Goal: Information Seeking & Learning: Compare options

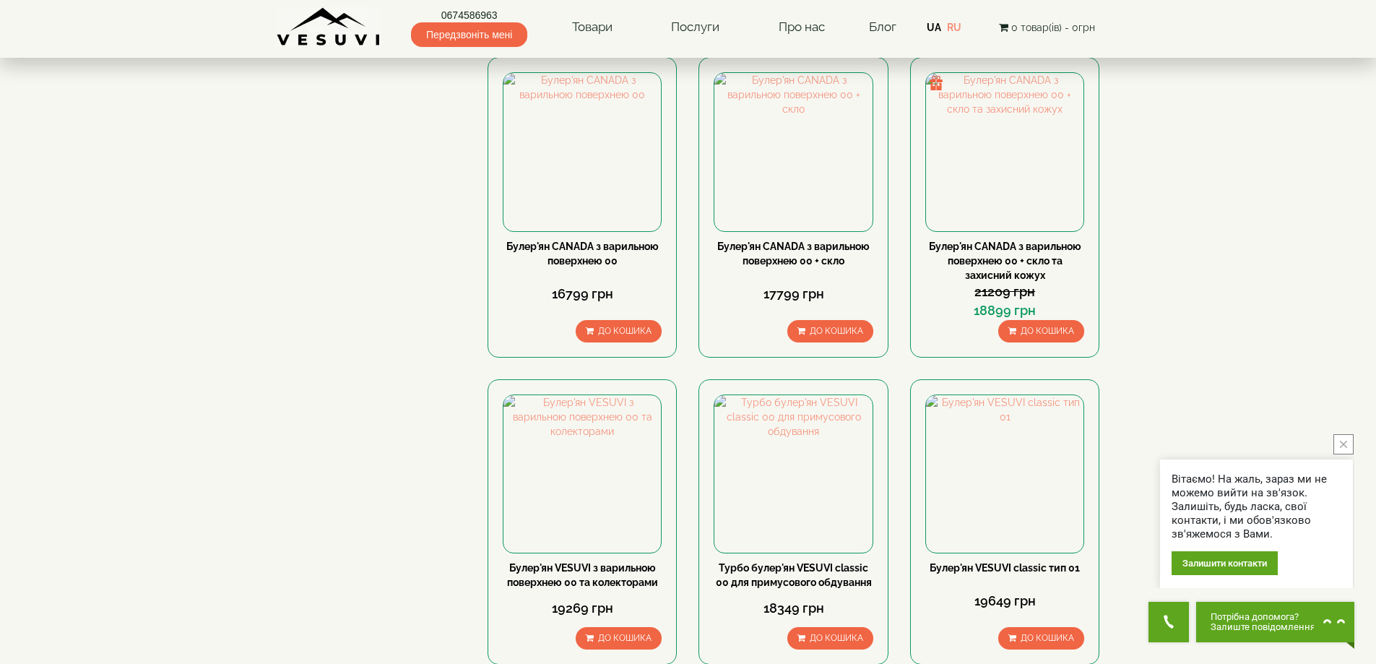
scroll to position [1373, 0]
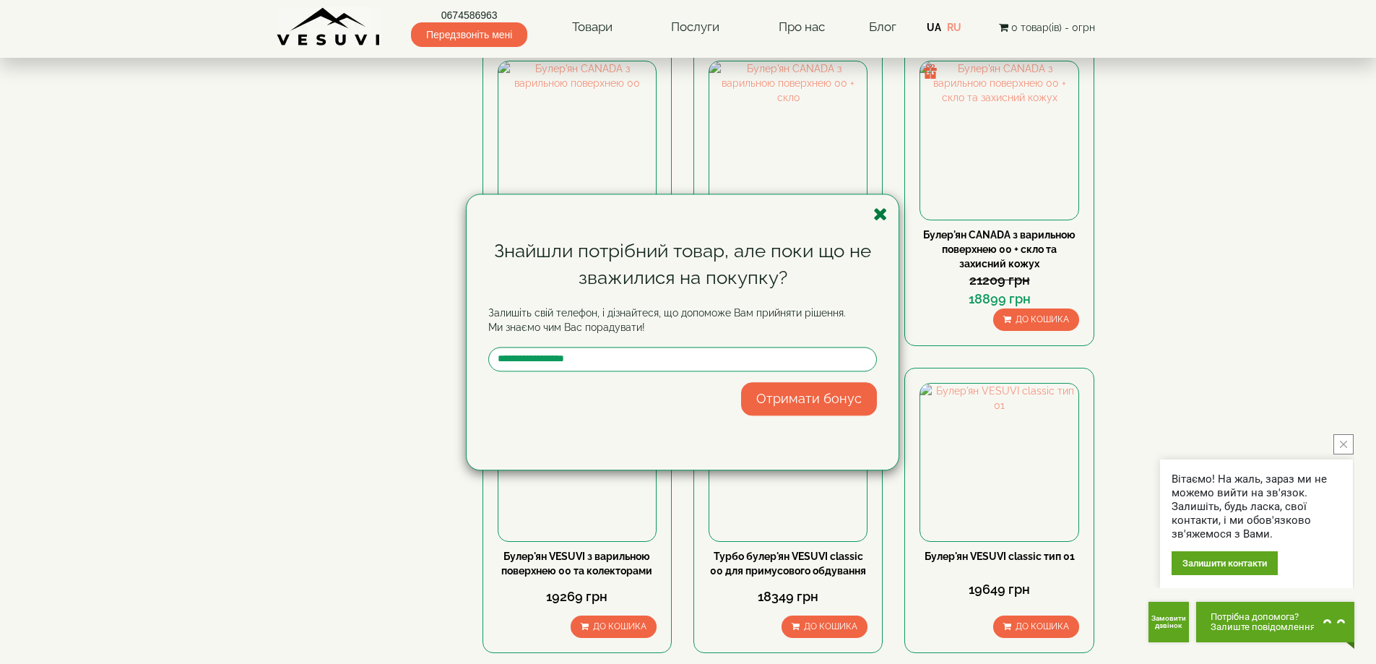
click at [881, 215] on icon "button" at bounding box center [881, 214] width 14 height 18
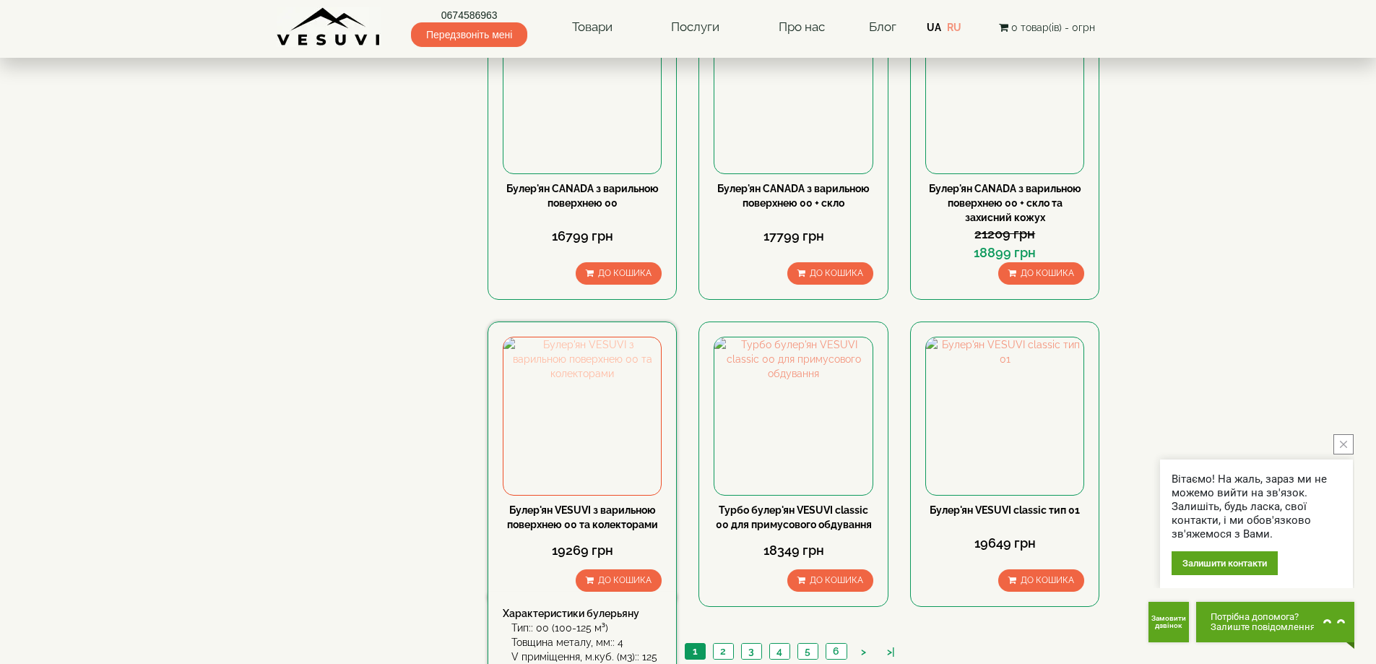
scroll to position [1445, 0]
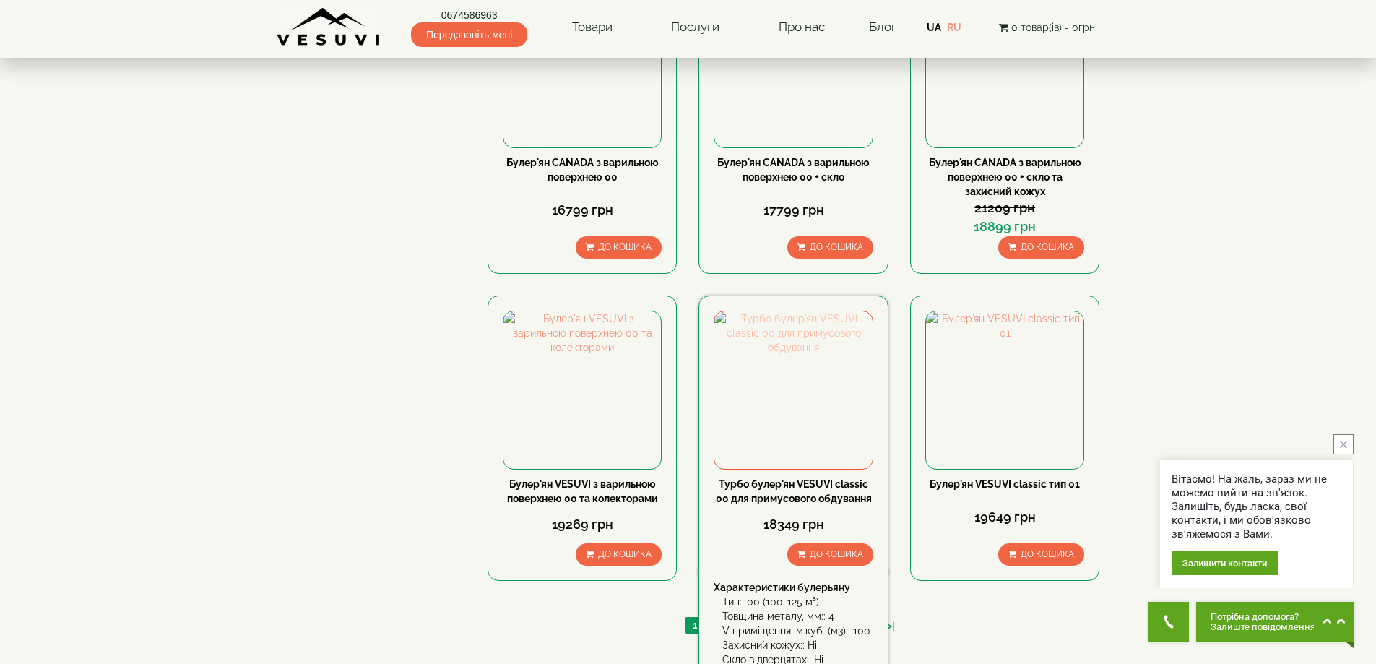
click at [803, 311] on img at bounding box center [794, 390] width 158 height 158
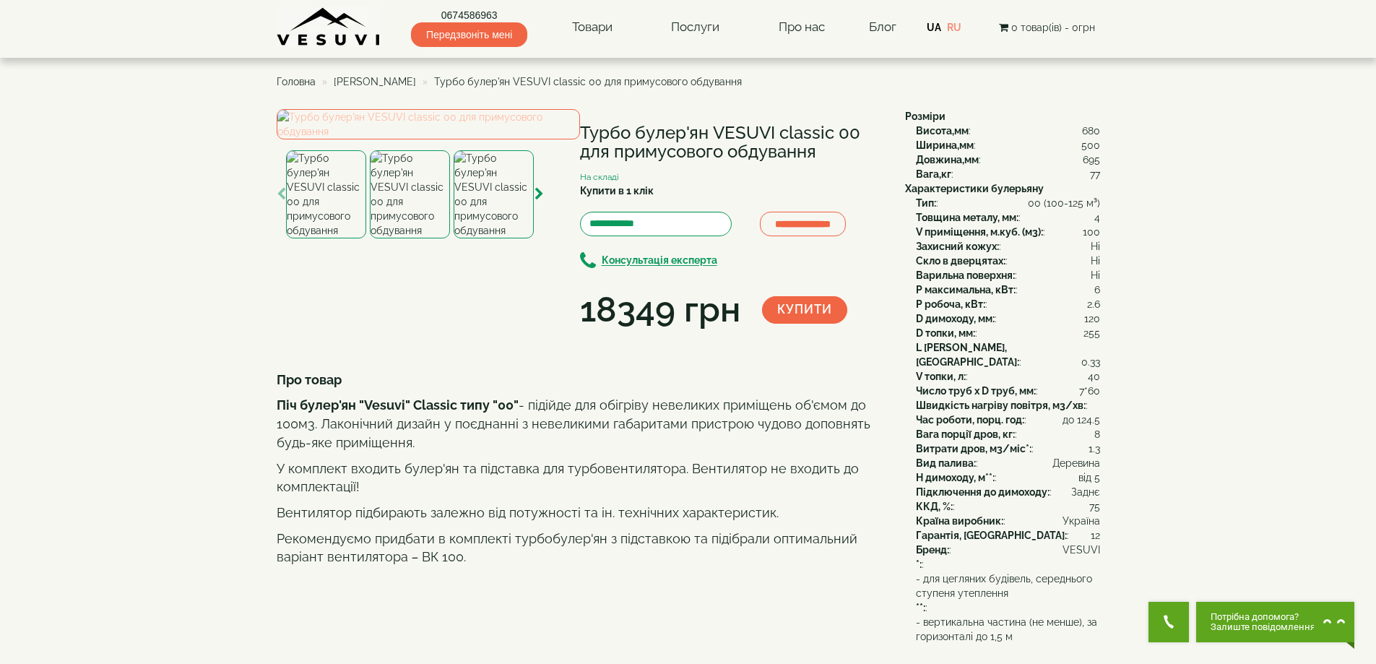
click at [430, 139] on img at bounding box center [428, 124] width 303 height 30
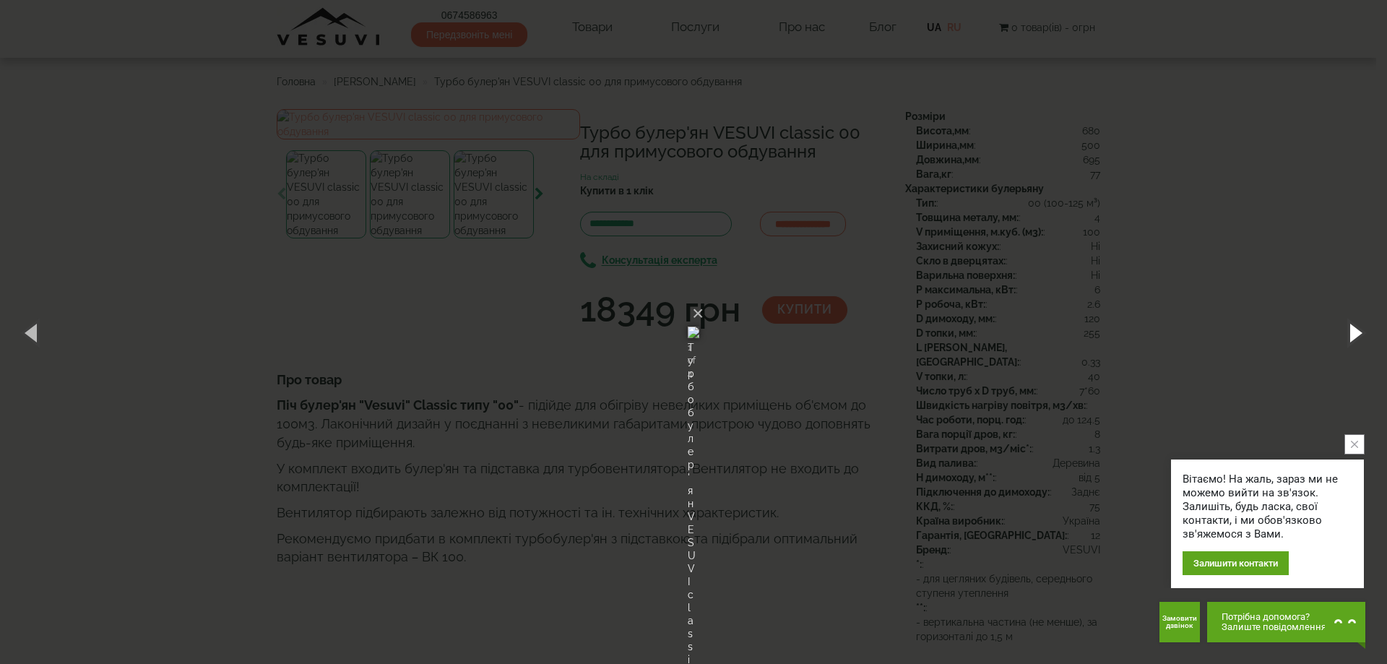
click at [1360, 334] on button "button" at bounding box center [1354, 332] width 65 height 79
click at [1355, 329] on button "button" at bounding box center [1354, 332] width 65 height 79
click at [688, 357] on img at bounding box center [694, 332] width 12 height 69
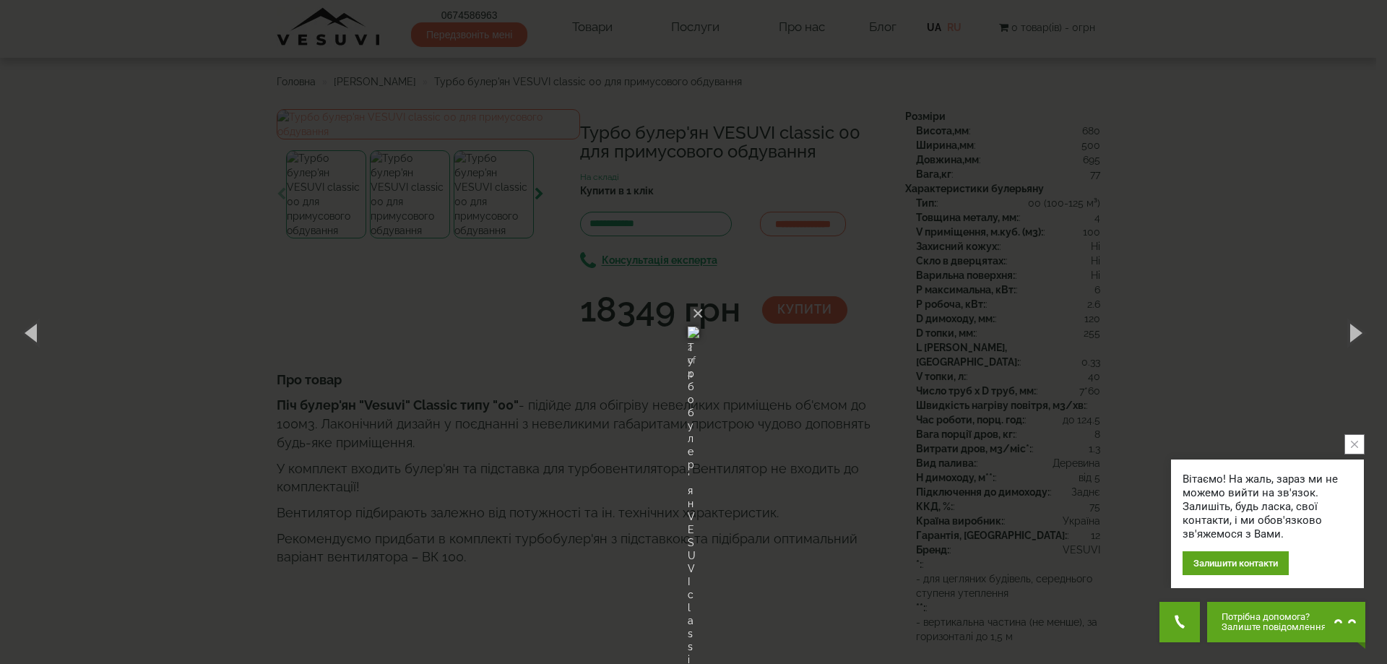
click at [688, 356] on img at bounding box center [694, 332] width 12 height 69
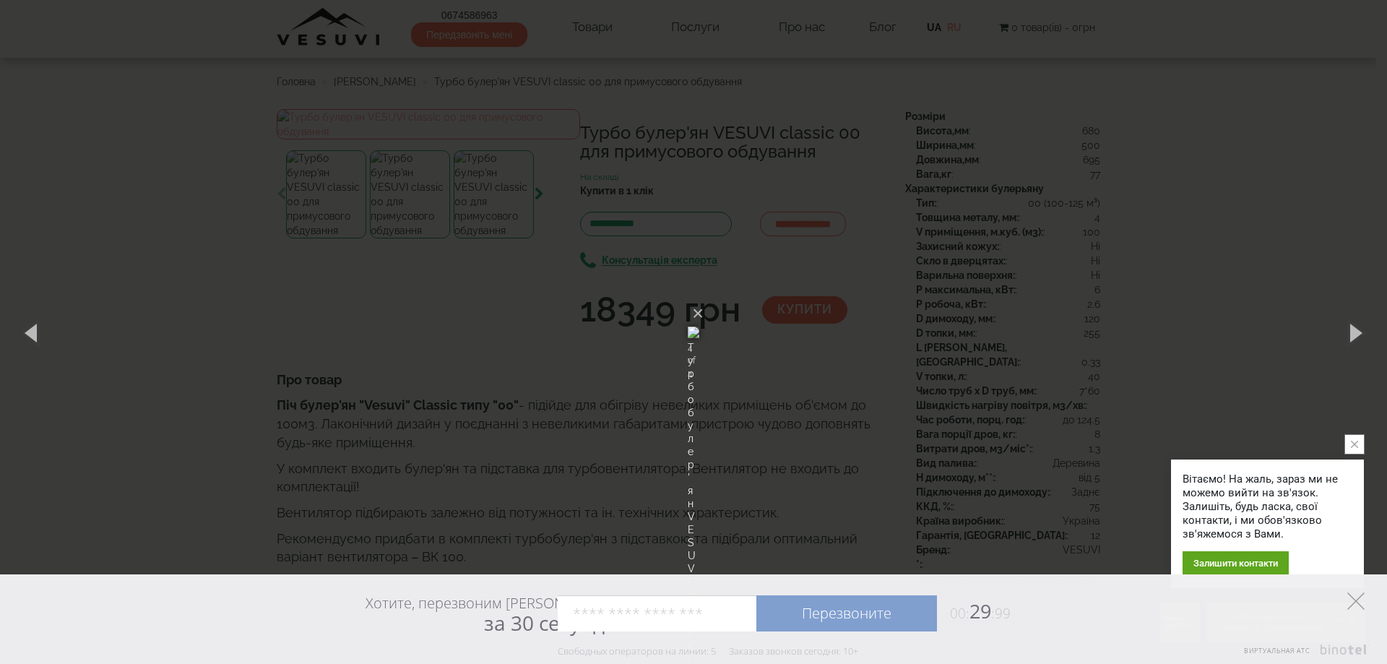
click at [1355, 600] on polygon at bounding box center [1355, 600] width 17 height 17
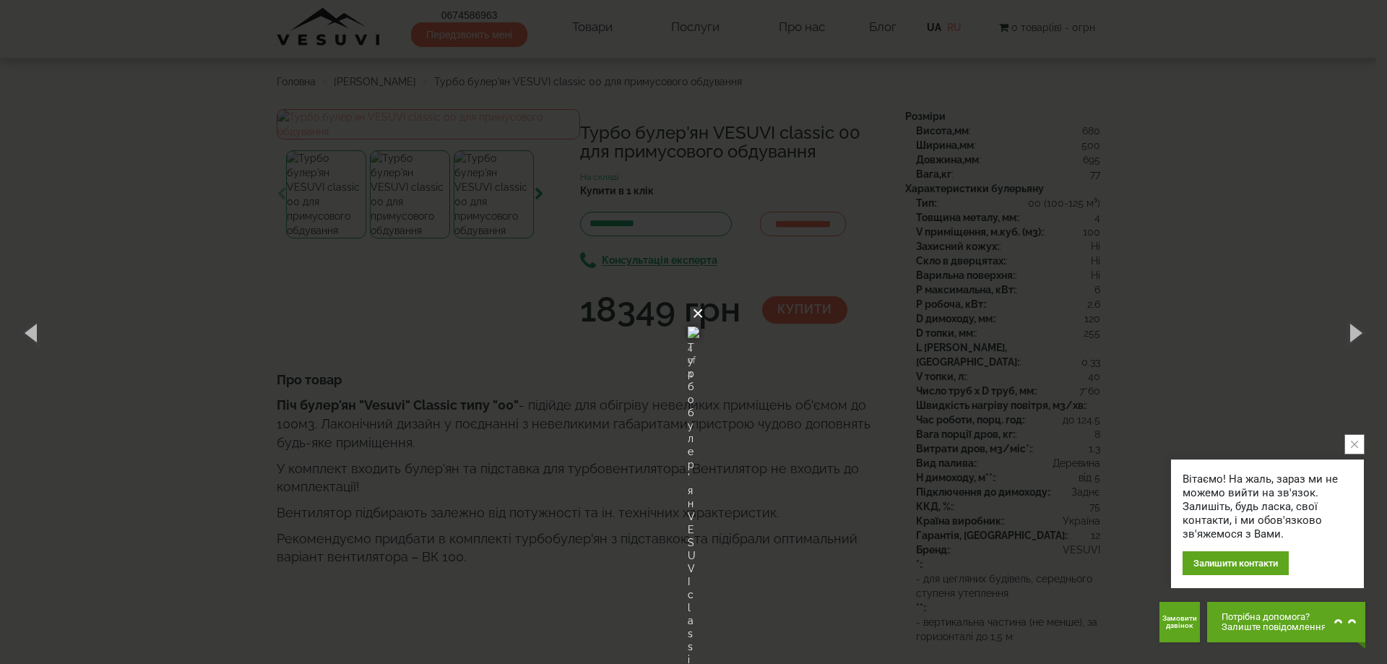
click at [704, 298] on button "×" at bounding box center [698, 314] width 12 height 32
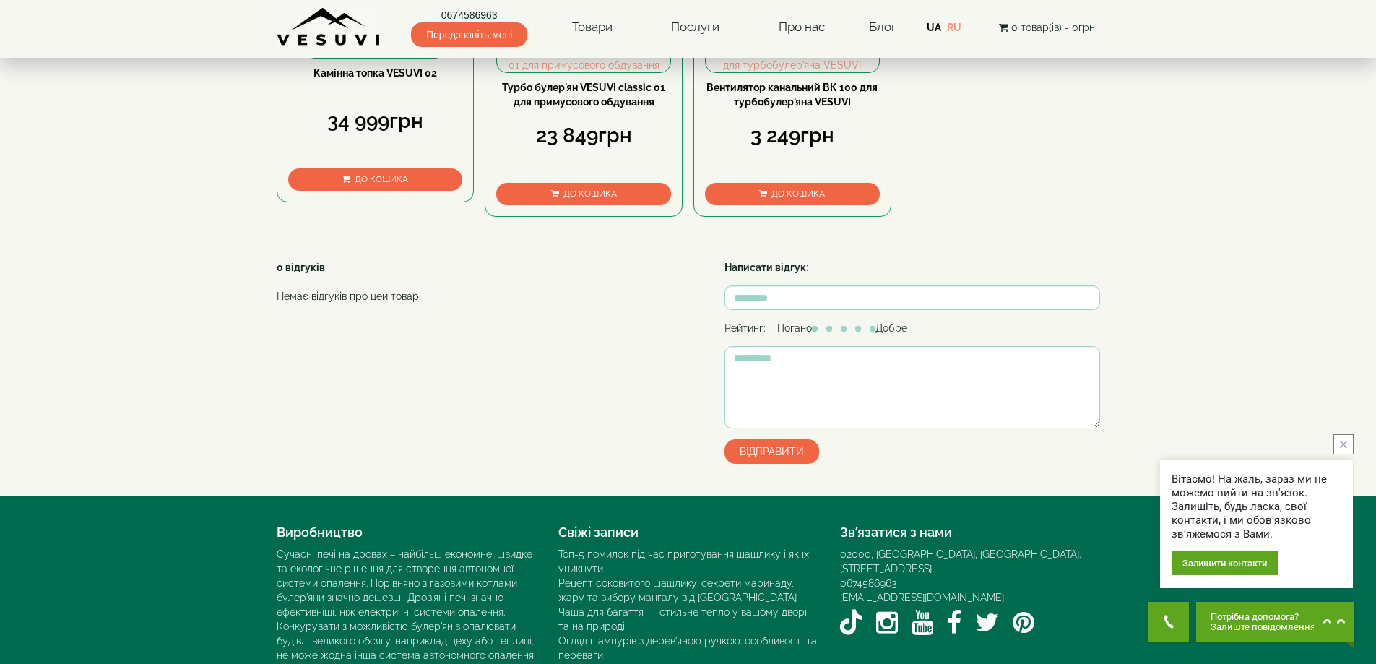
scroll to position [795, 0]
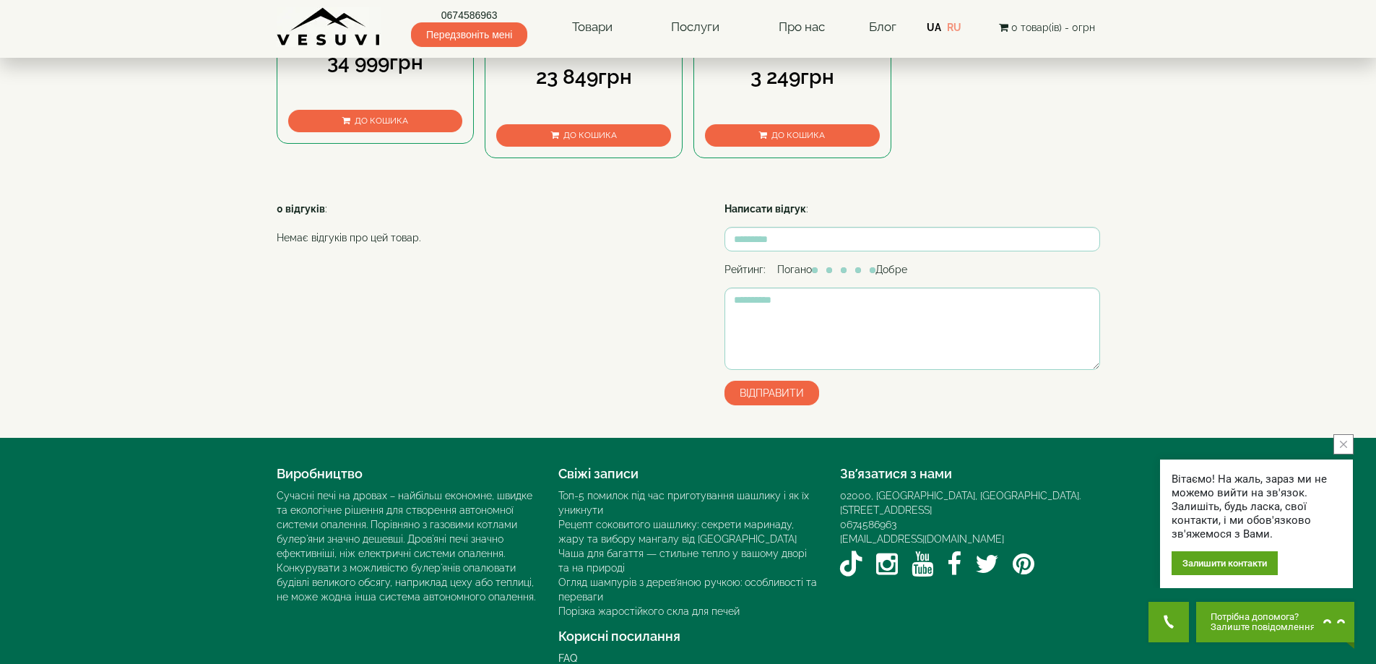
click at [566, 49] on link "Турбо булер'ян VESUVI classic 01 для примусового обдування" at bounding box center [583, 36] width 163 height 26
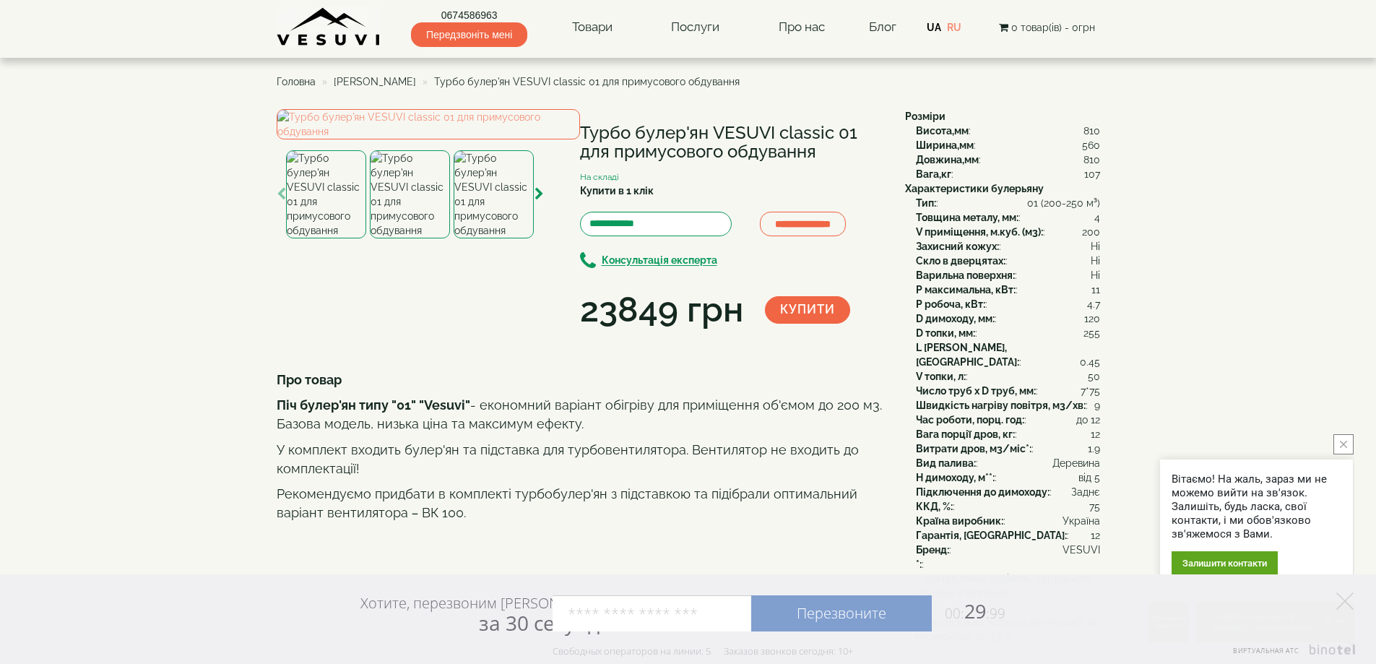
click at [473, 37] on span "Передзвоніть мені" at bounding box center [469, 34] width 116 height 25
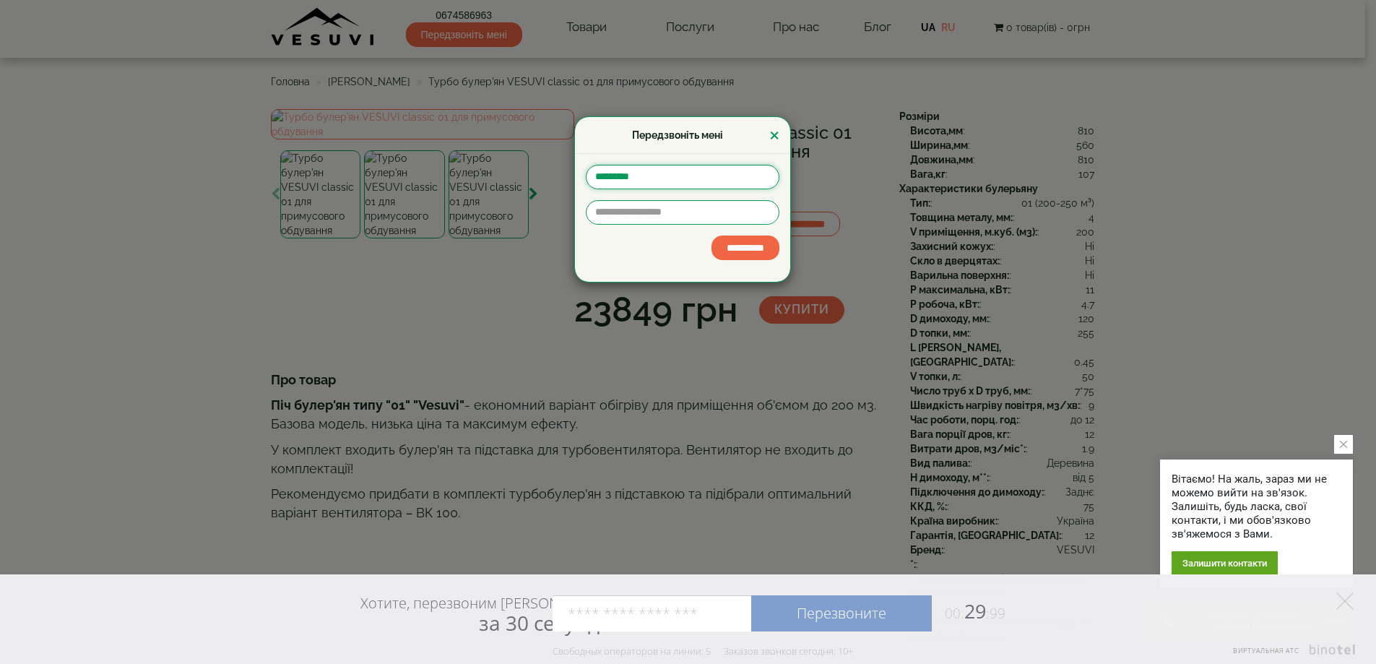
click at [631, 174] on input "text" at bounding box center [683, 177] width 194 height 25
click at [637, 176] on input "**********" at bounding box center [683, 177] width 194 height 25
drag, startPoint x: 630, startPoint y: 176, endPoint x: 670, endPoint y: 181, distance: 40.8
click at [670, 181] on input "**********" at bounding box center [683, 177] width 194 height 25
type input "******"
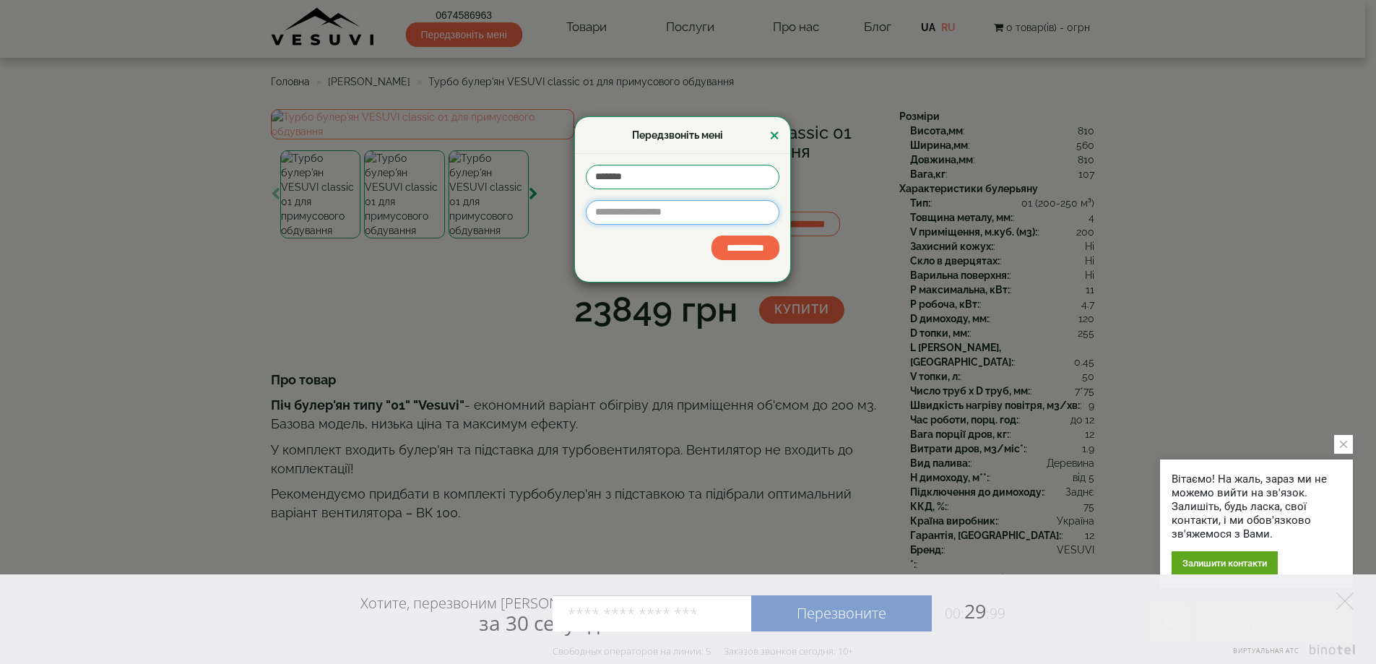
click at [628, 209] on input "tel" at bounding box center [683, 212] width 194 height 25
type input "**********"
click at [730, 243] on input "**********" at bounding box center [746, 248] width 68 height 25
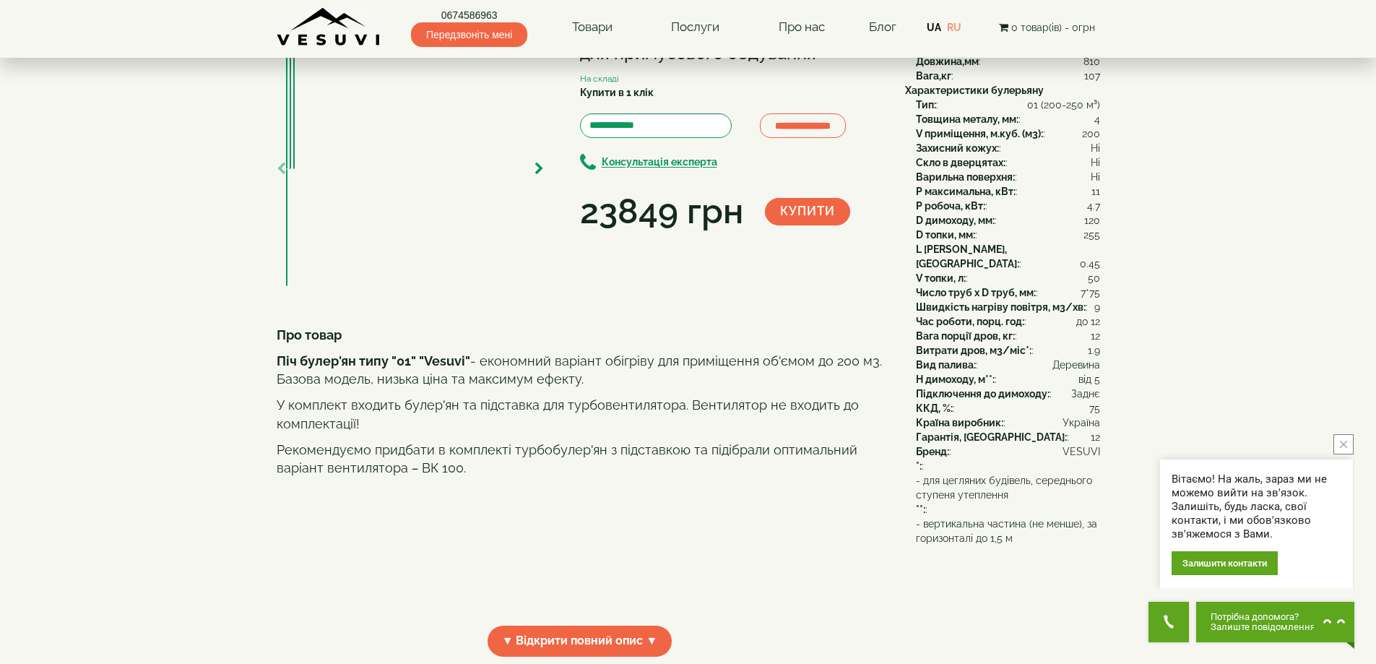
scroll to position [72, 0]
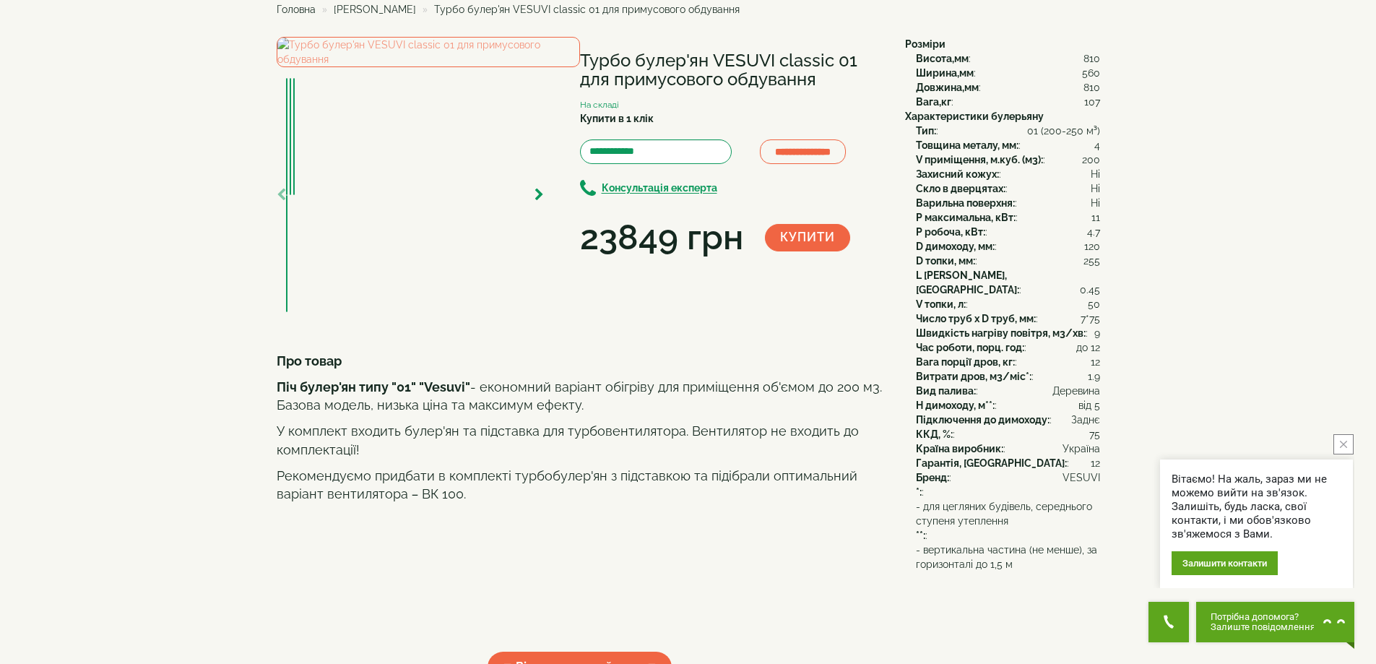
click at [983, 129] on div "Тип: : 01 (200-250 м³)" at bounding box center [1008, 131] width 184 height 14
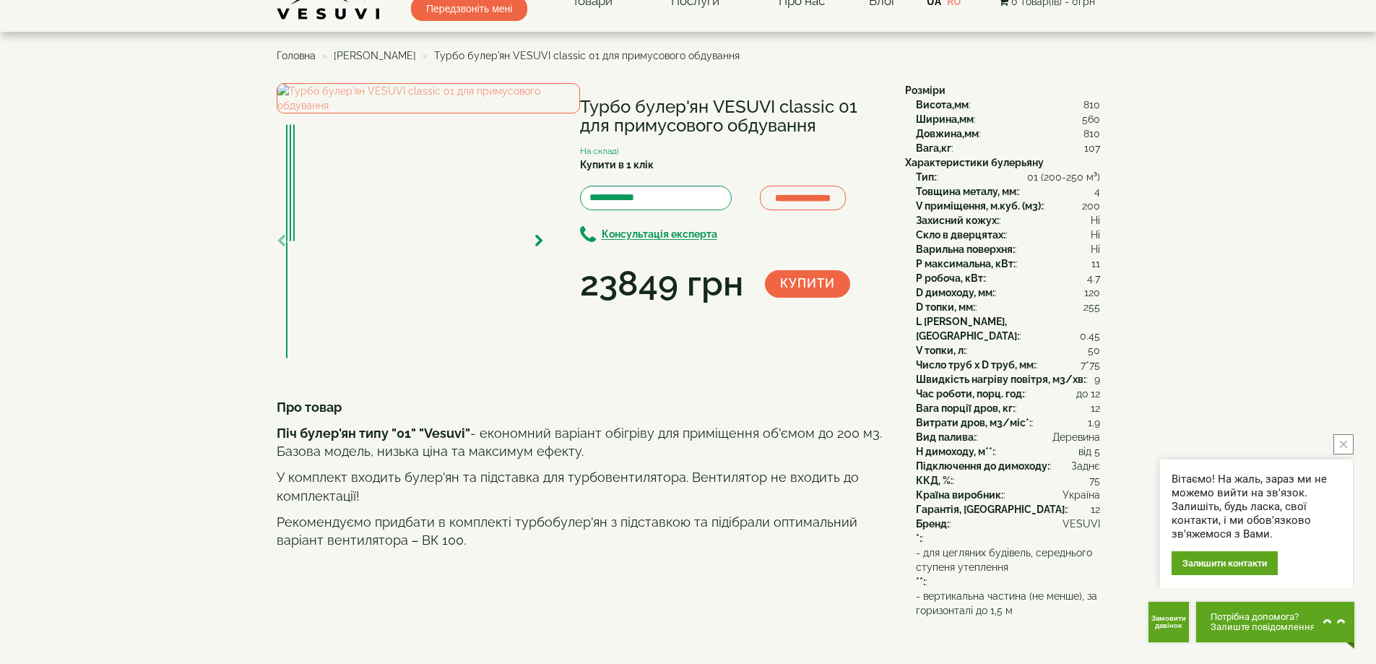
scroll to position [0, 0]
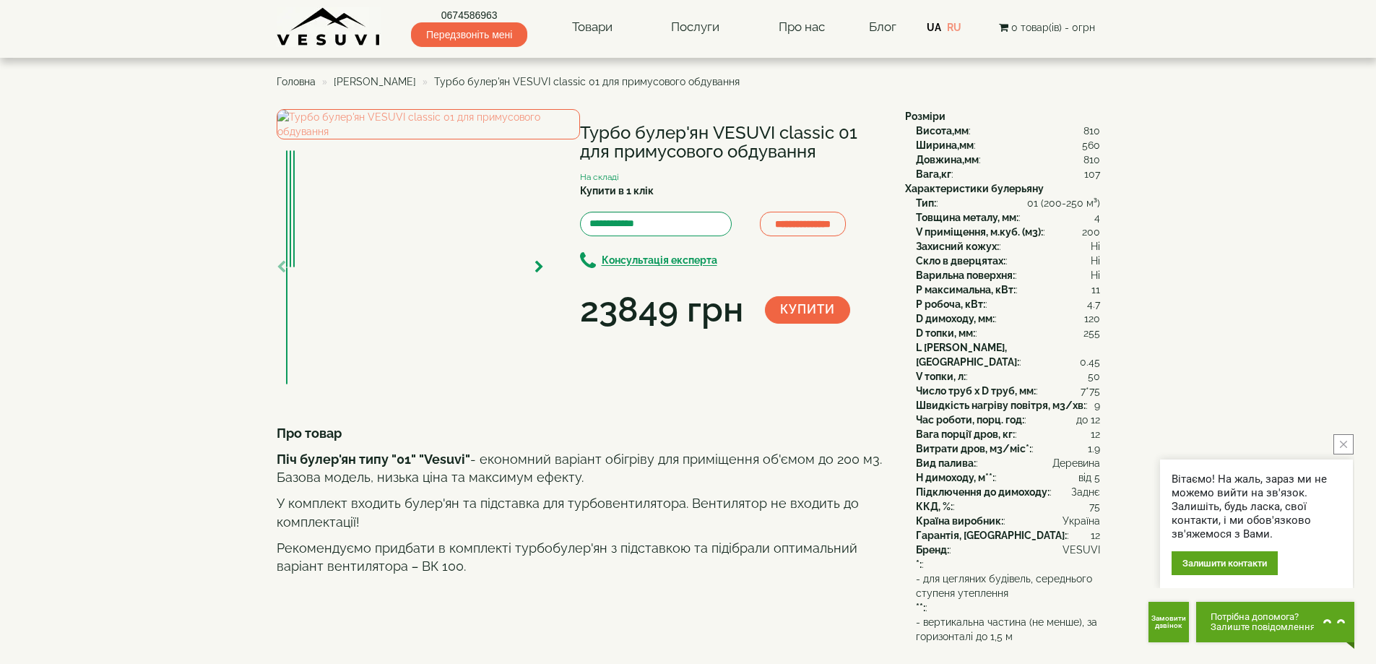
click at [941, 177] on b "Вага,кг" at bounding box center [933, 174] width 35 height 12
drag, startPoint x: 583, startPoint y: 129, endPoint x: 832, endPoint y: 155, distance: 250.6
click at [832, 155] on h1 "Турбо булер'ян VESUVI classic 01 для примусового обдування" at bounding box center [731, 143] width 303 height 38
click at [749, 137] on h1 "Турбо булер'ян VESUVI classic 01 для примусового обдування" at bounding box center [731, 143] width 303 height 38
click at [694, 149] on h1 "Турбо булер'ян VESUVI classic 01 для примусового обдування" at bounding box center [731, 143] width 303 height 38
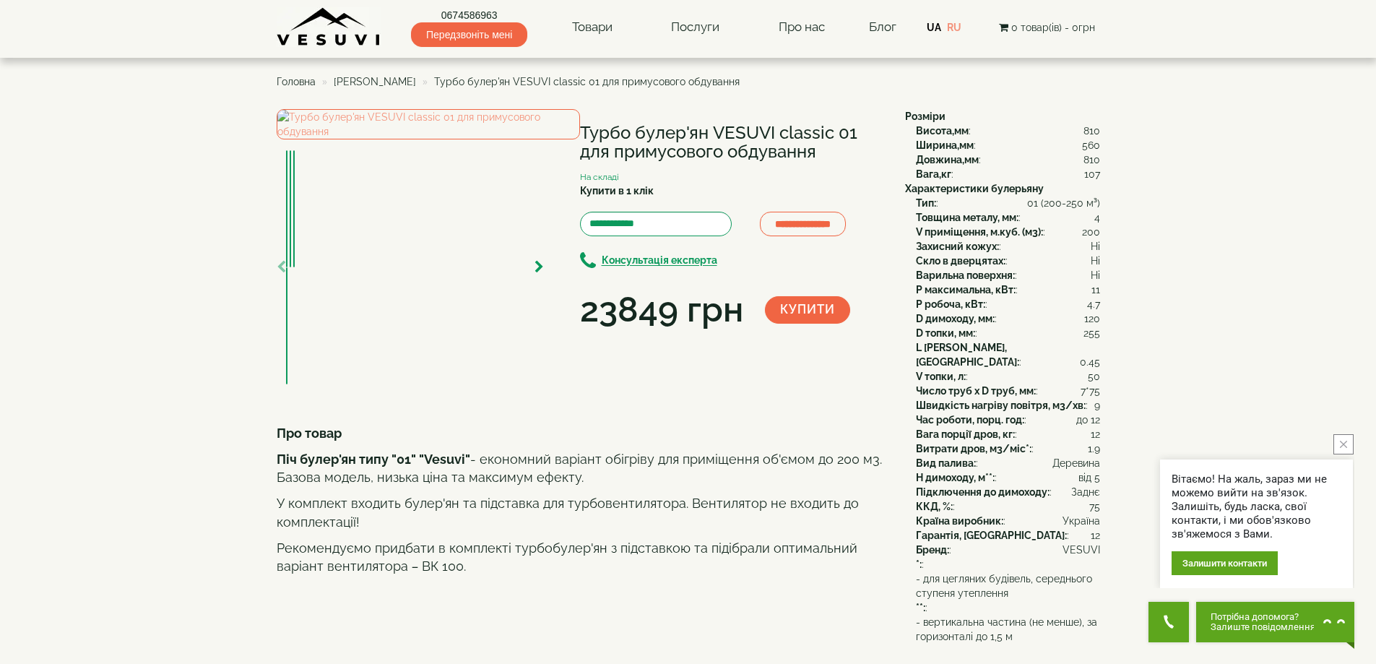
click at [746, 154] on h1 "Турбо булер'ян VESUVI classic 01 для примусового обдування" at bounding box center [731, 143] width 303 height 38
click at [616, 363] on div "**********" at bounding box center [586, 248] width 618 height 279
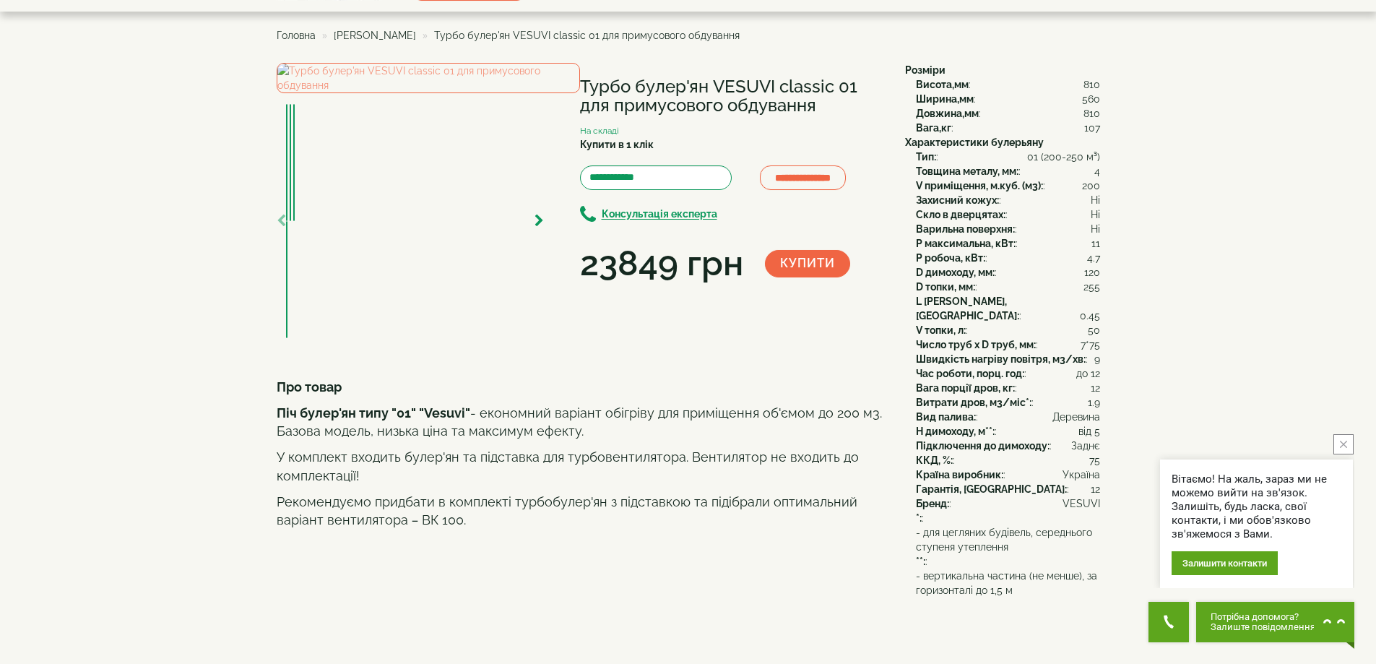
scroll to position [72, 0]
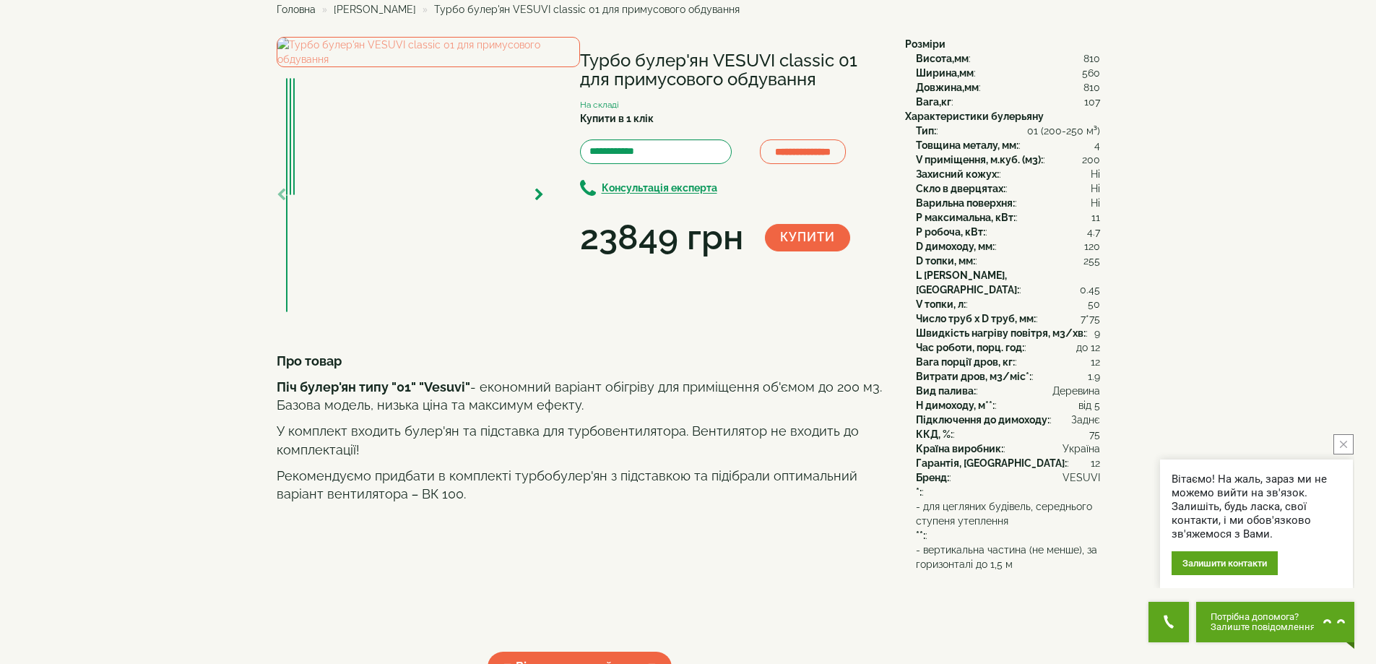
click at [279, 368] on b "Про товар" at bounding box center [309, 360] width 65 height 15
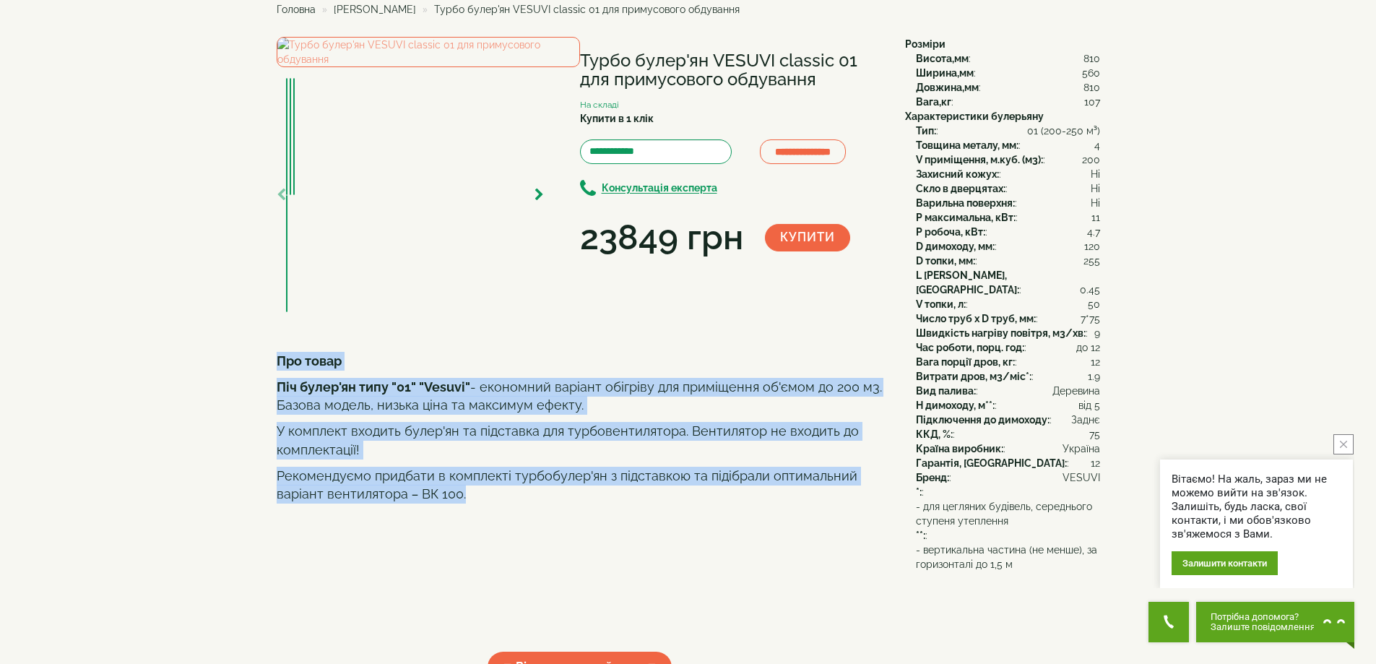
drag, startPoint x: 277, startPoint y: 431, endPoint x: 525, endPoint y: 564, distance: 280.9
click at [525, 564] on div "Про товар Піч булер'ян типу "01" "Vesuvi" - економний варіант обігріву для прим…" at bounding box center [580, 496] width 607 height 289
click at [431, 415] on p "Піч булер'ян типу "01" "Vesuvi" - економний варіант обігріву для приміщення об'…" at bounding box center [580, 396] width 607 height 37
drag, startPoint x: 280, startPoint y: 431, endPoint x: 448, endPoint y: 540, distance: 200.0
click at [475, 566] on div "Про товар Піч булер'ян типу "01" "Vesuvi" - економний варіант обігріву для прим…" at bounding box center [580, 496] width 607 height 289
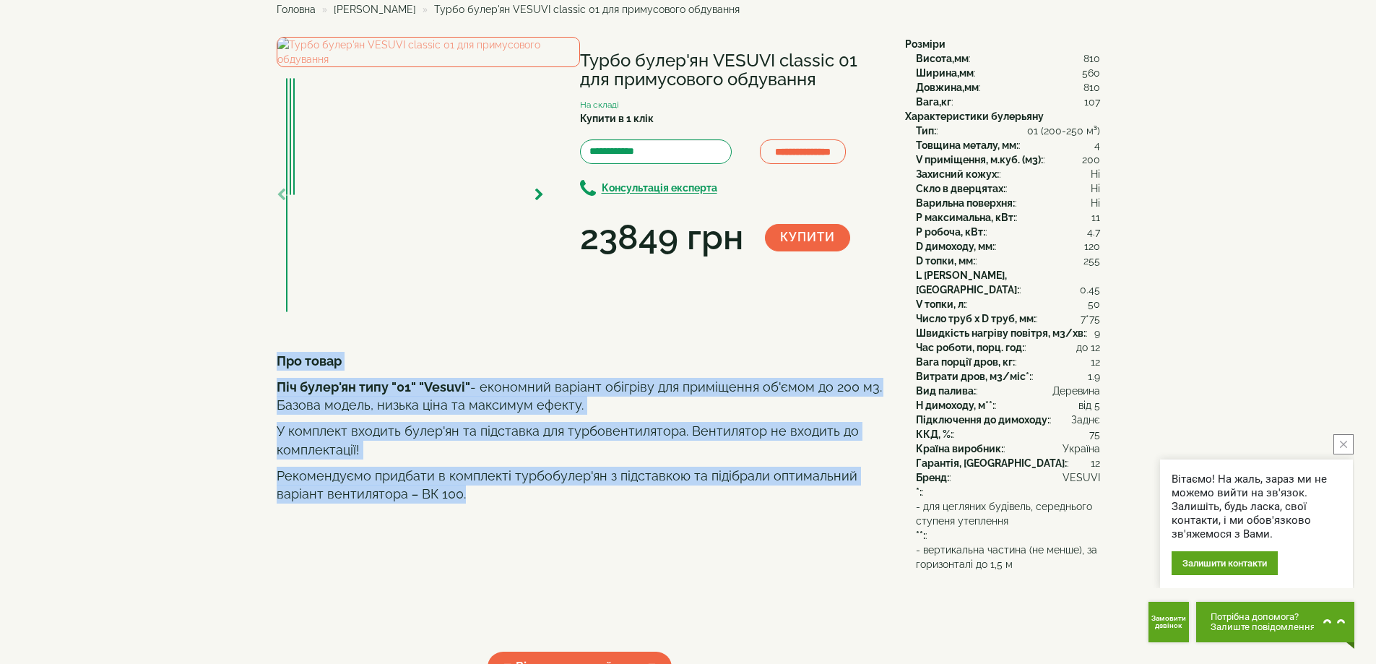
click at [413, 394] on b "Піч булер'ян типу "01" "Vesuvi"" at bounding box center [374, 386] width 194 height 15
drag, startPoint x: 277, startPoint y: 433, endPoint x: 407, endPoint y: 517, distance: 155.3
click at [473, 567] on div "Про товар Піч булер'ян типу "01" "Vesuvi" - економний варіант обігріву для прим…" at bounding box center [580, 496] width 607 height 289
click at [344, 415] on p "Піч булер'ян типу "01" "Vesuvi" - економний варіант обігріву для приміщення об'…" at bounding box center [580, 396] width 607 height 37
drag, startPoint x: 277, startPoint y: 434, endPoint x: 398, endPoint y: 500, distance: 137.8
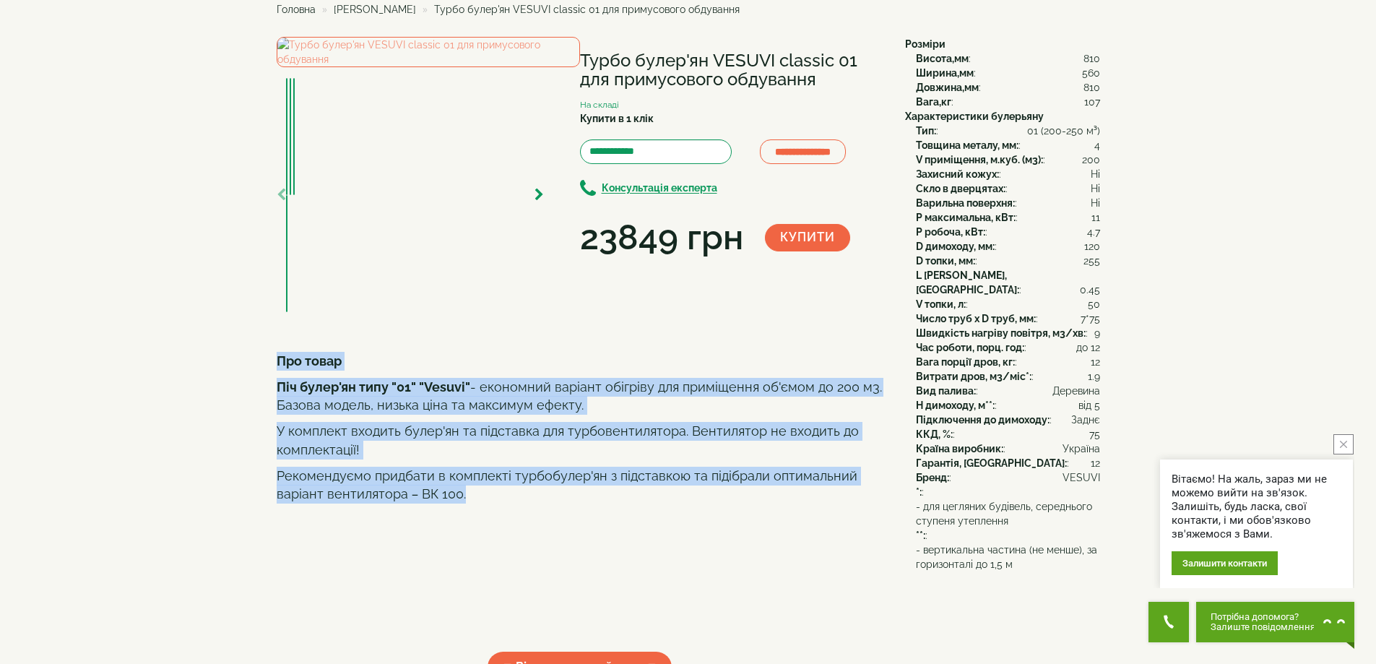
click at [470, 562] on div "Про товар Піч булер'ян типу "01" "Vesuvi" - економний варіант обігріву для прим…" at bounding box center [580, 496] width 607 height 289
click at [366, 394] on b "Піч булер'ян типу "01" "Vesuvi"" at bounding box center [374, 386] width 194 height 15
drag, startPoint x: 277, startPoint y: 434, endPoint x: 465, endPoint y: 564, distance: 228.1
click at [465, 564] on div "Про товар Піч булер'ян типу "01" "Vesuvi" - економний варіант обігріву для прим…" at bounding box center [580, 496] width 607 height 289
click at [436, 394] on b "Піч булер'ян типу "01" "Vesuvi"" at bounding box center [374, 386] width 194 height 15
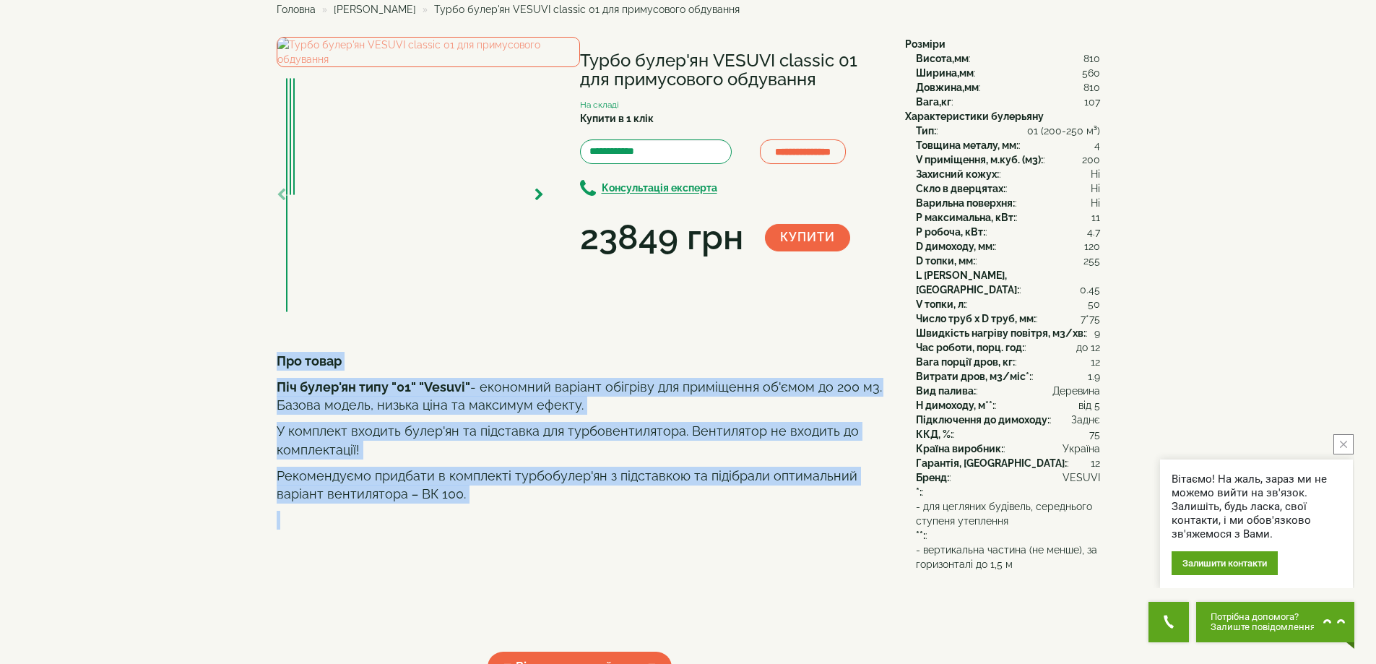
drag, startPoint x: 279, startPoint y: 430, endPoint x: 468, endPoint y: 578, distance: 240.4
click at [468, 578] on div "Про товар Піч булер'ян типу "01" "Vesuvi" - економний варіант обігріву для прим…" at bounding box center [580, 496] width 607 height 289
click at [460, 394] on b "Піч булер'ян типу "01" "Vesuvi"" at bounding box center [374, 386] width 194 height 15
drag, startPoint x: 277, startPoint y: 433, endPoint x: 465, endPoint y: 567, distance: 230.4
click at [465, 567] on div "Про товар Піч булер'ян типу "01" "Vesuvi" - економний варіант обігріву для прим…" at bounding box center [580, 496] width 607 height 289
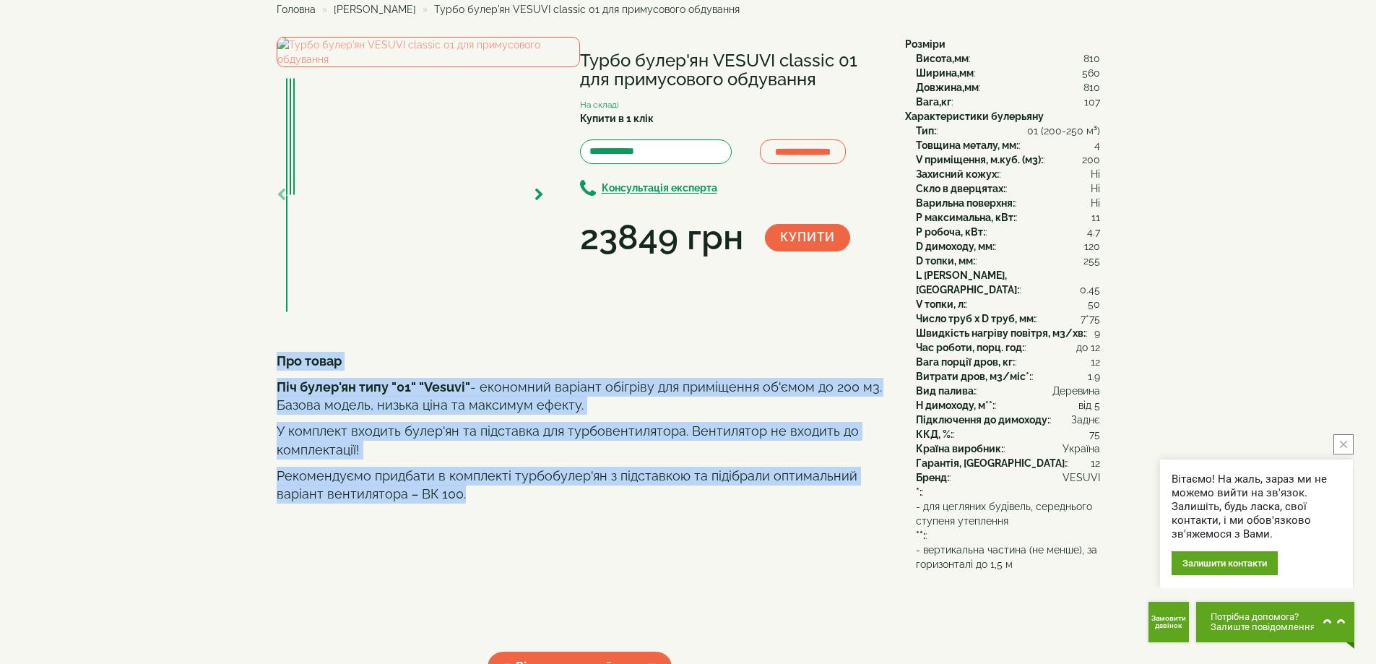
click at [486, 415] on p "Піч булер'ян типу "01" "Vesuvi" - економний варіант обігріву для приміщення об'…" at bounding box center [580, 396] width 607 height 37
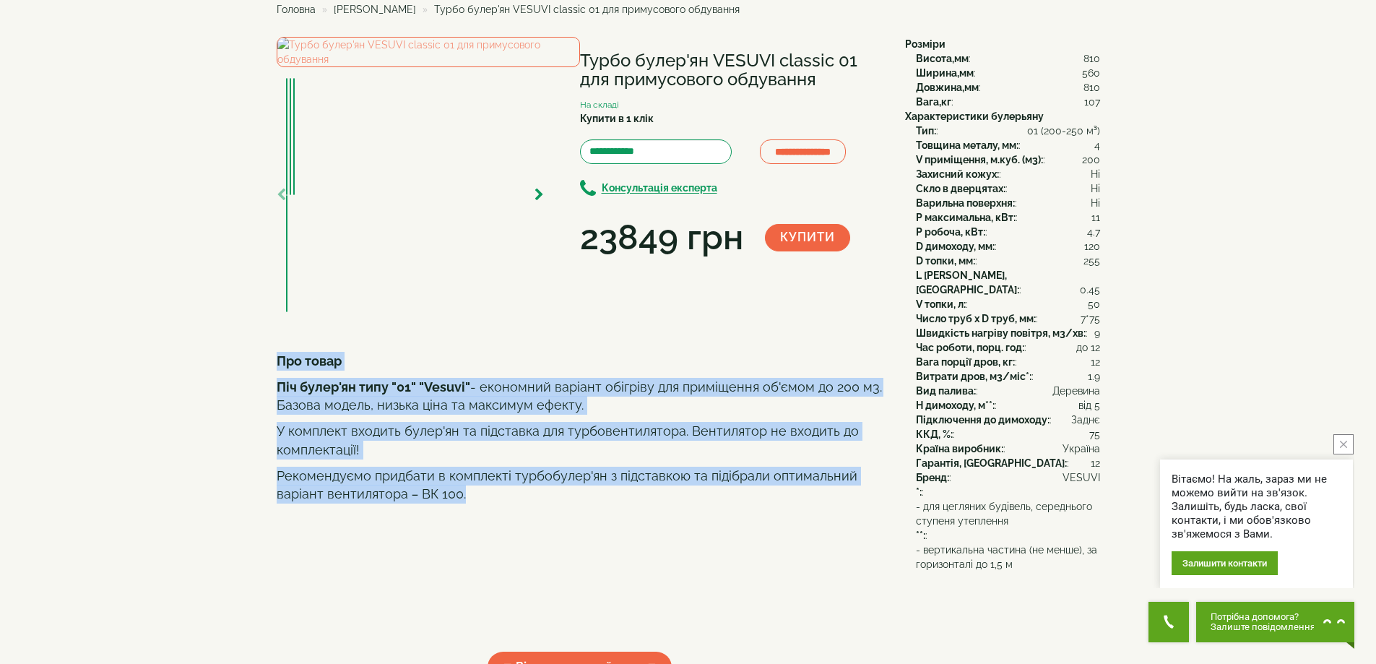
drag, startPoint x: 277, startPoint y: 434, endPoint x: 473, endPoint y: 569, distance: 238.3
click at [473, 569] on div "Про товар Піч булер'ян типу "01" "Vesuvi" - економний варіант обігріву для прим…" at bounding box center [580, 496] width 607 height 289
click at [390, 394] on b "Піч булер'ян типу "01" "Vesuvi"" at bounding box center [374, 386] width 194 height 15
drag, startPoint x: 277, startPoint y: 434, endPoint x: 464, endPoint y: 565, distance: 228.7
click at [464, 565] on div "Про товар Піч булер'ян типу "01" "Vesuvi" - економний варіант обігріву для прим…" at bounding box center [580, 496] width 607 height 289
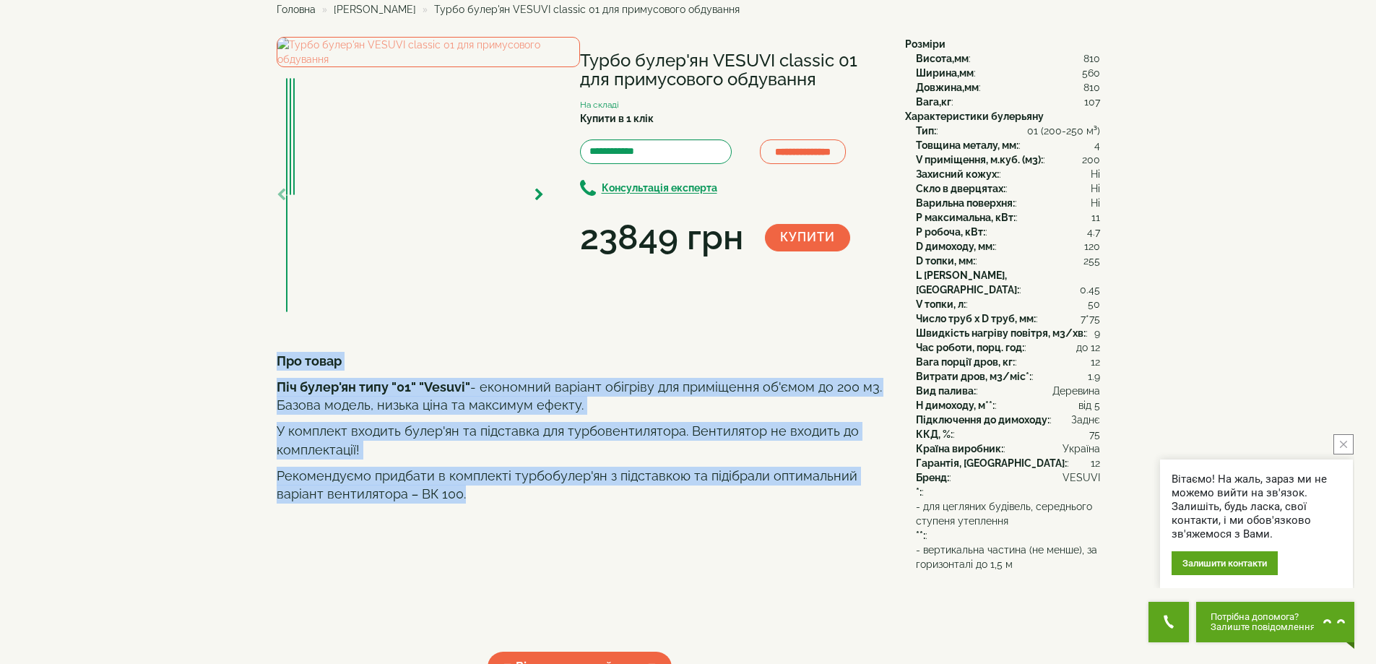
click at [421, 415] on p "Піч булер'ян типу "01" "Vesuvi" - економний варіант обігріву для приміщення об'…" at bounding box center [580, 396] width 607 height 37
drag, startPoint x: 277, startPoint y: 432, endPoint x: 464, endPoint y: 572, distance: 233.2
click at [464, 572] on div "Про товар Піч булер'ян типу "01" "Vesuvi" - економний варіант обігріву для прим…" at bounding box center [580, 496] width 607 height 289
click at [472, 504] on p "Рекомендуємо придбати в комплекті турбобулер'ян з підставкою та підібрали оптим…" at bounding box center [580, 485] width 607 height 37
drag, startPoint x: 277, startPoint y: 434, endPoint x: 431, endPoint y: 538, distance: 185.2
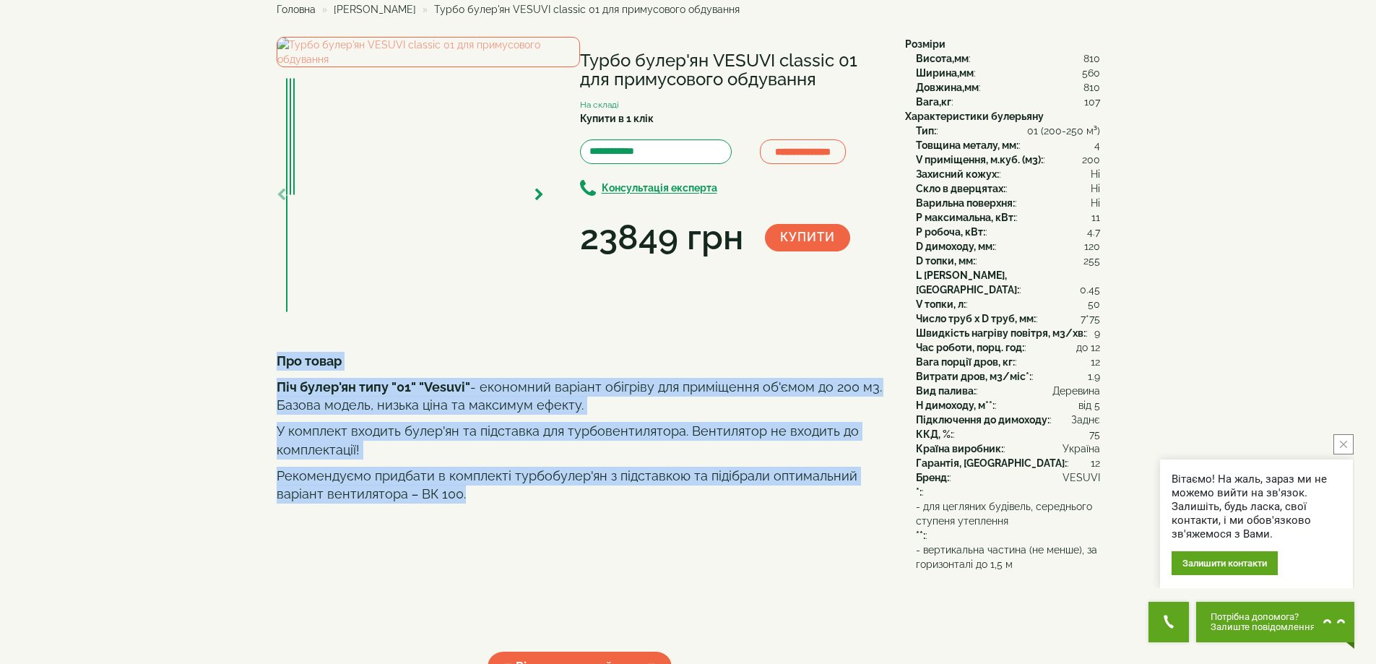
click at [465, 561] on div "Про товар Піч булер'ян типу "01" "Vesuvi" - економний варіант обігріву для прим…" at bounding box center [580, 496] width 607 height 289
click at [291, 368] on b "Про товар" at bounding box center [309, 360] width 65 height 15
drag, startPoint x: 278, startPoint y: 433, endPoint x: 471, endPoint y: 563, distance: 232.7
click at [476, 563] on div "Про товар Піч булер'ян типу "01" "Vesuvi" - економний варіант обігріву для прим…" at bounding box center [580, 496] width 607 height 289
click at [379, 394] on b "Піч булер'ян типу "01" "Vesuvi"" at bounding box center [374, 386] width 194 height 15
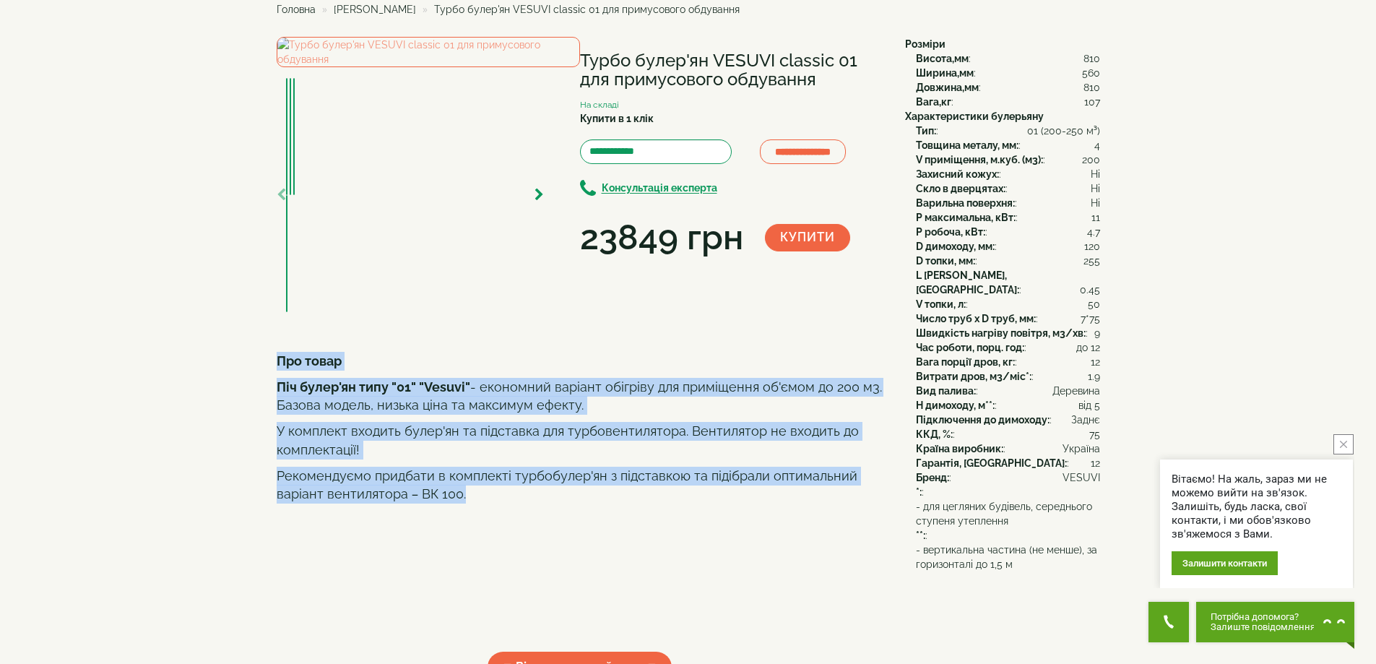
drag, startPoint x: 278, startPoint y: 431, endPoint x: 465, endPoint y: 566, distance: 230.2
click at [465, 565] on div "Про товар Піч булер'ян типу "01" "Vesuvi" - економний варіант обігріву для прим…" at bounding box center [580, 496] width 607 height 289
drag, startPoint x: 470, startPoint y: 572, endPoint x: 407, endPoint y: 535, distance: 73.2
click at [467, 504] on p "Рекомендуємо придбати в комплекті турбобулер'ян з підставкою та підібрали оптим…" at bounding box center [580, 485] width 607 height 37
click at [298, 368] on b "Про товар" at bounding box center [309, 360] width 65 height 15
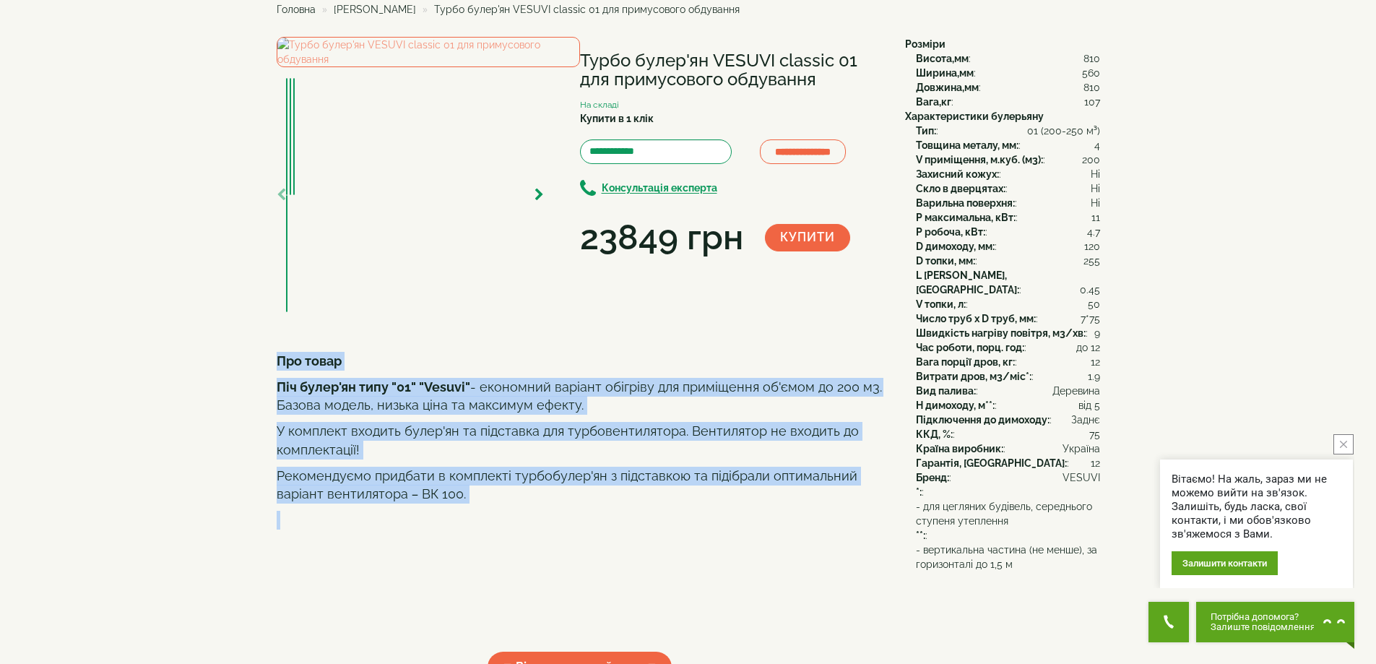
drag, startPoint x: 278, startPoint y: 431, endPoint x: 508, endPoint y: 569, distance: 267.6
click at [522, 577] on div "Про товар Піч булер'ян типу "01" "Vesuvi" - економний варіант обігріву для прим…" at bounding box center [580, 496] width 607 height 289
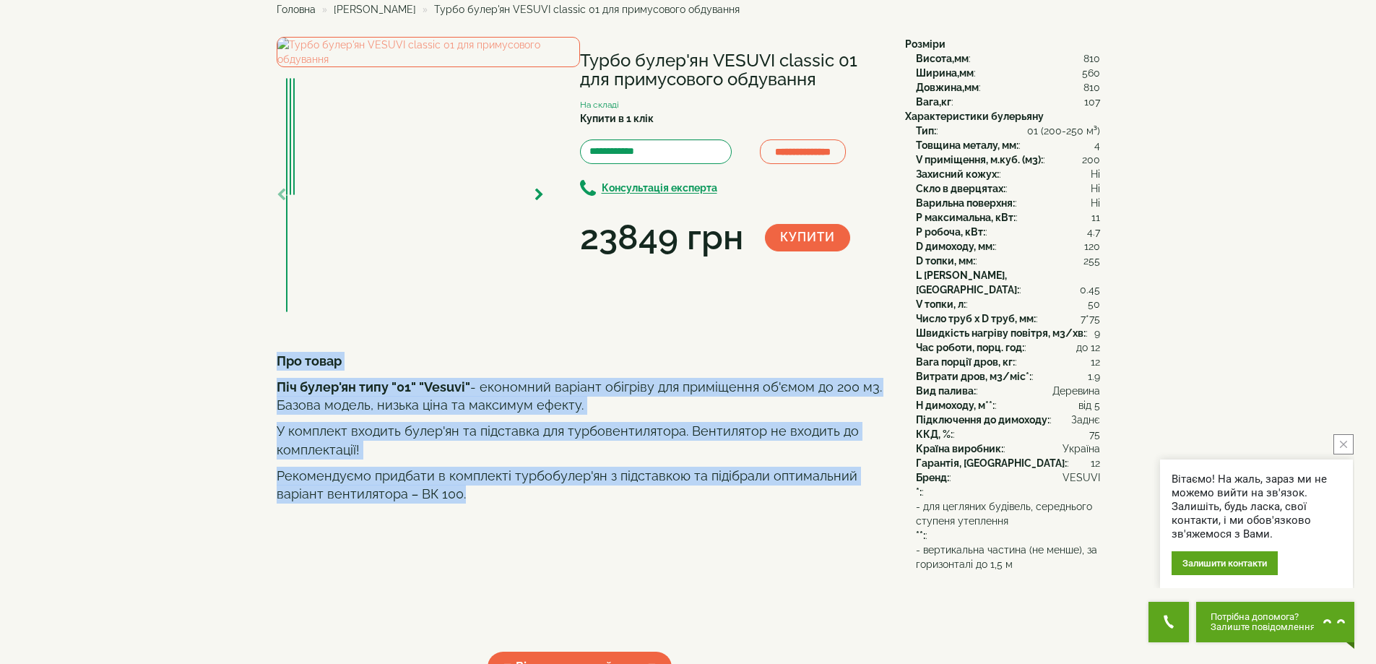
drag, startPoint x: 277, startPoint y: 429, endPoint x: 485, endPoint y: 561, distance: 245.9
click at [485, 561] on div "Про товар Піч булер'ян типу "01" "Vesuvi" - економний варіант обігріву для прим…" at bounding box center [580, 496] width 607 height 289
click at [357, 371] on p "Про товар" at bounding box center [580, 361] width 607 height 19
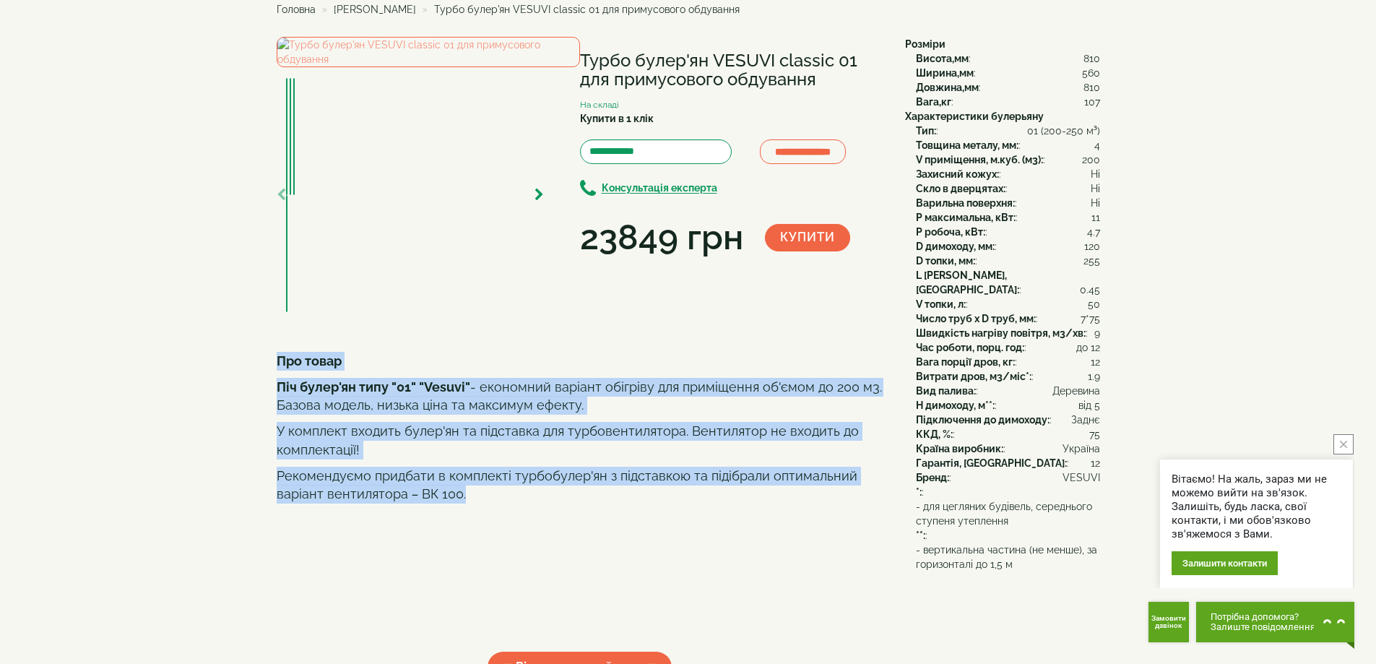
drag, startPoint x: 277, startPoint y: 433, endPoint x: 475, endPoint y: 574, distance: 243.0
click at [475, 574] on div "Про товар Піч булер'ян типу "01" "Vesuvi" - економний варіант обігріву для прим…" at bounding box center [580, 496] width 607 height 289
click at [408, 394] on b "Піч булер'ян типу "01" "Vesuvi"" at bounding box center [374, 386] width 194 height 15
drag, startPoint x: 279, startPoint y: 431, endPoint x: 466, endPoint y: 574, distance: 235.5
click at [466, 577] on div "Про товар Піч булер'ян типу "01" "Vesuvi" - економний варіант обігріву для прим…" at bounding box center [580, 496] width 607 height 289
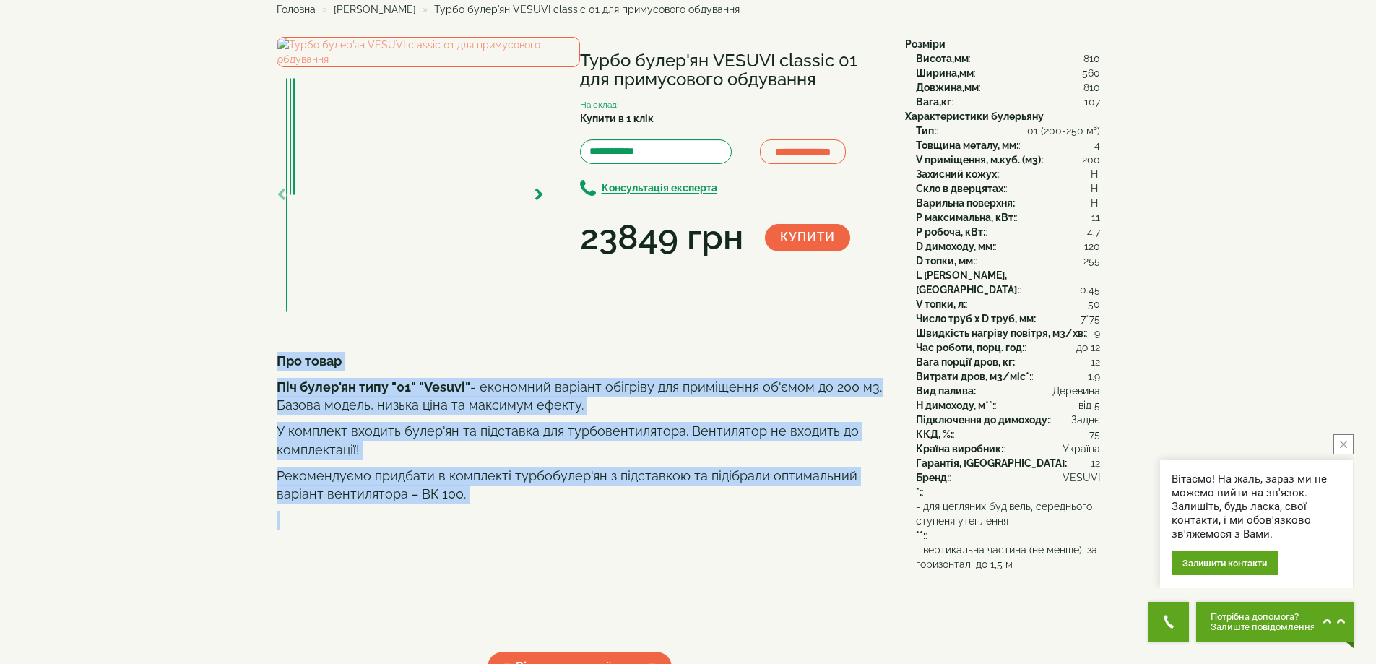
drag, startPoint x: 473, startPoint y: 557, endPoint x: 460, endPoint y: 548, distance: 16.0
click at [472, 504] on p "Рекомендуємо придбати в комплекті турбобулер'ян з підставкою та підібрали оптим…" at bounding box center [580, 485] width 607 height 37
click at [359, 415] on p "Піч булер'ян типу "01" "Vesuvi" - економний варіант обігріву для приміщення об'…" at bounding box center [580, 396] width 607 height 37
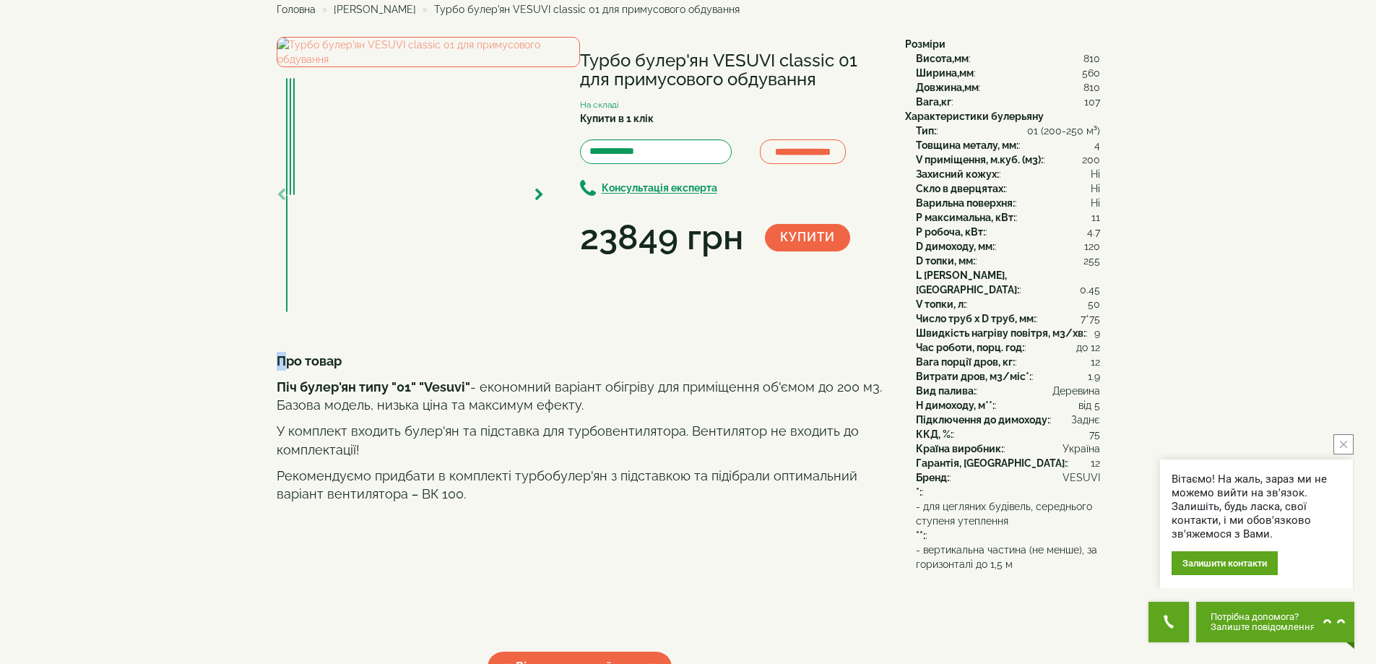
click at [282, 368] on b "Про товар" at bounding box center [309, 360] width 65 height 15
click at [299, 368] on b "Про товар" at bounding box center [309, 360] width 65 height 15
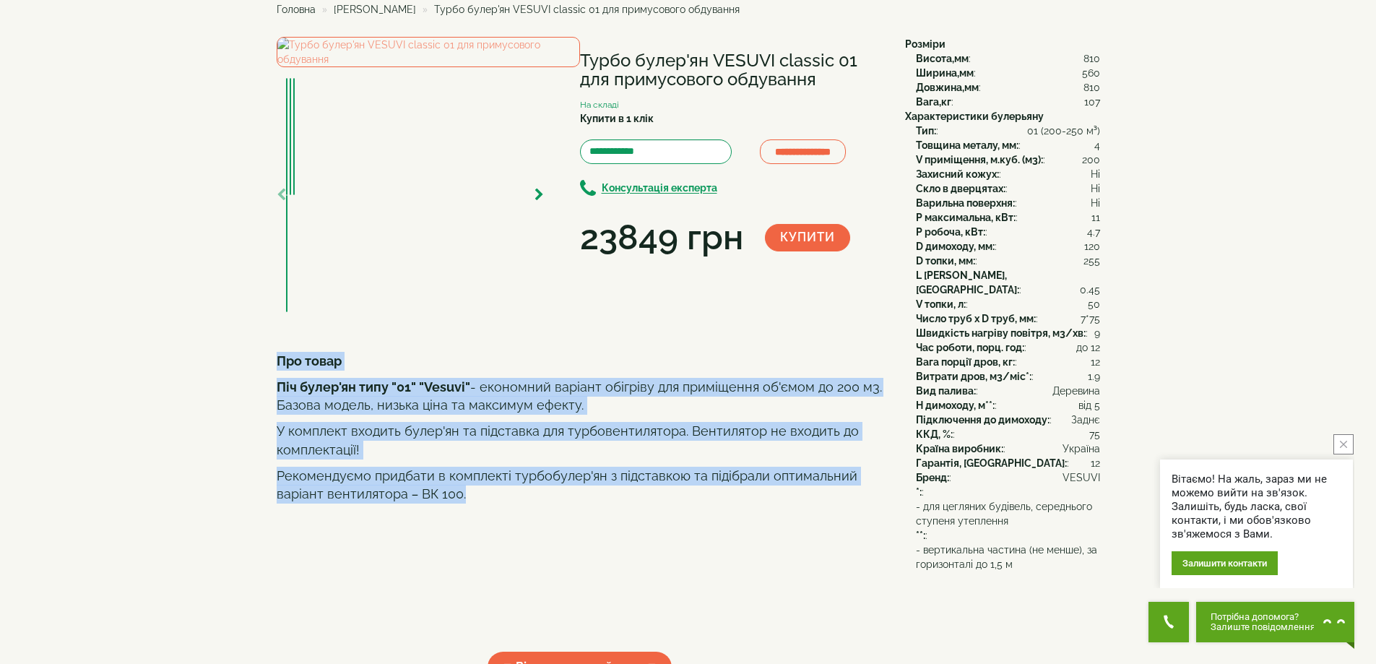
drag, startPoint x: 278, startPoint y: 431, endPoint x: 470, endPoint y: 571, distance: 237.9
click at [470, 571] on div "Про товар Піч булер'ян типу "01" "Vesuvi" - економний варіант обігріву для прим…" at bounding box center [580, 496] width 607 height 289
drag, startPoint x: 467, startPoint y: 460, endPoint x: 459, endPoint y: 463, distance: 9.4
click at [467, 394] on b "Піч булер'ян типу "01" "Vesuvi"" at bounding box center [374, 386] width 194 height 15
click at [288, 368] on b "Про товар" at bounding box center [309, 360] width 65 height 15
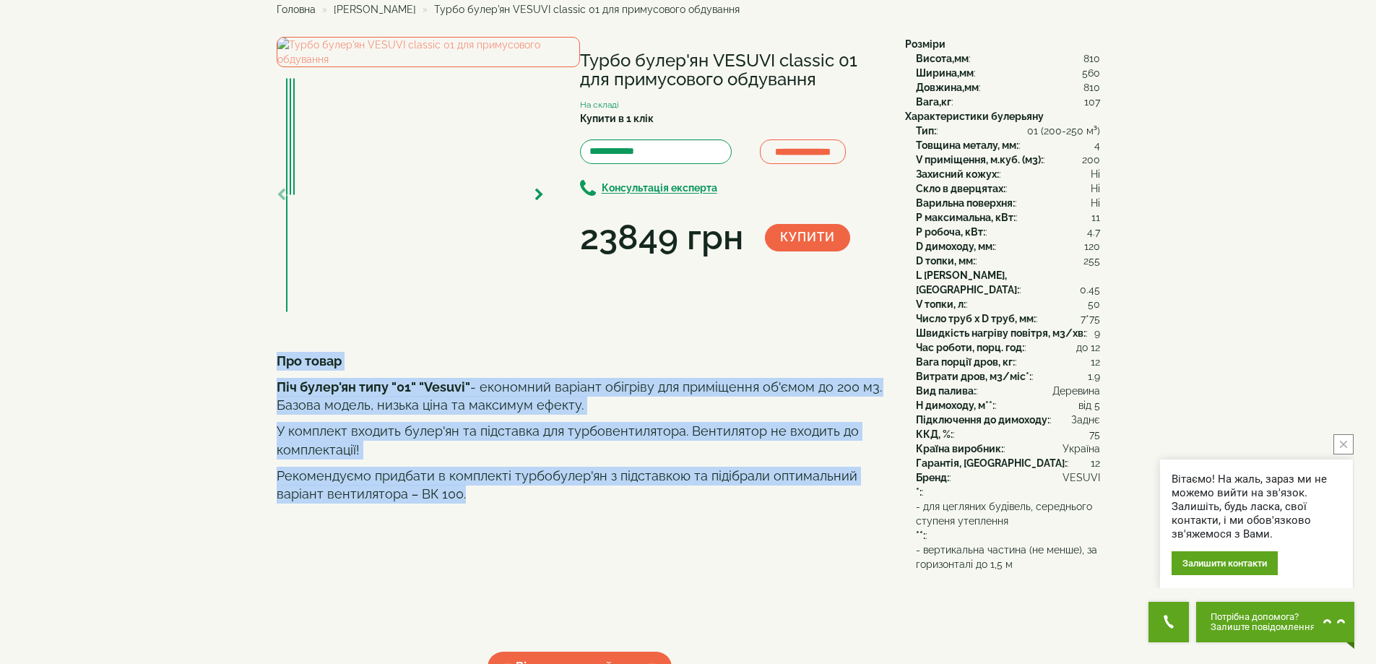
drag, startPoint x: 279, startPoint y: 431, endPoint x: 465, endPoint y: 572, distance: 233.1
click at [465, 572] on div "Про товар Піч булер'ян типу "01" "Vesuvi" - економний варіант обігріву для прим…" at bounding box center [580, 496] width 607 height 289
drag, startPoint x: 470, startPoint y: 570, endPoint x: 461, endPoint y: 566, distance: 9.4
click at [468, 504] on p "Рекомендуємо придбати в комплекті турбобулер'ян з підставкою та підібрали оптим…" at bounding box center [580, 485] width 607 height 37
click at [347, 394] on b "Піч булер'ян типу "01" "Vesuvi"" at bounding box center [374, 386] width 194 height 15
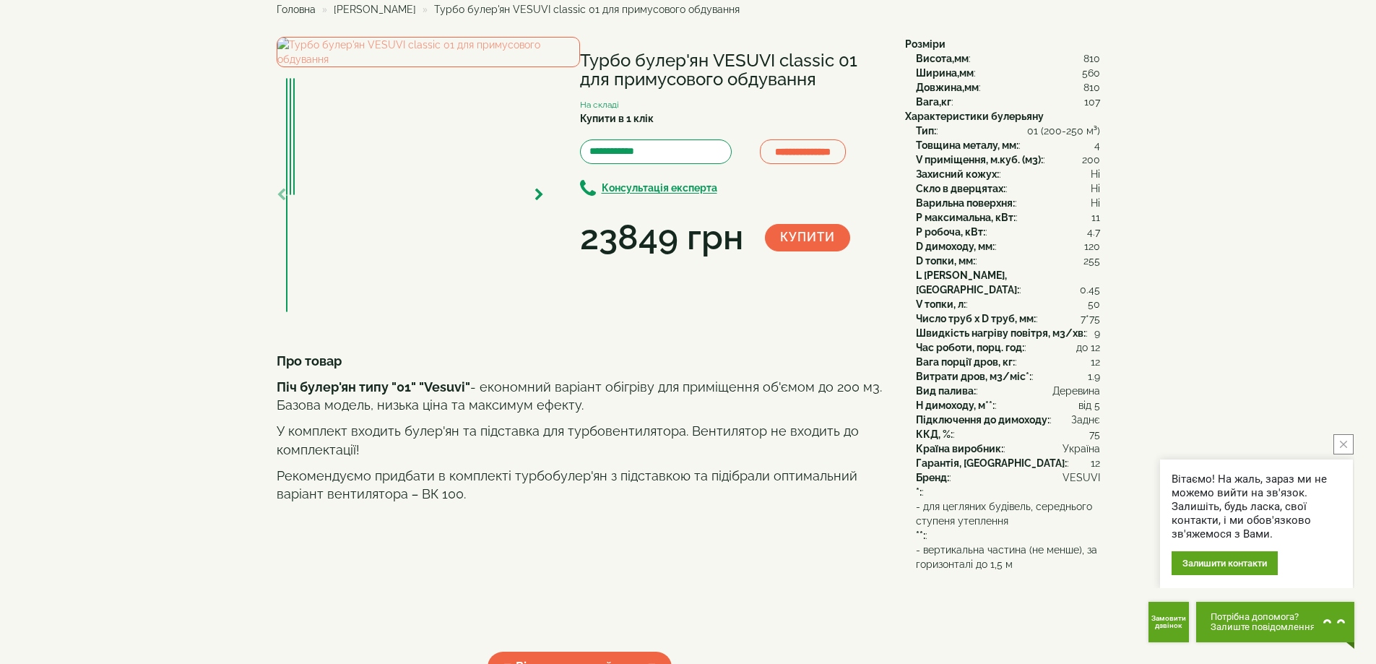
click at [331, 368] on b "Про товар" at bounding box center [309, 360] width 65 height 15
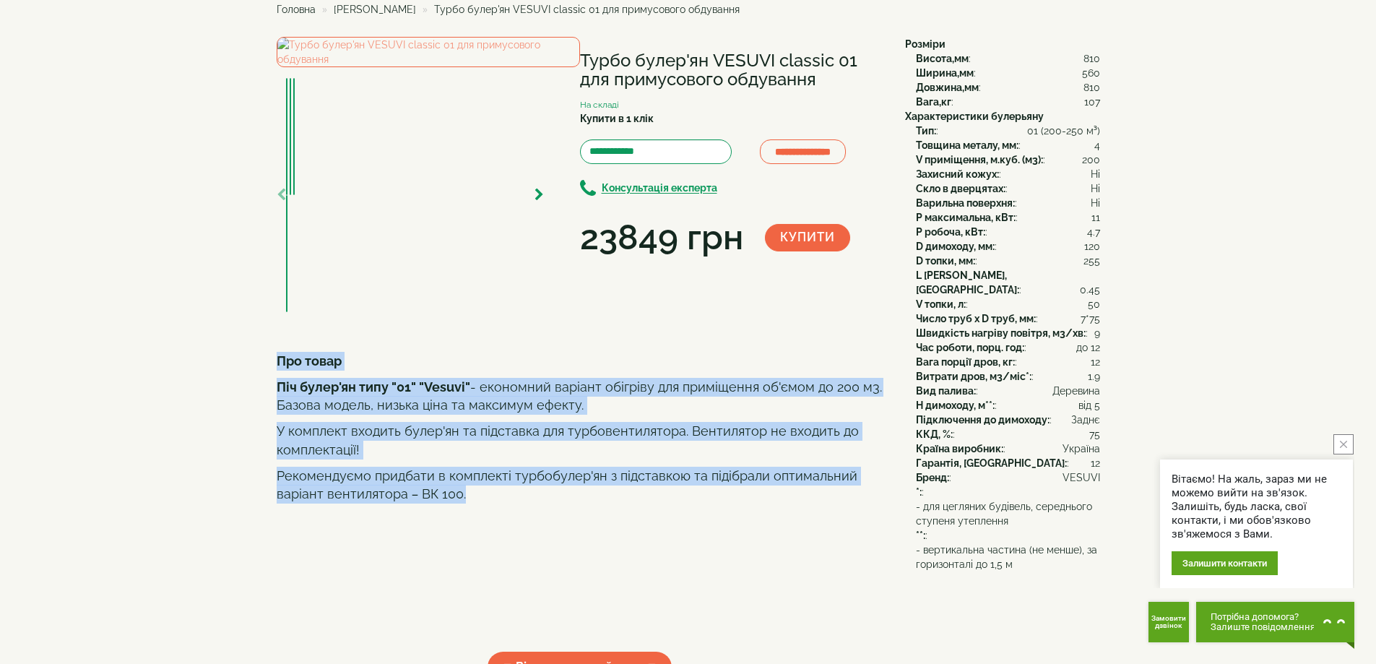
drag, startPoint x: 277, startPoint y: 434, endPoint x: 467, endPoint y: 565, distance: 230.7
click at [467, 565] on div "Про товар Піч булер'ян типу "01" "Vesuvi" - економний варіант обігріву для прим…" at bounding box center [580, 496] width 607 height 289
click at [468, 415] on p "Піч булер'ян типу "01" "Vesuvi" - економний варіант обігріву для приміщення об'…" at bounding box center [580, 396] width 607 height 37
drag, startPoint x: 281, startPoint y: 436, endPoint x: 474, endPoint y: 564, distance: 231.0
click at [474, 564] on div "Про товар Піч булер'ян типу "01" "Vesuvi" - економний варіант обігріву для прим…" at bounding box center [580, 496] width 607 height 289
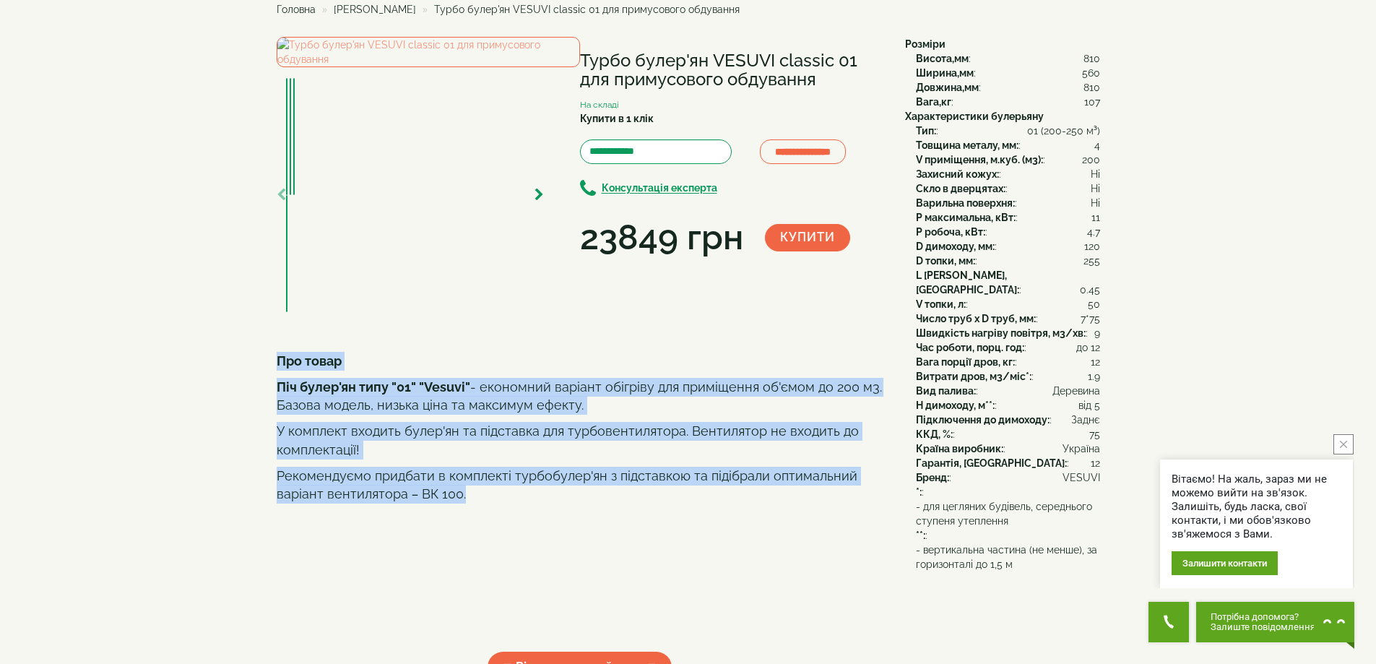
click at [441, 394] on b "Піч булер'ян типу "01" "Vesuvi"" at bounding box center [374, 386] width 194 height 15
drag, startPoint x: 278, startPoint y: 434, endPoint x: 482, endPoint y: 564, distance: 241.7
click at [482, 564] on div "Про товар Піч булер'ян типу "01" "Vesuvi" - економний варіант обігріву для прим…" at bounding box center [580, 496] width 607 height 289
click at [519, 415] on p "Піч булер'ян типу "01" "Vesuvi" - економний варіант обігріву для приміщення об'…" at bounding box center [580, 396] width 607 height 37
drag, startPoint x: 278, startPoint y: 430, endPoint x: 469, endPoint y: 569, distance: 235.9
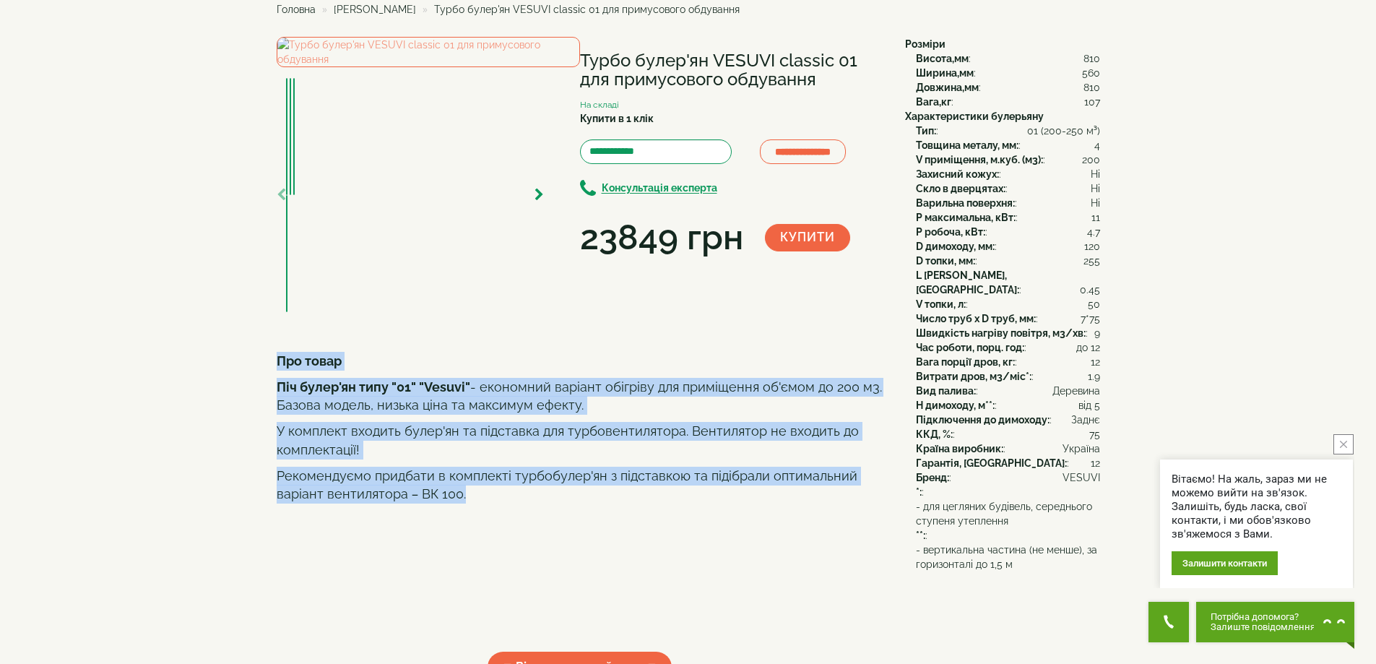
click at [469, 569] on div "Про товар Піч булер'ян типу "01" "Vesuvi" - економний варіант обігріву для прим…" at bounding box center [580, 496] width 607 height 289
click at [437, 394] on b "Піч булер'ян типу "01" "Vesuvi"" at bounding box center [374, 386] width 194 height 15
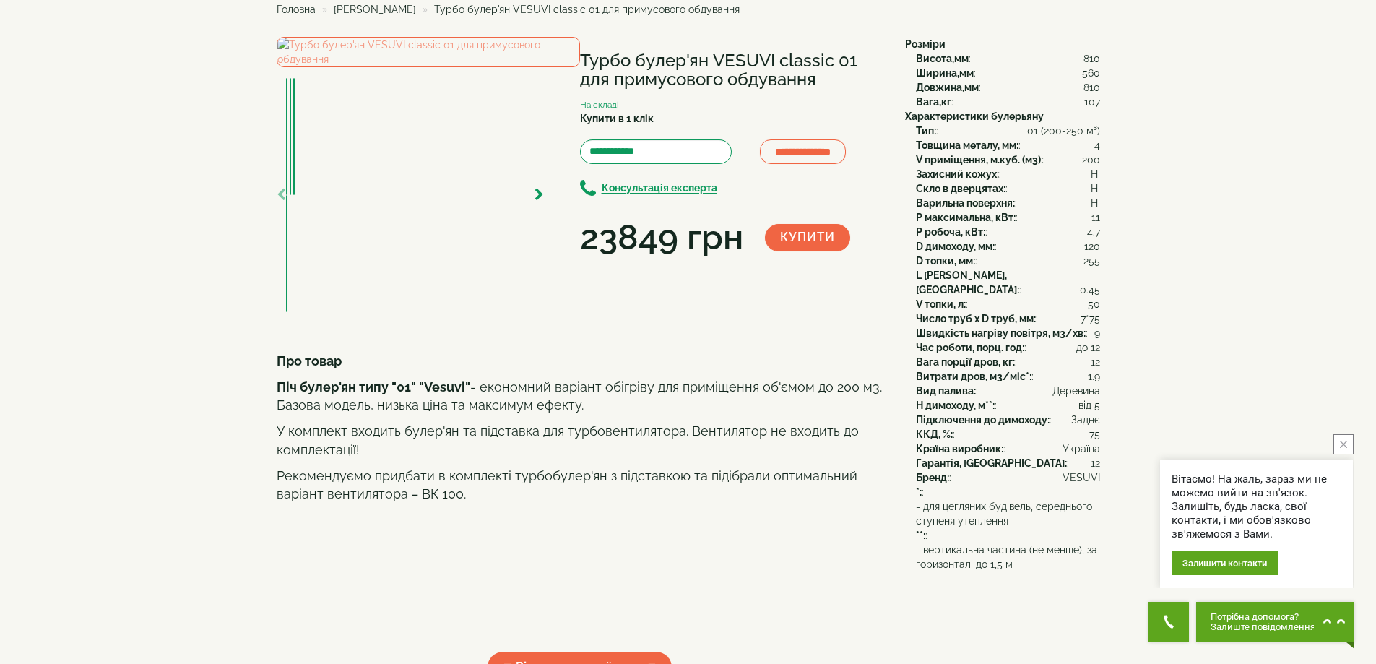
click at [345, 371] on p "Про товар" at bounding box center [580, 361] width 607 height 19
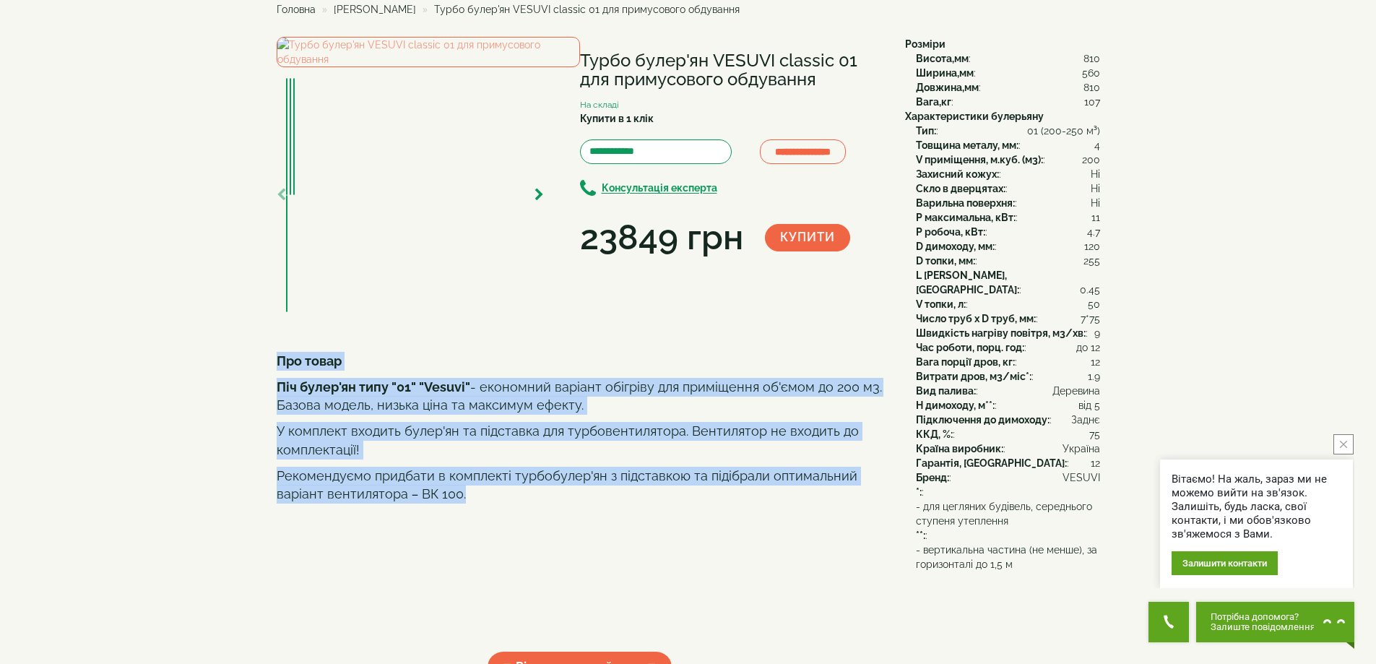
drag, startPoint x: 278, startPoint y: 431, endPoint x: 475, endPoint y: 564, distance: 237.7
click at [475, 564] on div "Про товар Піч булер'ян типу "01" "Vesuvi" - економний варіант обігріву для прим…" at bounding box center [580, 496] width 607 height 289
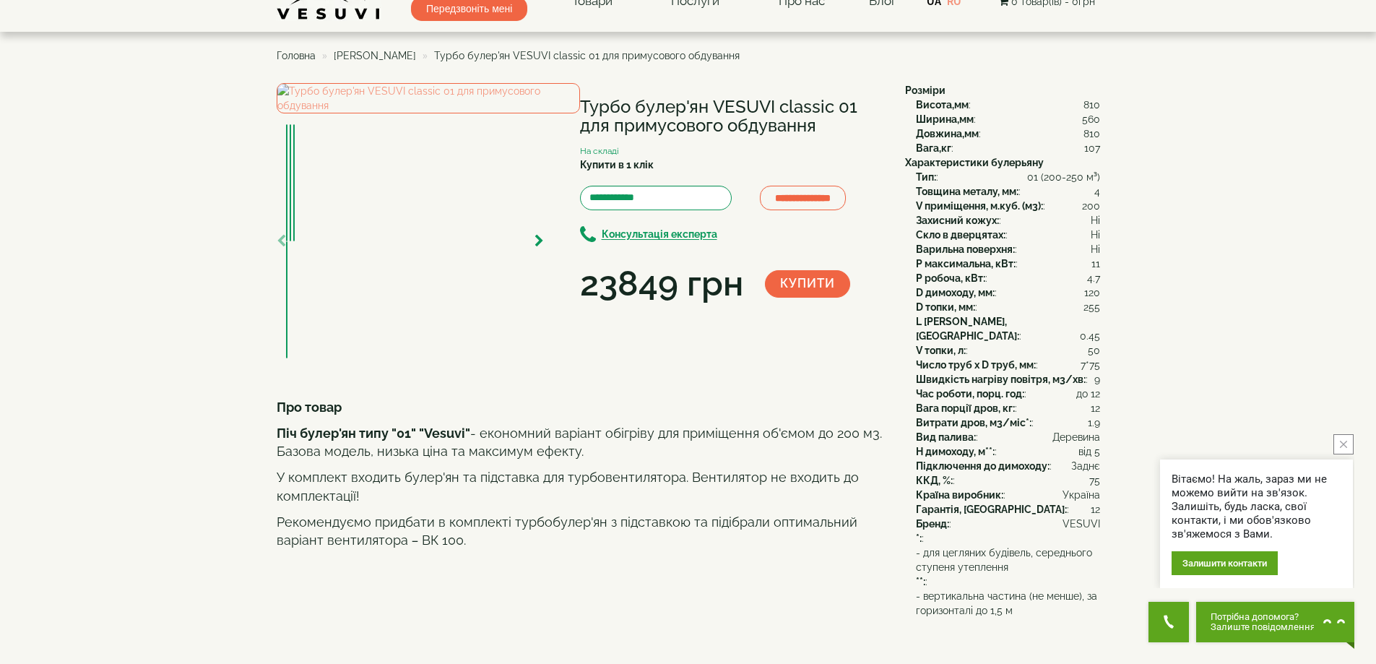
scroll to position [0, 0]
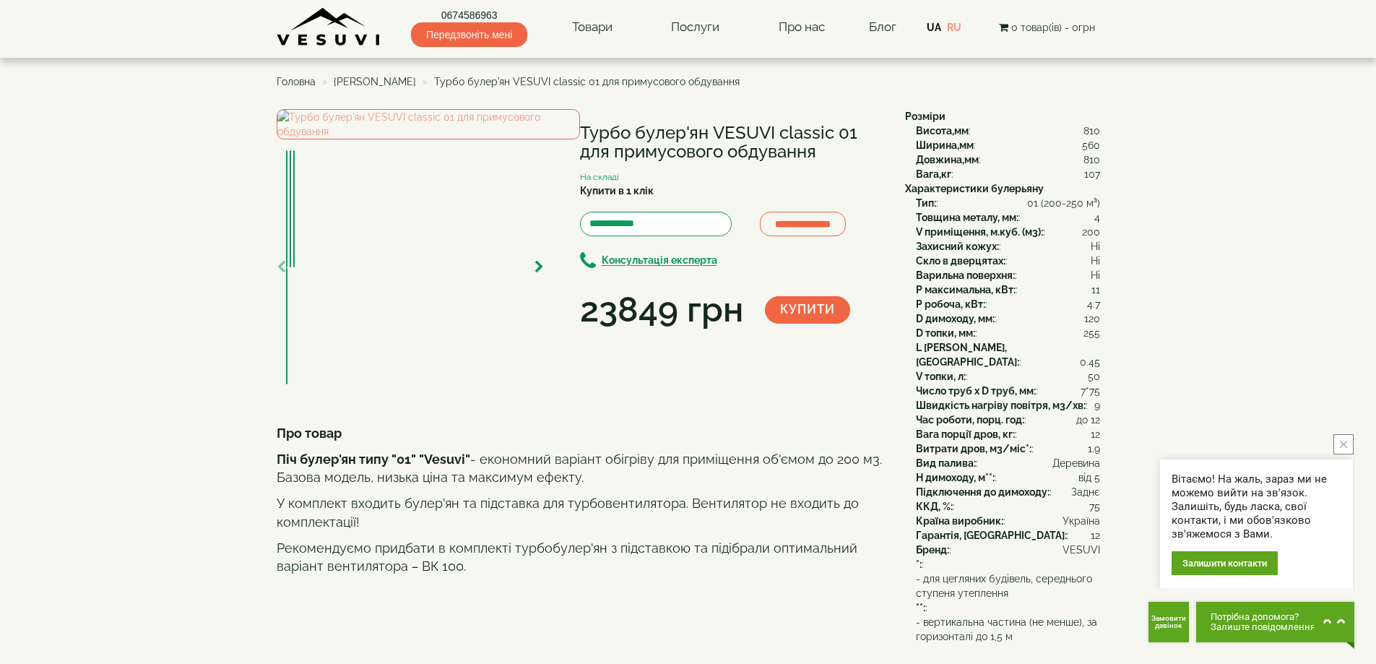
drag, startPoint x: 743, startPoint y: 81, endPoint x: 535, endPoint y: 92, distance: 208.4
click at [535, 92] on ul "Головна Булер'яни VESUVI Турбо булер'ян VESUVI classic 01 для примусового обдув…" at bounding box center [689, 82] width 824 height 26
drag, startPoint x: 584, startPoint y: 132, endPoint x: 834, endPoint y: 152, distance: 251.5
click at [834, 152] on h1 "Турбо булер'ян VESUVI classic 01 для примусового обдування" at bounding box center [731, 143] width 303 height 38
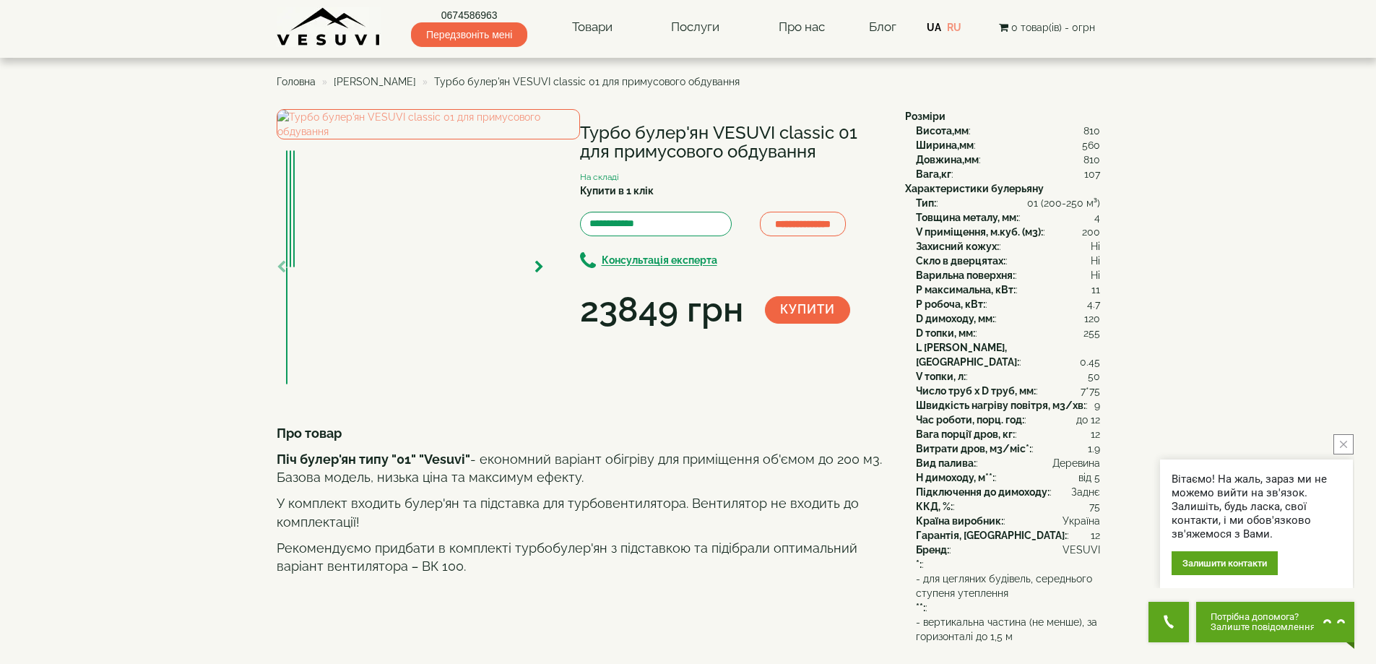
drag, startPoint x: 840, startPoint y: 150, endPoint x: 797, endPoint y: 147, distance: 42.7
click at [839, 150] on h1 "Турбо булер'ян VESUVI classic 01 для примусового обдування" at bounding box center [731, 143] width 303 height 38
click at [759, 134] on h1 "Турбо булер'ян VESUVI classic 01 для примусового обдування" at bounding box center [731, 143] width 303 height 38
drag, startPoint x: 622, startPoint y: 314, endPoint x: 694, endPoint y: 317, distance: 72.3
click at [694, 317] on div "23849 грн" at bounding box center [661, 309] width 163 height 49
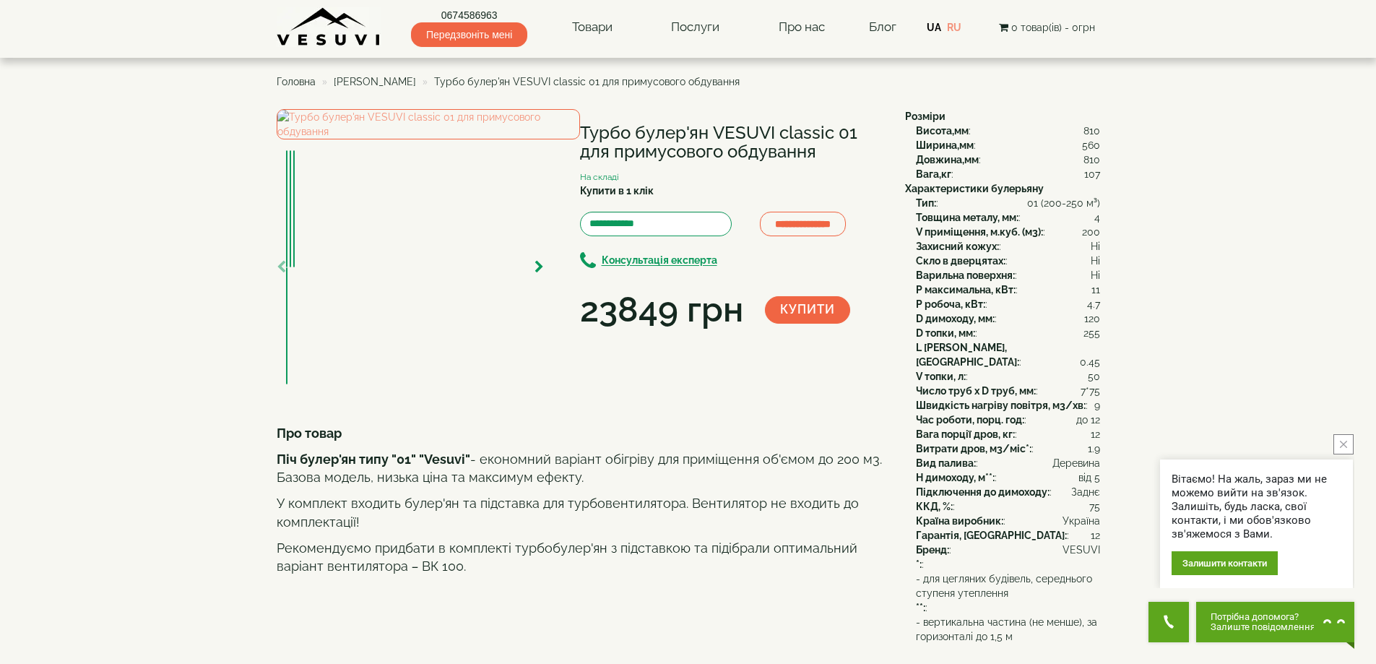
click at [582, 306] on div "23849 грн" at bounding box center [661, 309] width 163 height 49
drag, startPoint x: 587, startPoint y: 312, endPoint x: 733, endPoint y: 312, distance: 146.7
click at [733, 312] on div "23849 грн" at bounding box center [661, 309] width 163 height 49
click at [688, 374] on div "**********" at bounding box center [586, 248] width 618 height 279
click at [614, 311] on div "23849 грн" at bounding box center [661, 309] width 163 height 49
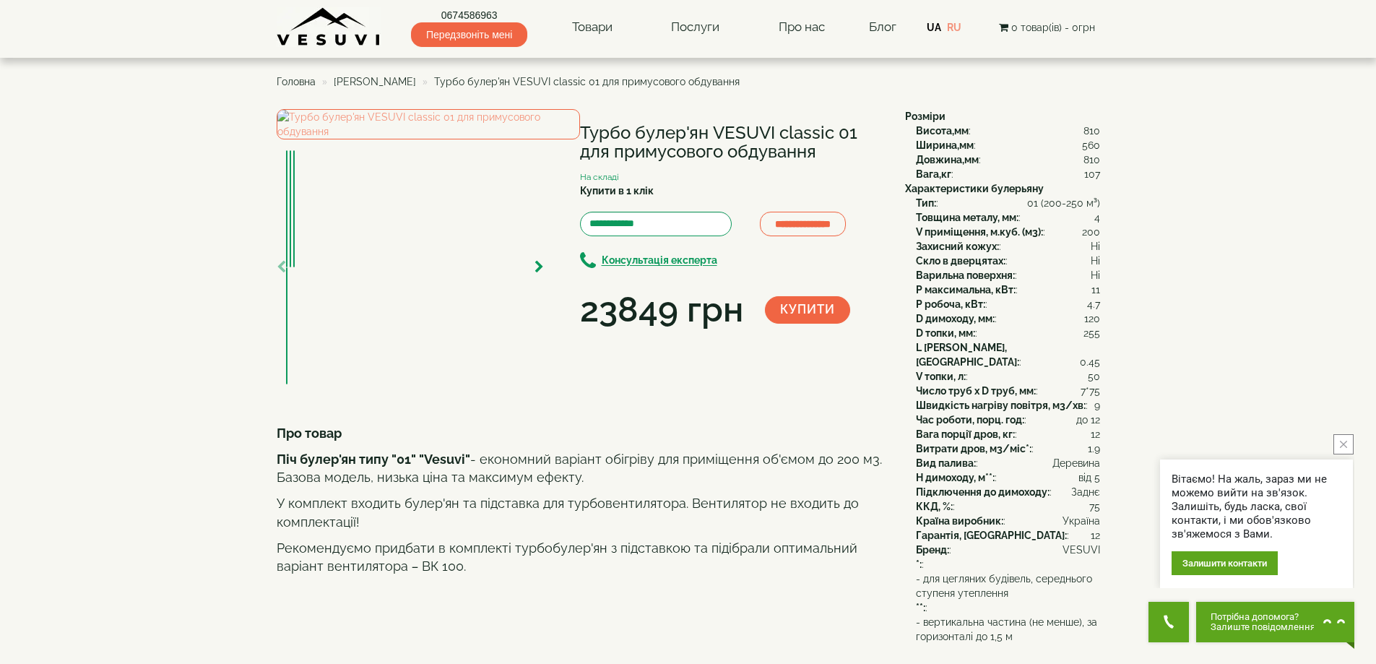
click at [593, 345] on div "**********" at bounding box center [586, 248] width 618 height 279
drag, startPoint x: 581, startPoint y: 316, endPoint x: 740, endPoint y: 314, distance: 159.0
click at [749, 313] on div "23849 грн" at bounding box center [672, 309] width 185 height 49
click at [666, 312] on div "23849 грн" at bounding box center [661, 309] width 163 height 49
drag, startPoint x: 585, startPoint y: 311, endPoint x: 743, endPoint y: 310, distance: 158.2
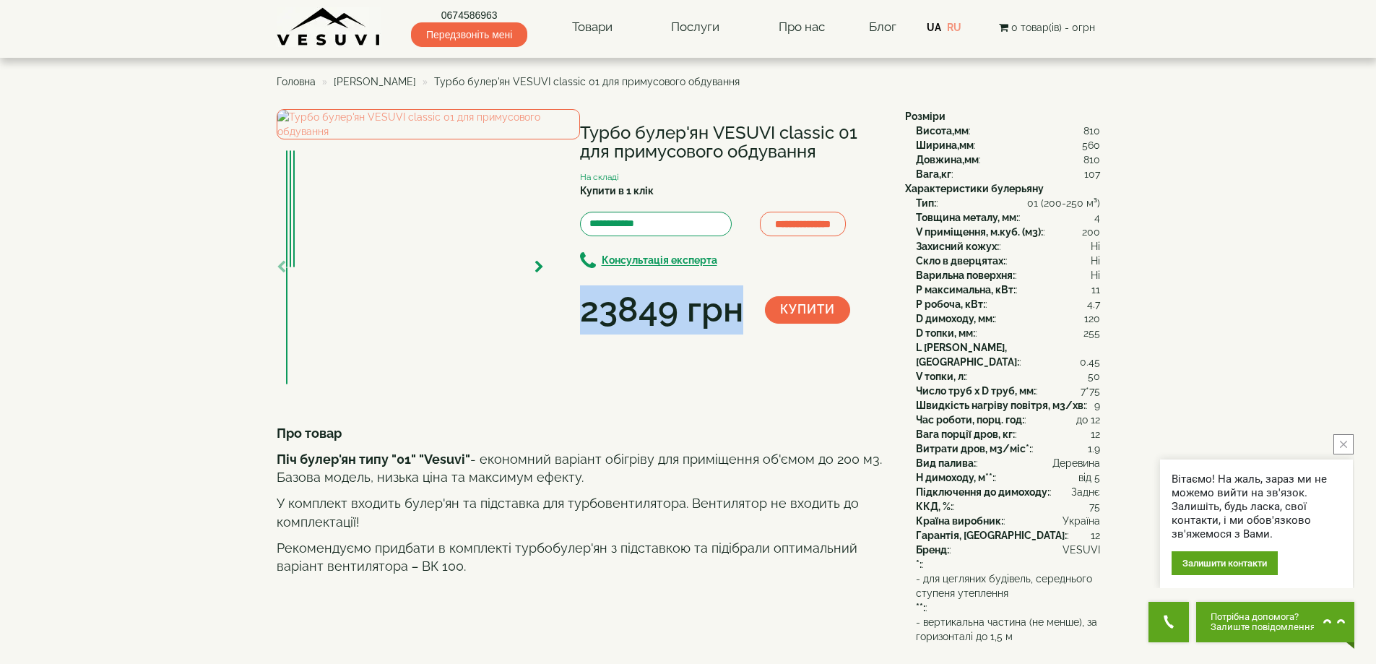
click at [743, 310] on div "23849 грн" at bounding box center [661, 309] width 163 height 49
click at [666, 309] on div "23849 грн" at bounding box center [661, 309] width 163 height 49
drag, startPoint x: 581, startPoint y: 311, endPoint x: 592, endPoint y: 311, distance: 11.6
click at [592, 311] on div "23849 грн" at bounding box center [661, 309] width 163 height 49
click at [624, 305] on div "23849 грн" at bounding box center [661, 309] width 163 height 49
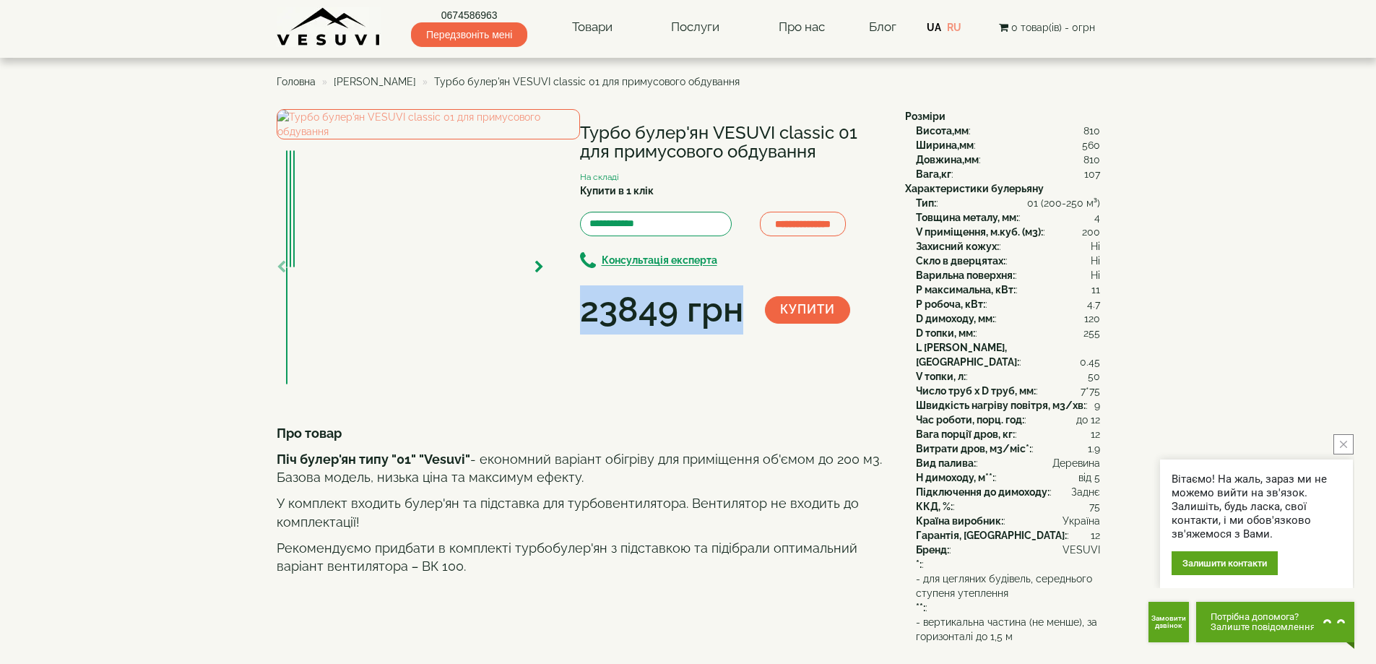
drag, startPoint x: 580, startPoint y: 311, endPoint x: 747, endPoint y: 311, distance: 166.9
click at [747, 311] on div "23849 грн" at bounding box center [672, 309] width 185 height 49
click at [728, 316] on div "23849 грн" at bounding box center [661, 309] width 163 height 49
click at [583, 311] on div "23849 грн" at bounding box center [661, 309] width 163 height 49
drag, startPoint x: 584, startPoint y: 314, endPoint x: 738, endPoint y: 324, distance: 154.2
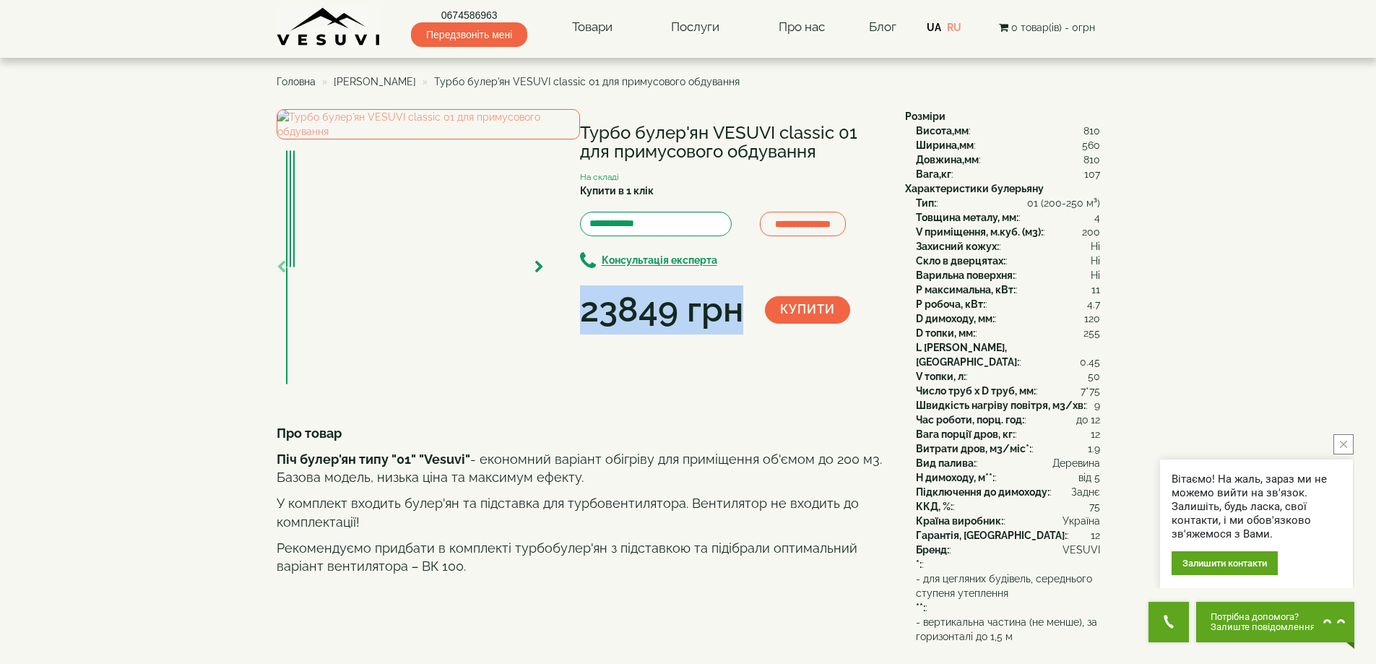
click at [738, 324] on div "23849 грн" at bounding box center [661, 309] width 163 height 49
click at [664, 353] on div "**********" at bounding box center [586, 248] width 618 height 279
drag, startPoint x: 582, startPoint y: 127, endPoint x: 833, endPoint y: 155, distance: 252.2
click at [833, 155] on h1 "Турбо булер'ян VESUVI classic 01 для примусового обдування" at bounding box center [731, 143] width 303 height 38
click at [822, 129] on h1 "Турбо булер'ян VESUVI classic 01 для примусового обдування" at bounding box center [731, 143] width 303 height 38
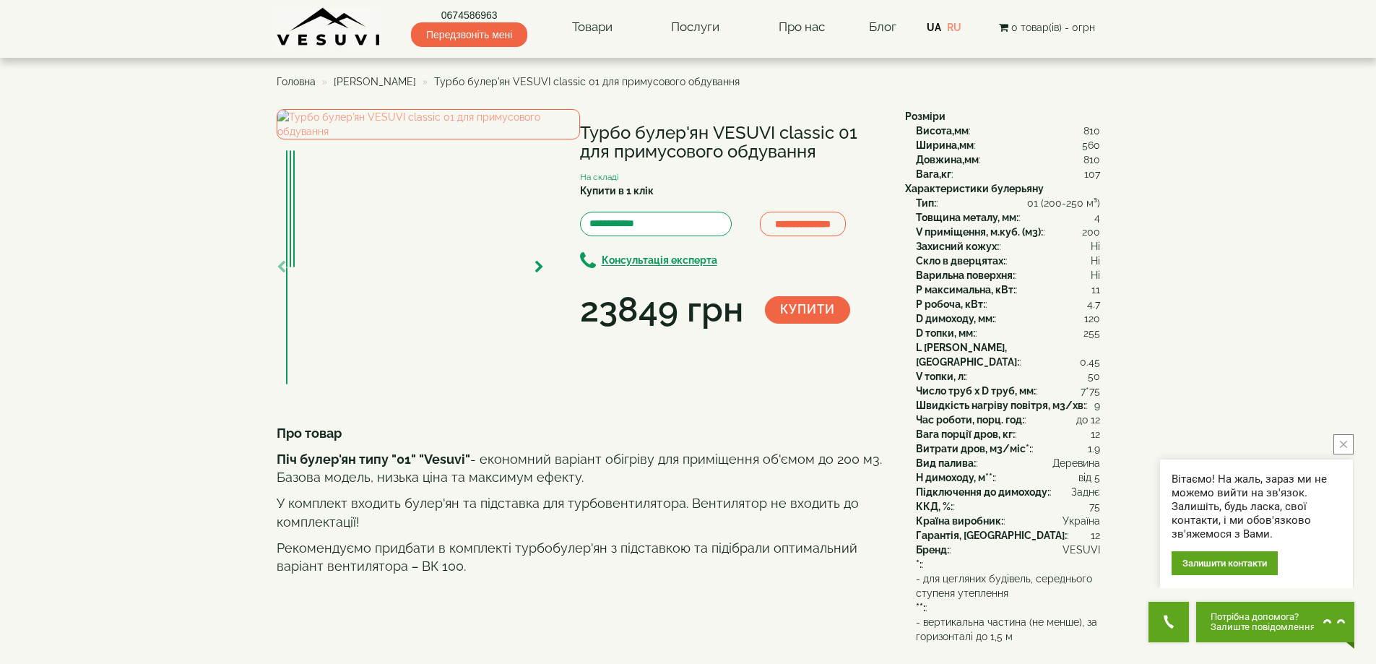
drag, startPoint x: 581, startPoint y: 131, endPoint x: 832, endPoint y: 151, distance: 252.2
click at [832, 151] on h1 "Турбо булер'ян VESUVI classic 01 для примусового обдування" at bounding box center [731, 143] width 303 height 38
click at [734, 133] on h1 "Турбо булер'ян VESUVI classic 01 для примусового обдування" at bounding box center [731, 143] width 303 height 38
drag, startPoint x: 583, startPoint y: 132, endPoint x: 799, endPoint y: 152, distance: 217.0
click at [827, 156] on h1 "Турбо булер'ян VESUVI classic 01 для примусового обдування" at bounding box center [731, 143] width 303 height 38
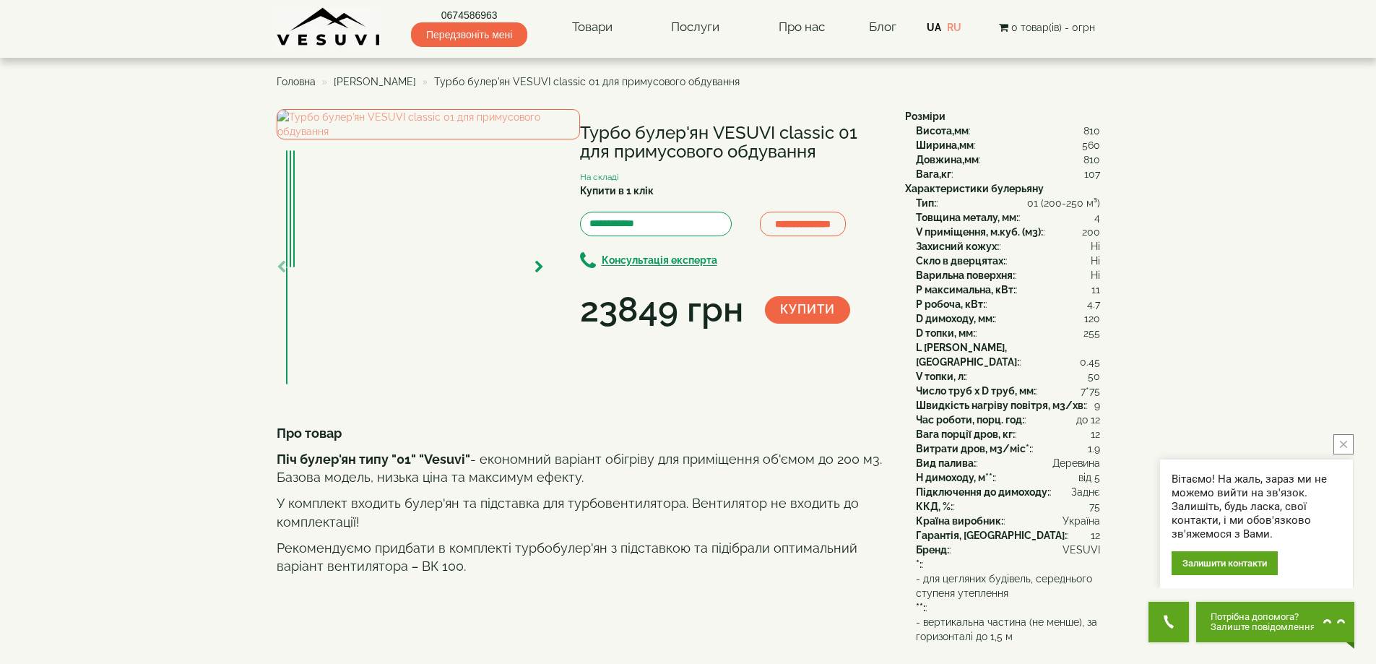
click at [763, 137] on h1 "Турбо булер'ян VESUVI classic 01 для примусового обдування" at bounding box center [731, 143] width 303 height 38
drag, startPoint x: 582, startPoint y: 131, endPoint x: 827, endPoint y: 155, distance: 246.1
click at [827, 155] on h1 "Турбо булер'ян VESUVI classic 01 для примусового обдування" at bounding box center [731, 143] width 303 height 38
drag, startPoint x: 582, startPoint y: 127, endPoint x: 854, endPoint y: 152, distance: 273.6
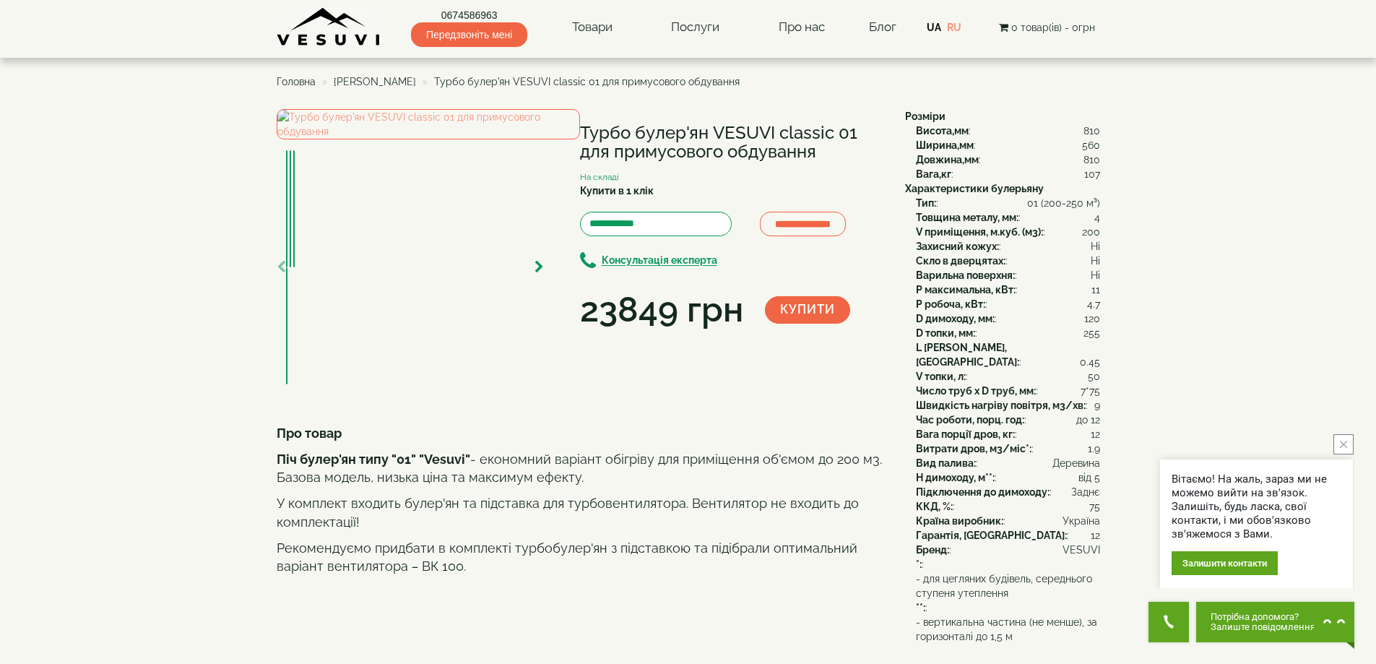
click at [854, 152] on h1 "Турбо булер'ян VESUVI classic 01 для примусового обдування" at bounding box center [731, 143] width 303 height 38
drag, startPoint x: 585, startPoint y: 316, endPoint x: 752, endPoint y: 313, distance: 167.7
click at [752, 313] on div "23849 грн" at bounding box center [672, 309] width 185 height 49
click at [688, 304] on div "23849 грн" at bounding box center [661, 309] width 163 height 49
drag, startPoint x: 580, startPoint y: 311, endPoint x: 753, endPoint y: 308, distance: 172.7
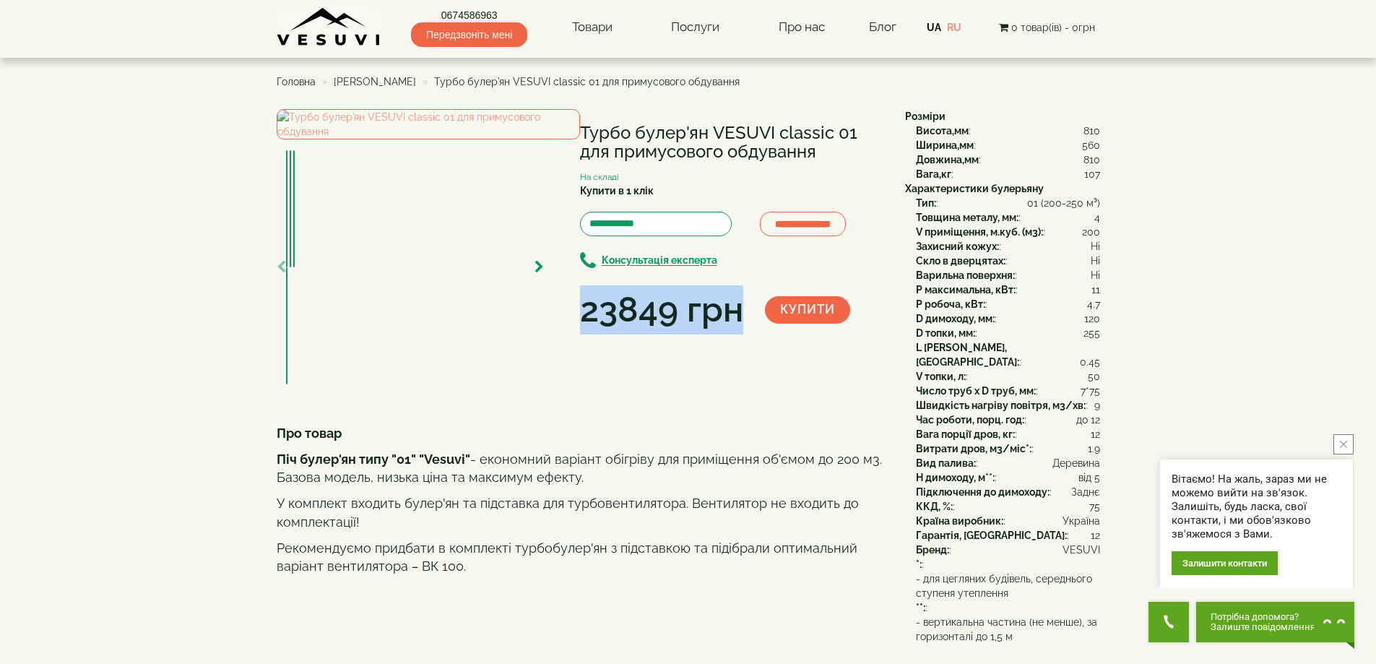
click at [753, 308] on div "23849 грн" at bounding box center [672, 309] width 185 height 49
click at [688, 313] on div "23849 грн" at bounding box center [661, 309] width 163 height 49
drag, startPoint x: 584, startPoint y: 306, endPoint x: 676, endPoint y: 309, distance: 91.8
click at [736, 314] on div "23849 грн" at bounding box center [661, 309] width 163 height 49
click at [661, 300] on div "23849 грн" at bounding box center [661, 309] width 163 height 49
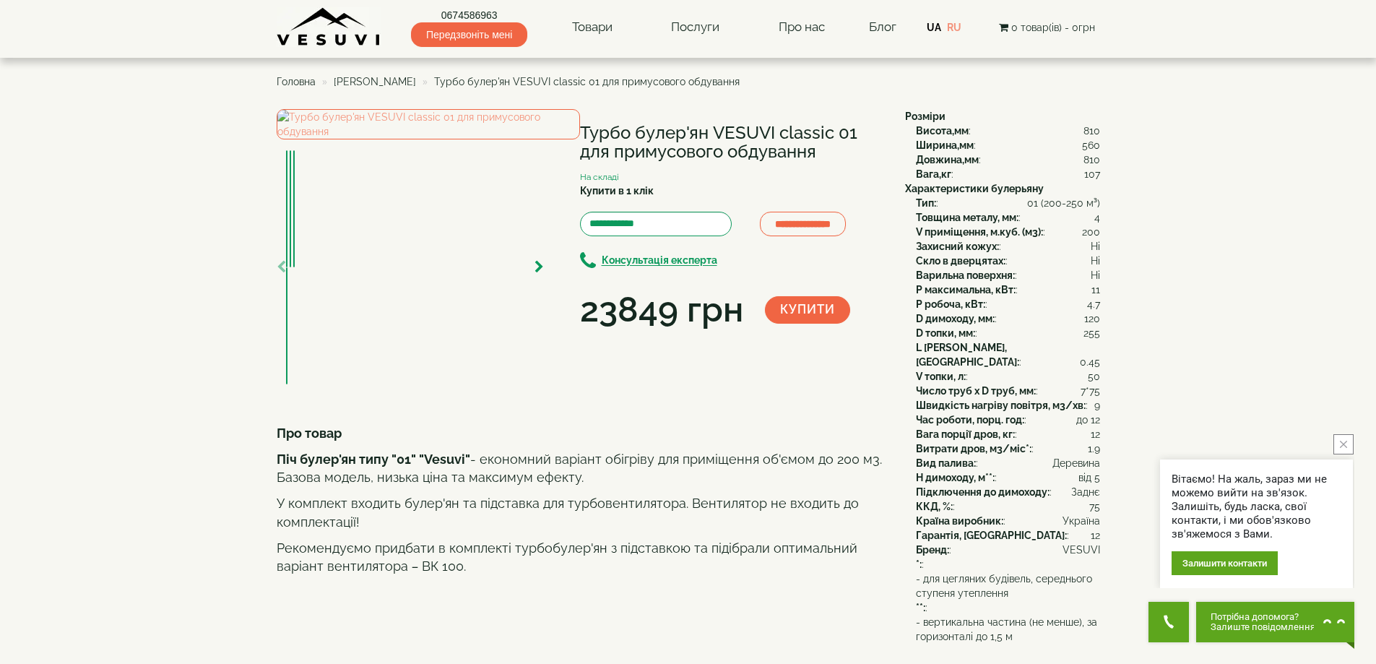
click at [685, 316] on div "23849 грн" at bounding box center [661, 309] width 163 height 49
drag, startPoint x: 595, startPoint y: 309, endPoint x: 751, endPoint y: 306, distance: 156.1
click at [751, 306] on div "23849 грн" at bounding box center [672, 309] width 185 height 49
click at [682, 352] on div "**********" at bounding box center [586, 248] width 618 height 279
click at [669, 388] on div "**********" at bounding box center [586, 248] width 618 height 279
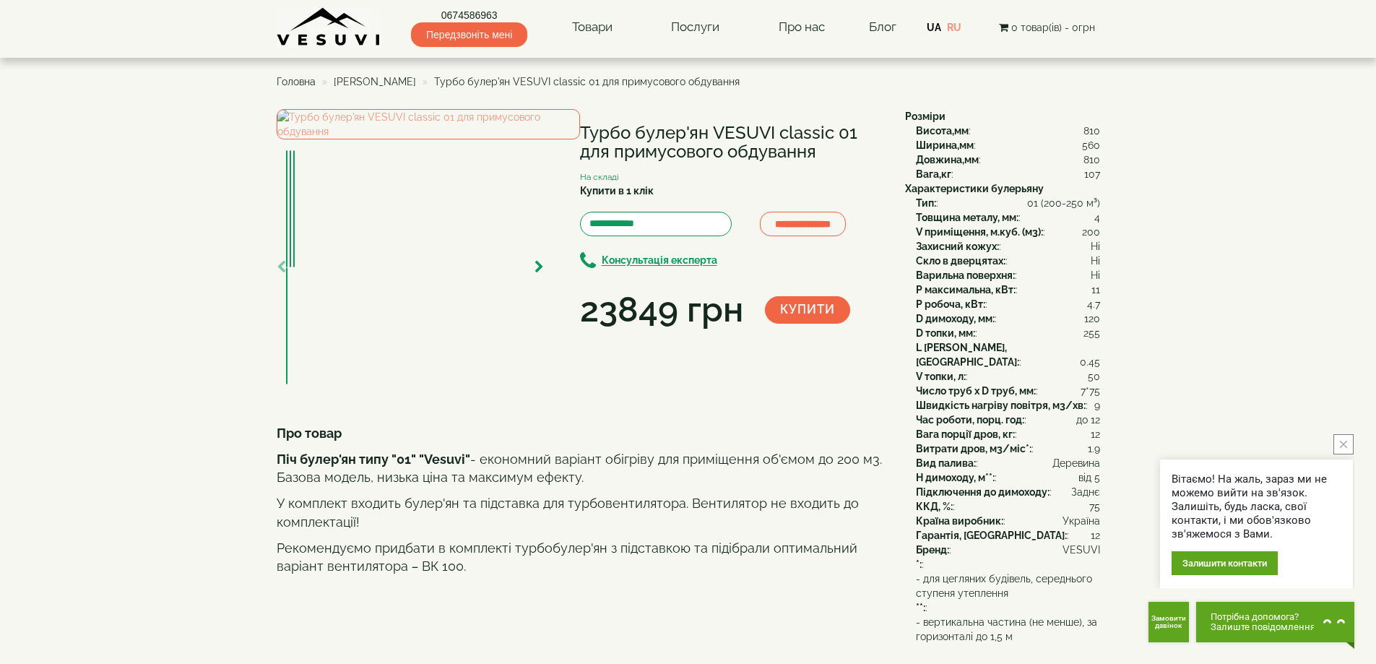
click at [1342, 444] on icon "close button" at bounding box center [1343, 444] width 7 height 7
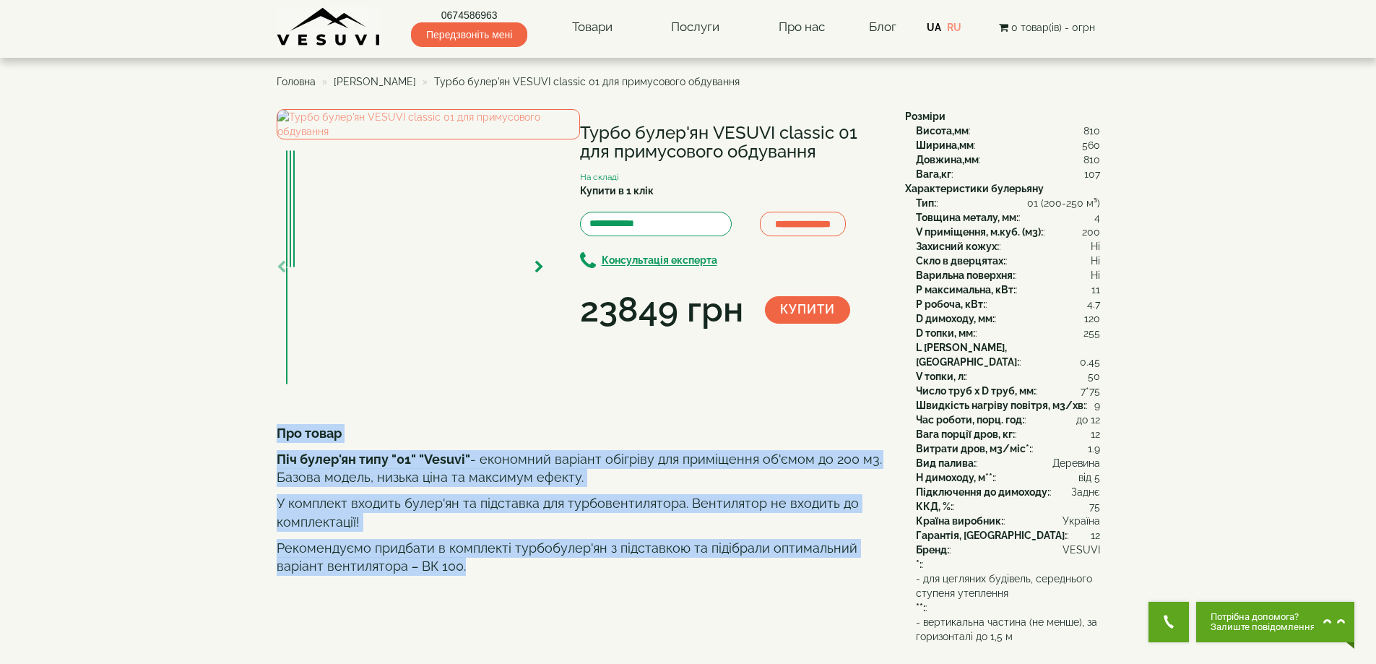
drag, startPoint x: 277, startPoint y: 506, endPoint x: 566, endPoint y: 644, distance: 319.9
click at [566, 644] on div "Про товар Піч булер'ян типу "01" "Vesuvi" - економний варіант обігріву для прим…" at bounding box center [580, 568] width 607 height 289
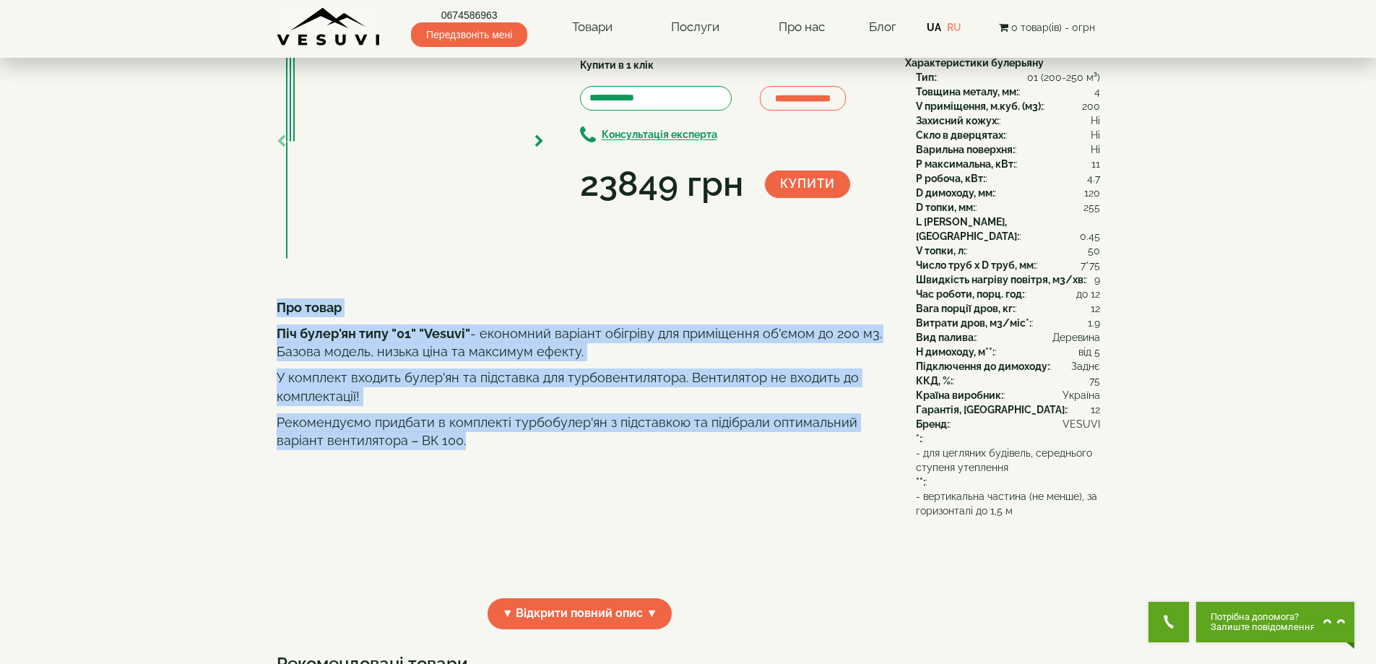
scroll to position [145, 0]
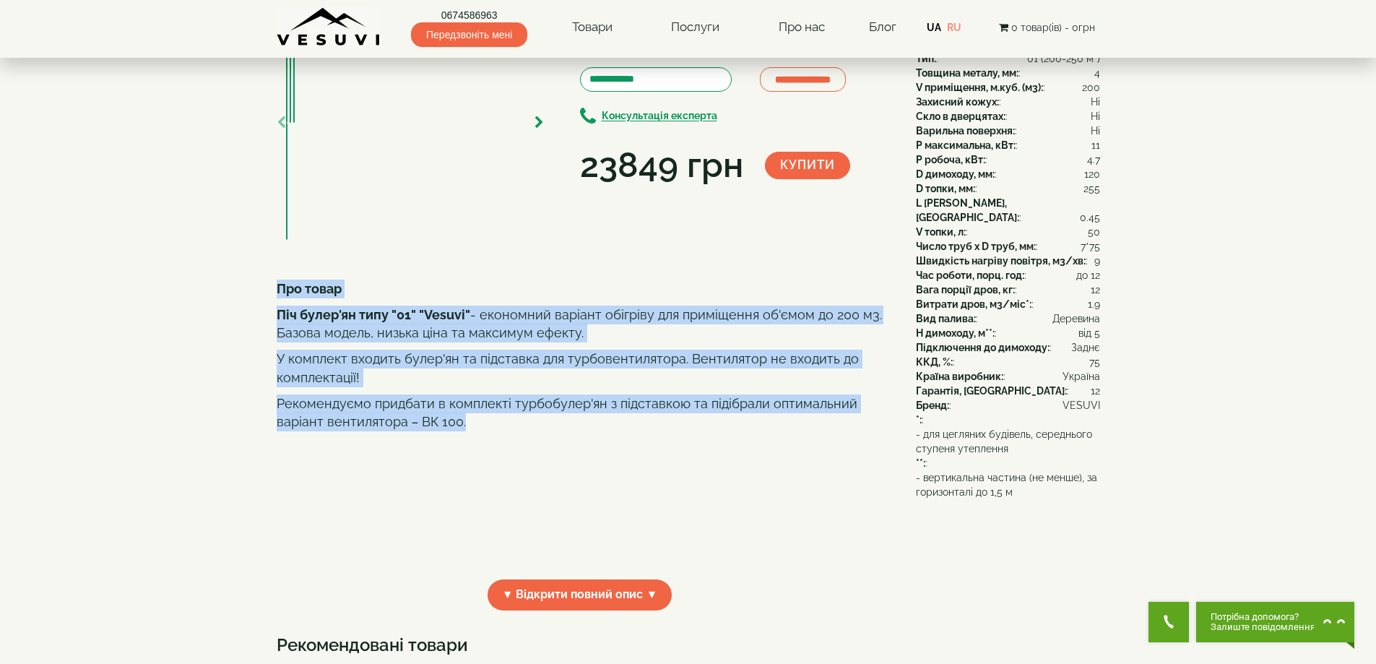
click at [475, 431] on p "Рекомендуємо придбати в комплекті турбобулер'ян з підставкою та підібрали оптим…" at bounding box center [580, 412] width 607 height 37
drag, startPoint x: 276, startPoint y: 358, endPoint x: 493, endPoint y: 500, distance: 258.9
click at [496, 500] on div "Про товар Піч булер'ян типу "01" "Vesuvi" - економний варіант обігріву для прим…" at bounding box center [580, 424] width 607 height 289
click at [467, 431] on p "Рекомендуємо придбати в комплекті турбобулер'ян з підставкою та підібрали оптим…" at bounding box center [580, 412] width 607 height 37
drag, startPoint x: 275, startPoint y: 358, endPoint x: 480, endPoint y: 495, distance: 246.9
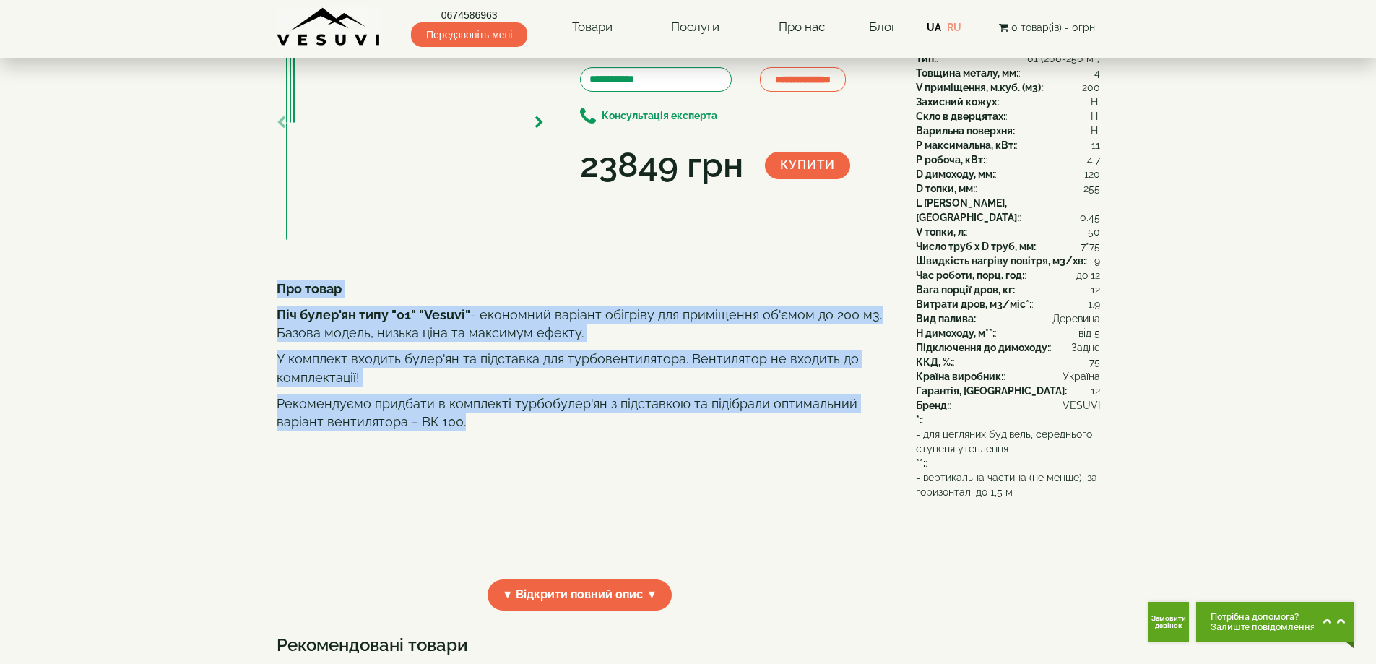
click at [480, 495] on div "**********" at bounding box center [688, 625] width 845 height 1321
click at [480, 431] on p "Рекомендуємо придбати в комплекті турбобулер'ян з підставкою та підібрали оптим…" at bounding box center [580, 412] width 607 height 37
drag, startPoint x: 281, startPoint y: 358, endPoint x: 480, endPoint y: 493, distance: 240.3
click at [480, 493] on div "Про товар Піч булер'ян типу "01" "Vesuvi" - економний варіант обігріву для прим…" at bounding box center [580, 424] width 607 height 289
click at [287, 296] on b "Про товар" at bounding box center [309, 288] width 65 height 15
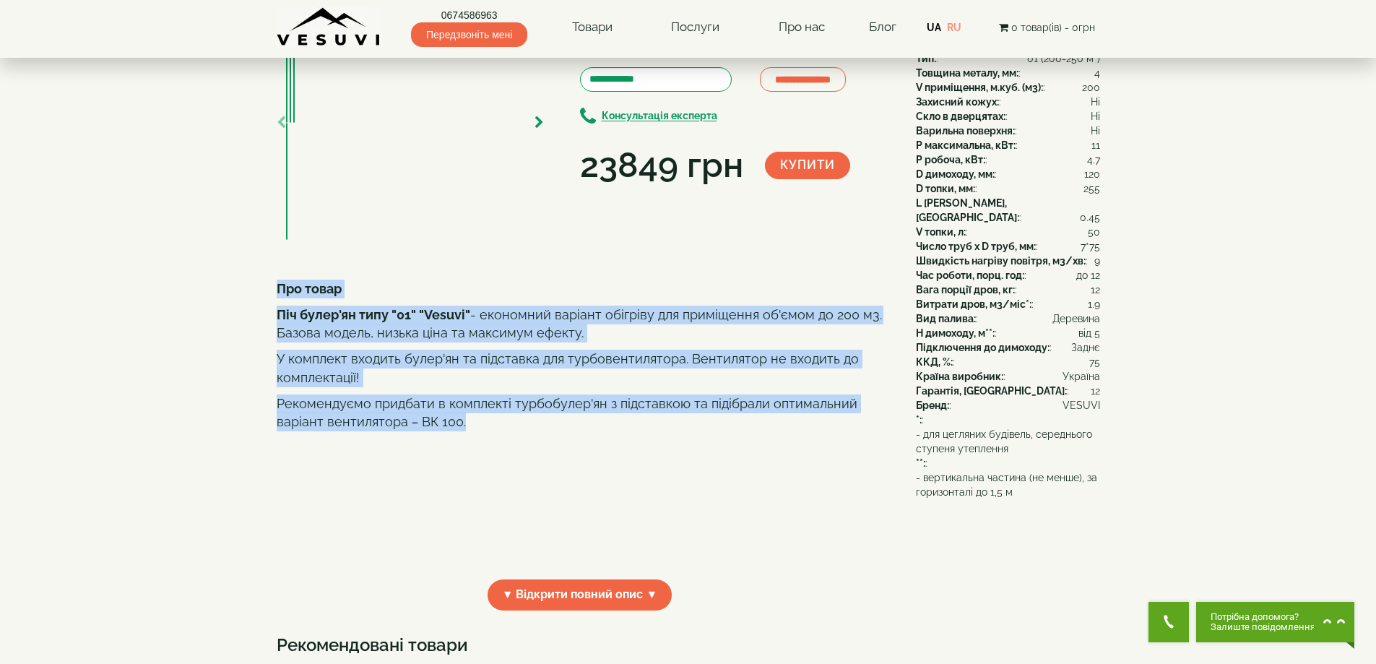
drag, startPoint x: 276, startPoint y: 361, endPoint x: 475, endPoint y: 493, distance: 239.1
click at [473, 488] on div "Про товар Піч булер'ян типу "01" "Vesuvi" - економний варіант обігріву для прим…" at bounding box center [580, 424] width 607 height 289
click at [479, 431] on p "Рекомендуємо придбати в комплекті турбобулер'ян з підставкою та підібрали оптим…" at bounding box center [580, 412] width 607 height 37
drag, startPoint x: 276, startPoint y: 362, endPoint x: 479, endPoint y: 506, distance: 249.2
click at [479, 506] on div "Про товар Піч булер'ян типу "01" "Vesuvi" - економний варіант обігріву для прим…" at bounding box center [580, 424] width 607 height 289
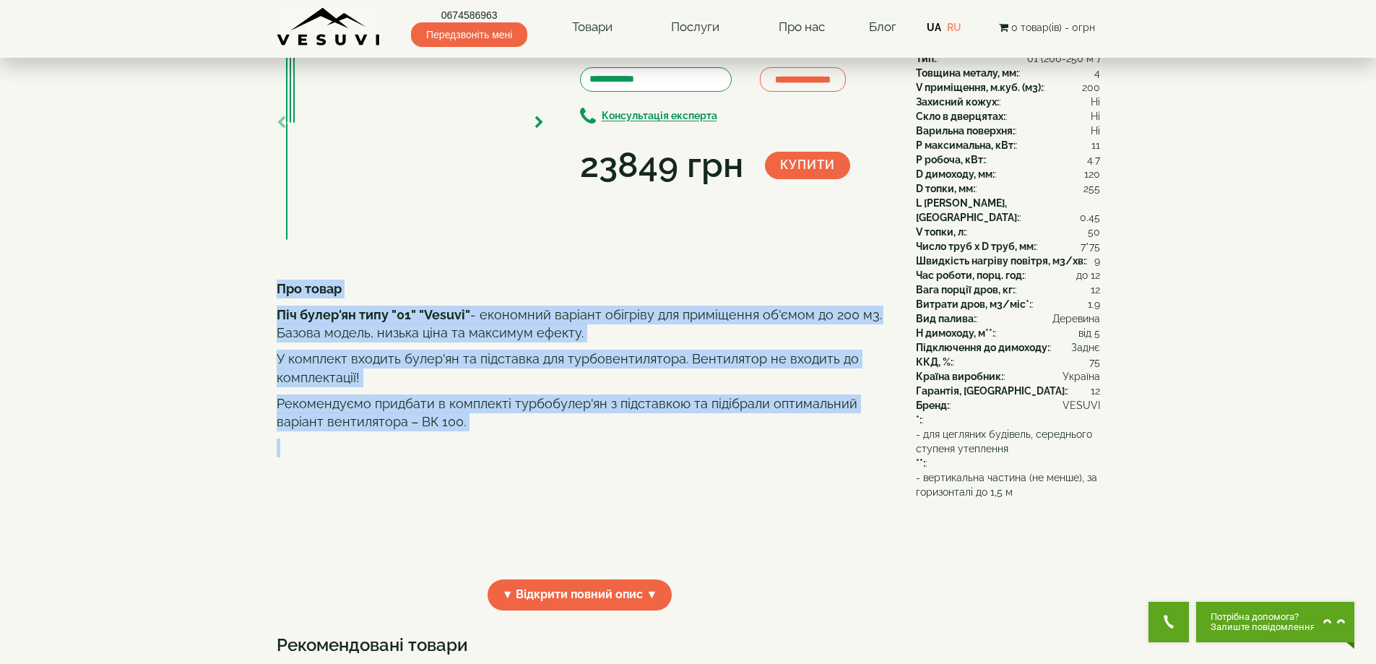
click at [485, 431] on p "Рекомендуємо придбати в комплекті турбобулер'ян з підставкою та підібрали оптим…" at bounding box center [580, 412] width 607 height 37
drag, startPoint x: 280, startPoint y: 361, endPoint x: 470, endPoint y: 493, distance: 232.1
click at [470, 493] on div "Про товар Піч булер'ян типу "01" "Vesuvi" - економний варіант обігріву для прим…" at bounding box center [580, 424] width 607 height 289
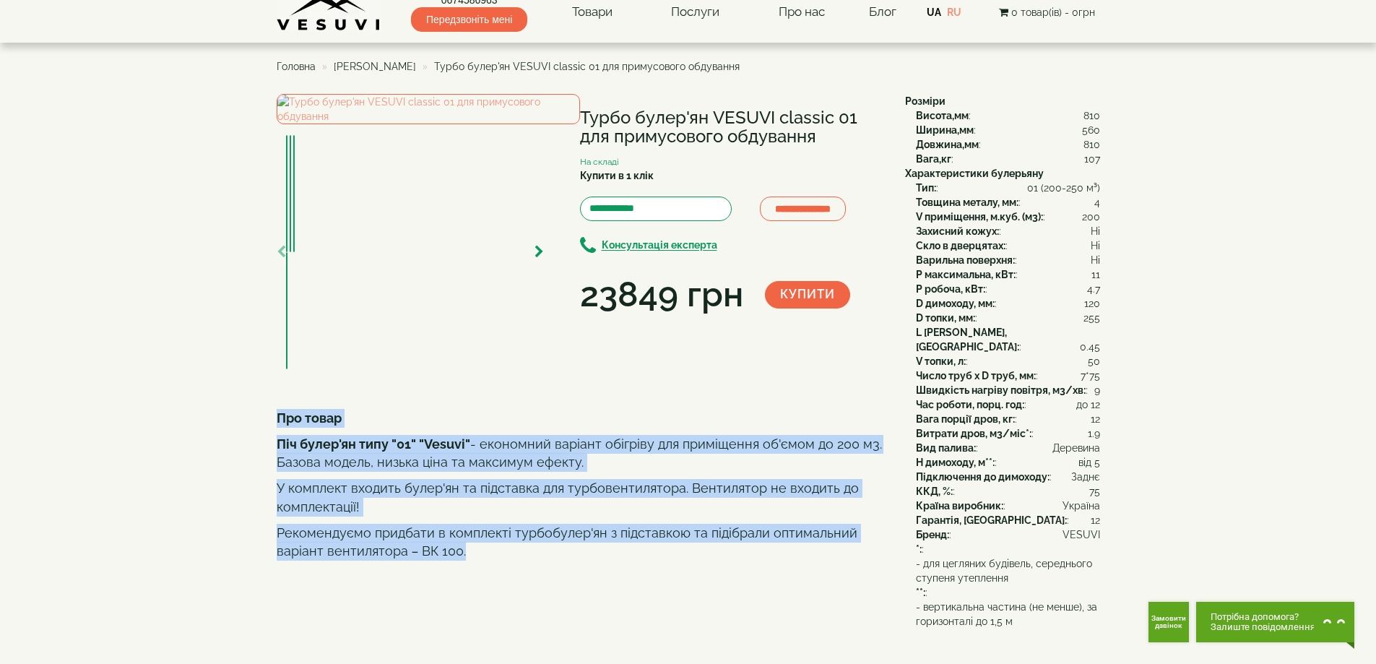
scroll to position [0, 0]
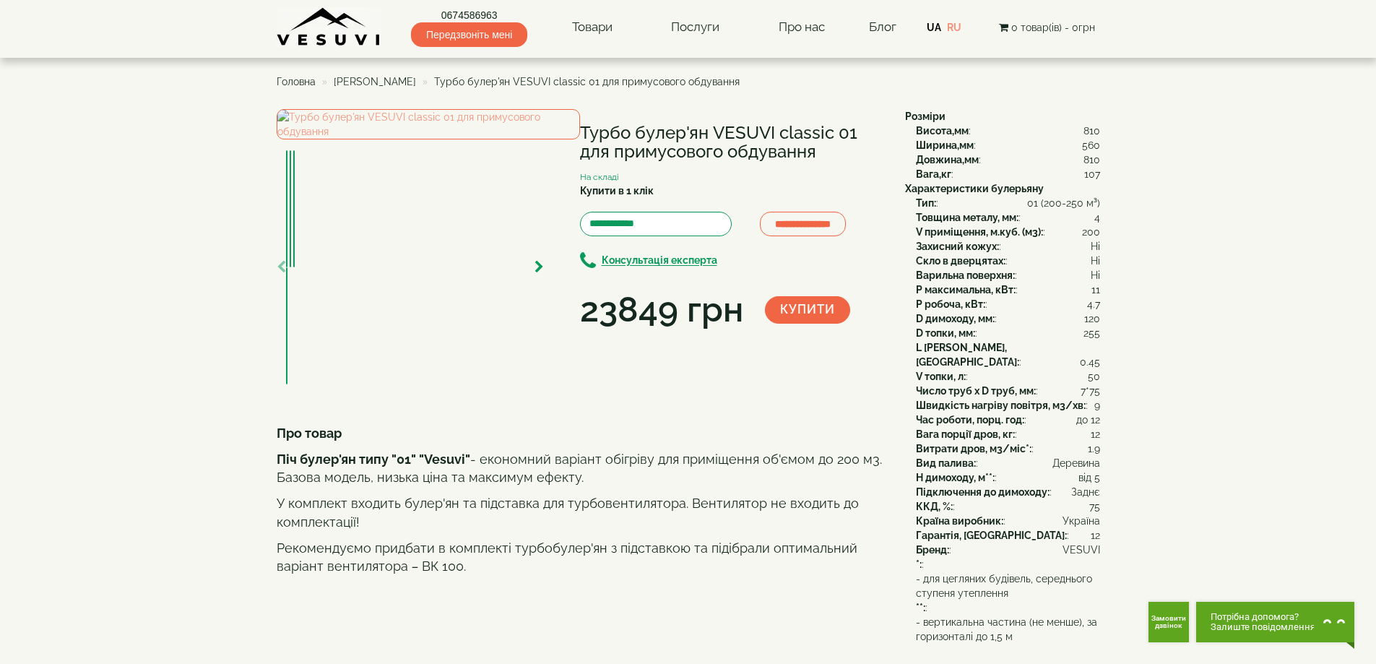
click at [296, 384] on div at bounding box center [410, 267] width 267 height 234
drag, startPoint x: 1027, startPoint y: 236, endPoint x: 1037, endPoint y: 236, distance: 10.1
click at [1037, 236] on b "V приміщення, м.куб. (м3):" at bounding box center [979, 232] width 127 height 12
click at [1002, 275] on b "Варильна поверхня:" at bounding box center [965, 275] width 99 height 12
click at [1000, 289] on b "P максимальна, кВт:" at bounding box center [966, 290] width 100 height 12
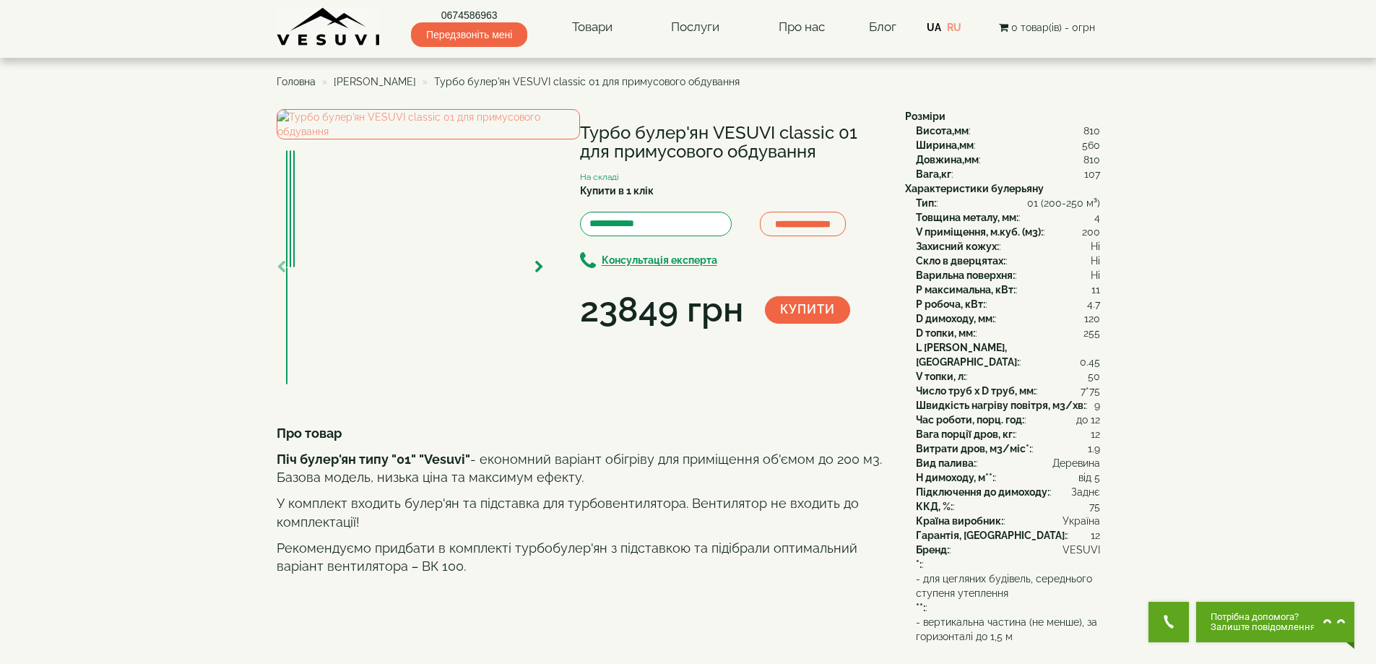
click at [973, 307] on b "P робоча, кВт:" at bounding box center [950, 304] width 69 height 12
click at [972, 334] on b "D топки, мм:" at bounding box center [945, 333] width 59 height 12
click at [388, 78] on span "[PERSON_NAME]" at bounding box center [375, 82] width 82 height 12
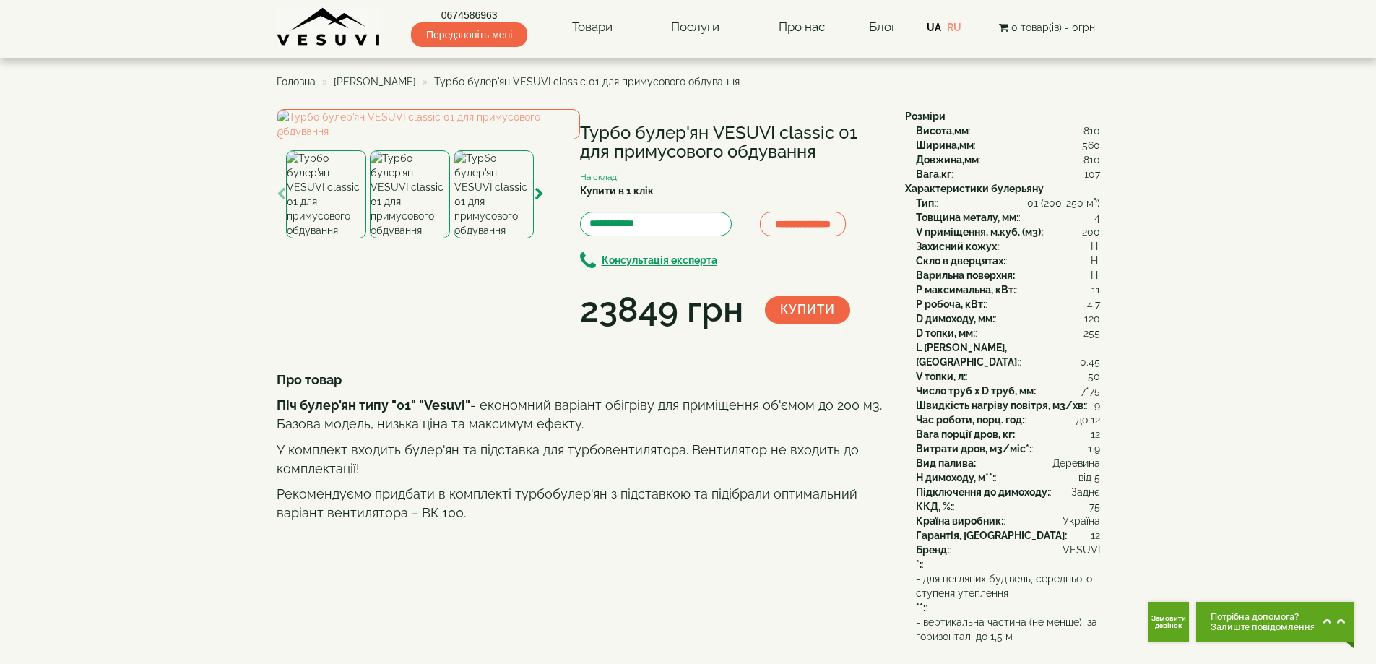
click at [391, 79] on span "[PERSON_NAME]" at bounding box center [375, 82] width 82 height 12
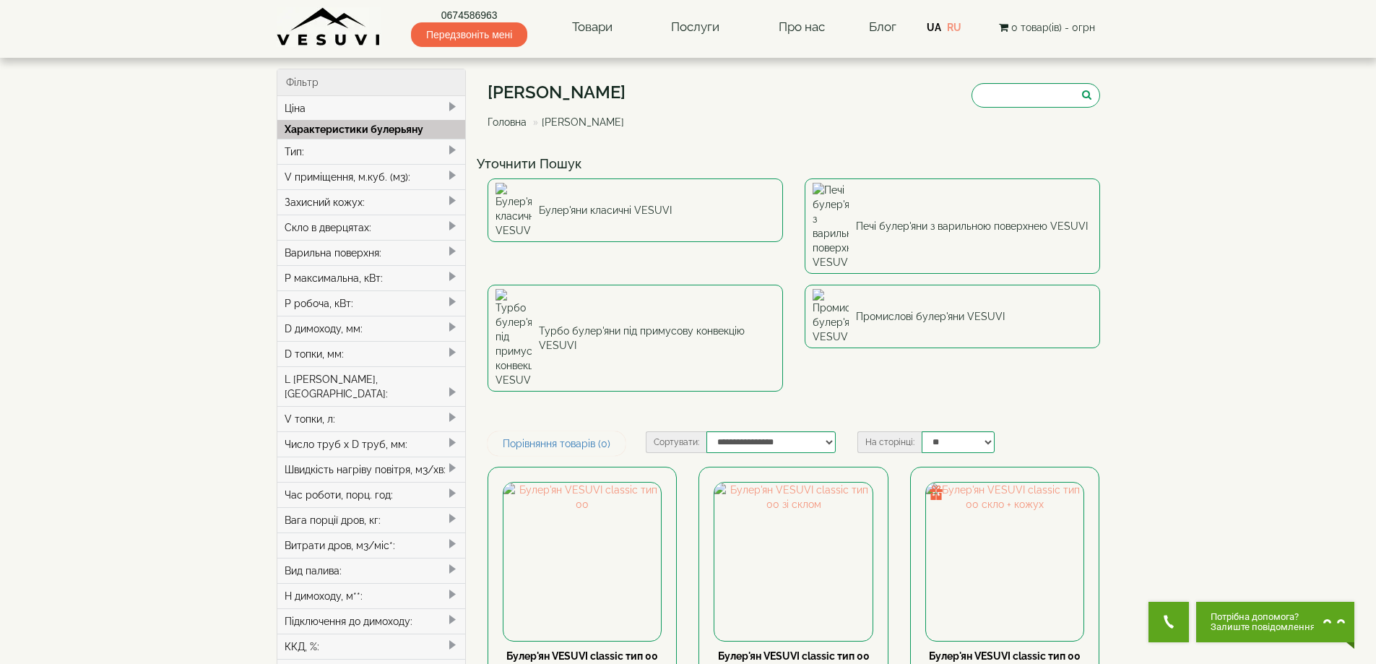
click at [376, 143] on div "Тип:" at bounding box center [371, 151] width 189 height 25
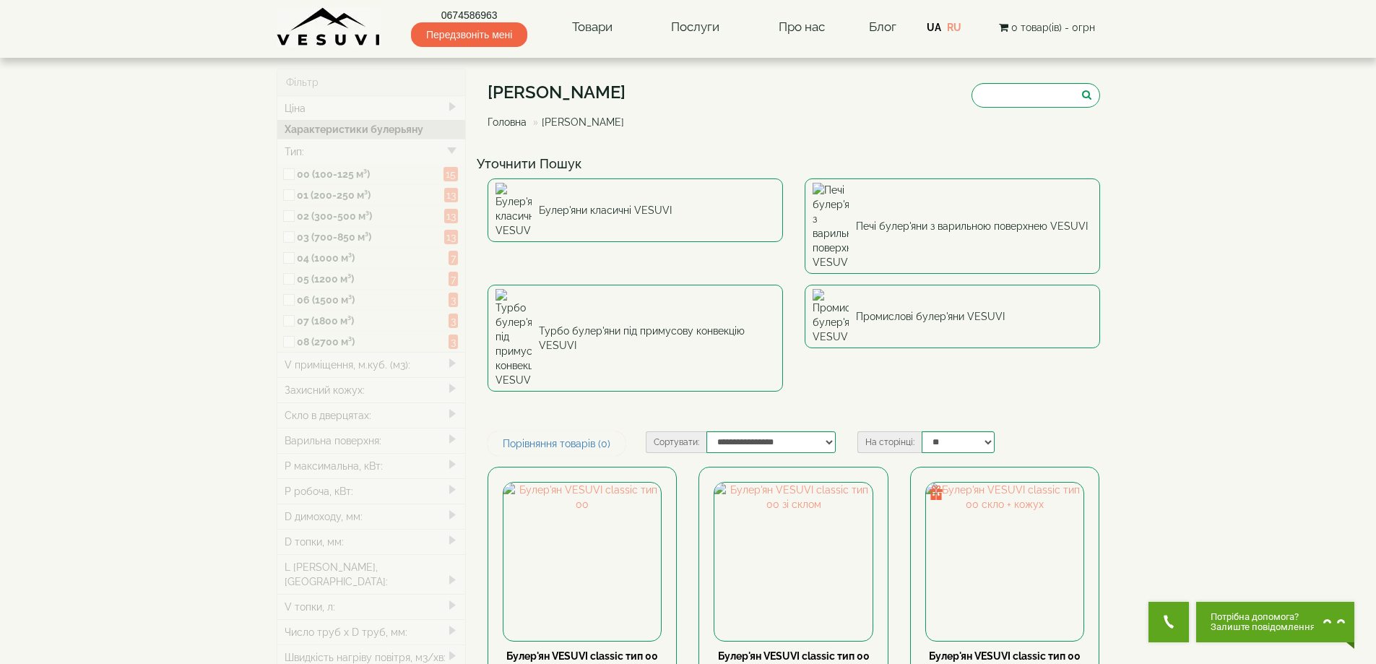
type input "*****"
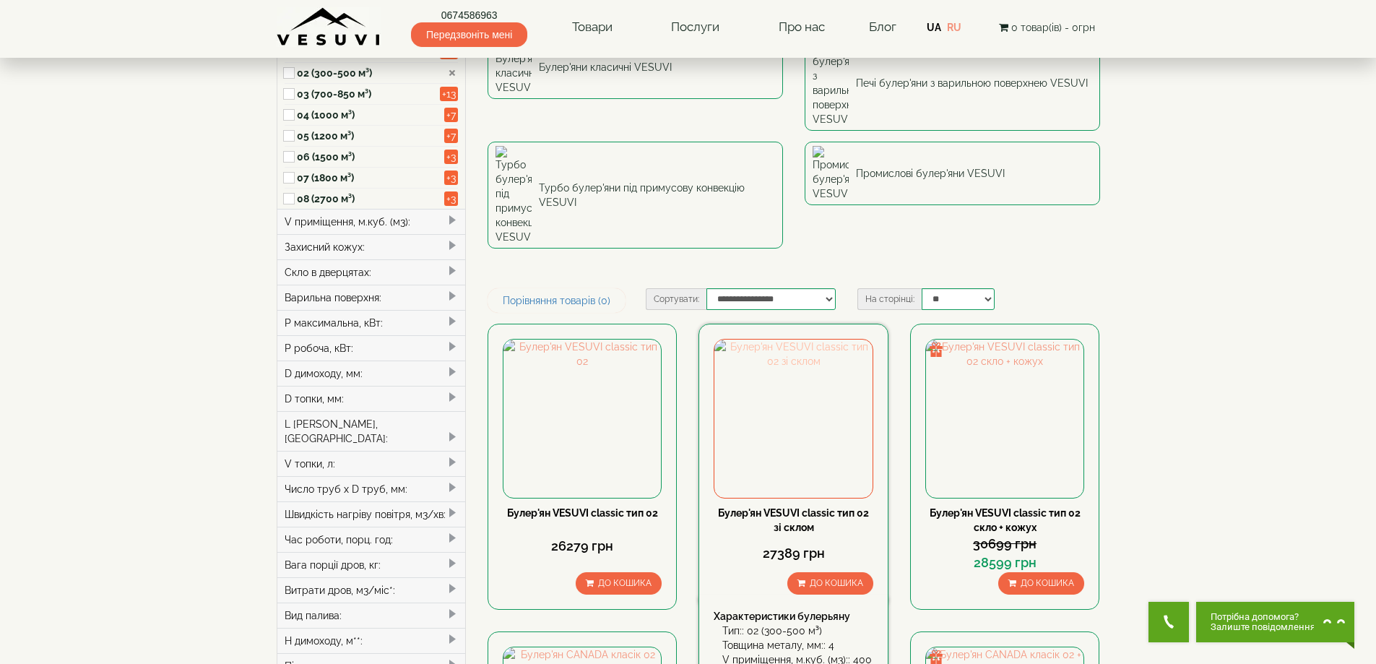
scroll to position [145, 0]
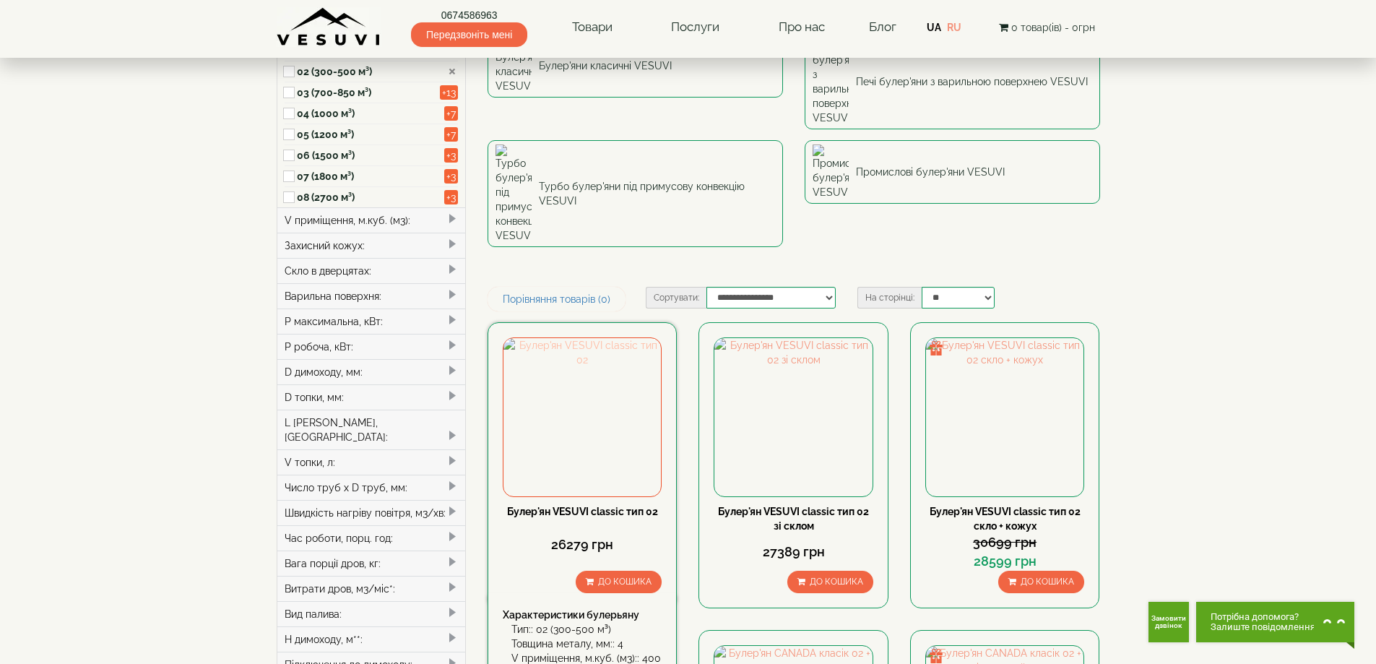
click at [566, 338] on img at bounding box center [583, 417] width 158 height 158
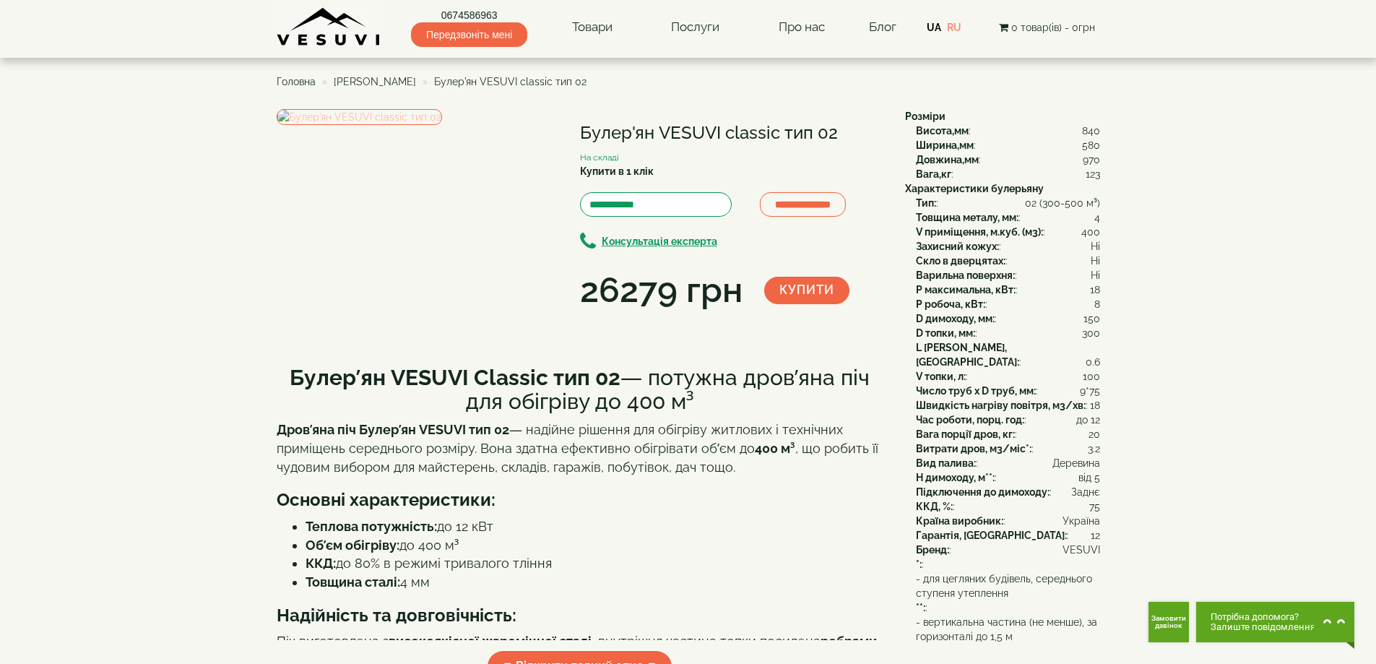
click at [442, 125] on img at bounding box center [359, 117] width 165 height 16
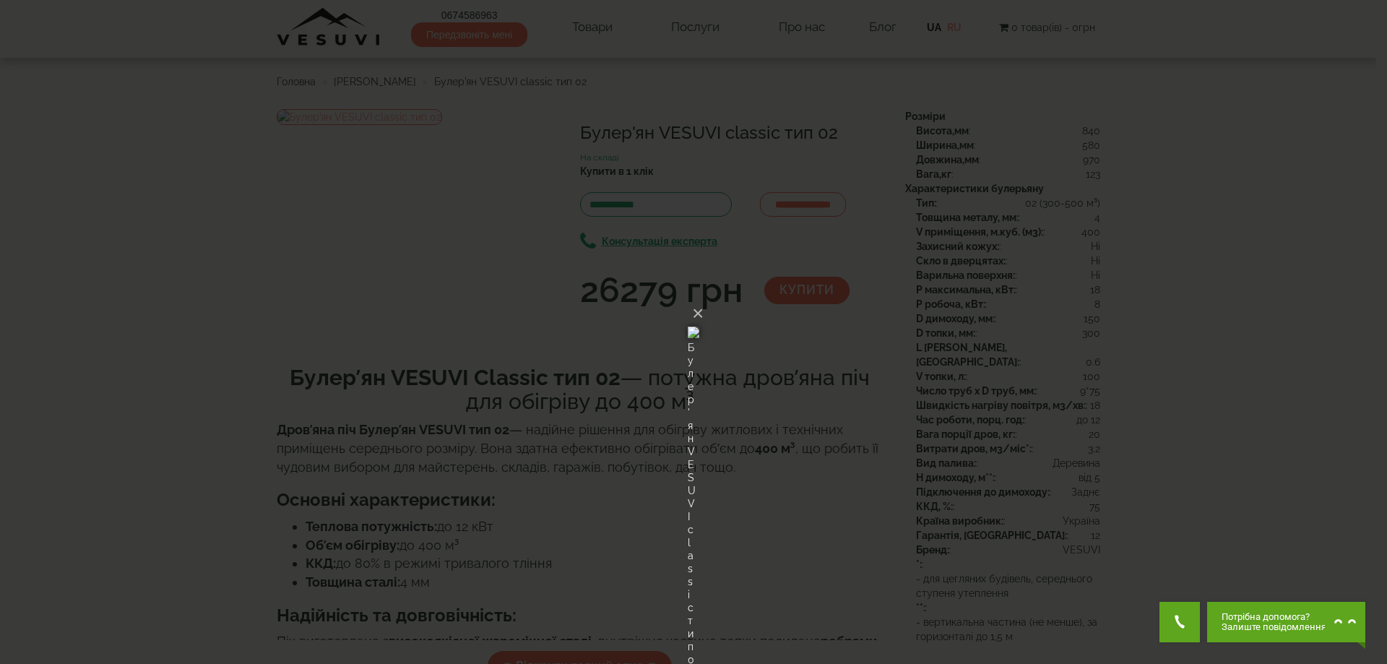
click at [1306, 311] on div "× Булер'ян VESUVI classic тип 02 Loading..." at bounding box center [693, 332] width 1387 height 664
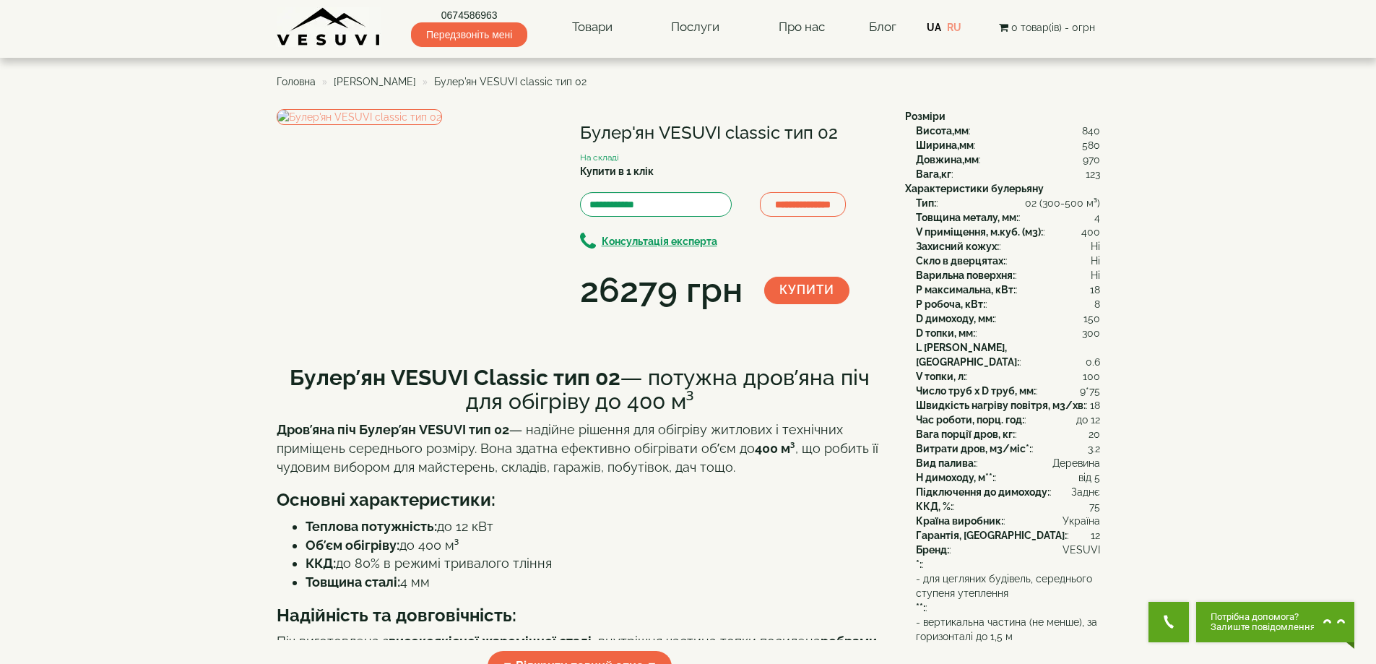
click at [798, 133] on h1 "Булер'ян VESUVI classic тип 02" at bounding box center [731, 133] width 303 height 19
click at [400, 80] on span "[PERSON_NAME]" at bounding box center [375, 82] width 82 height 12
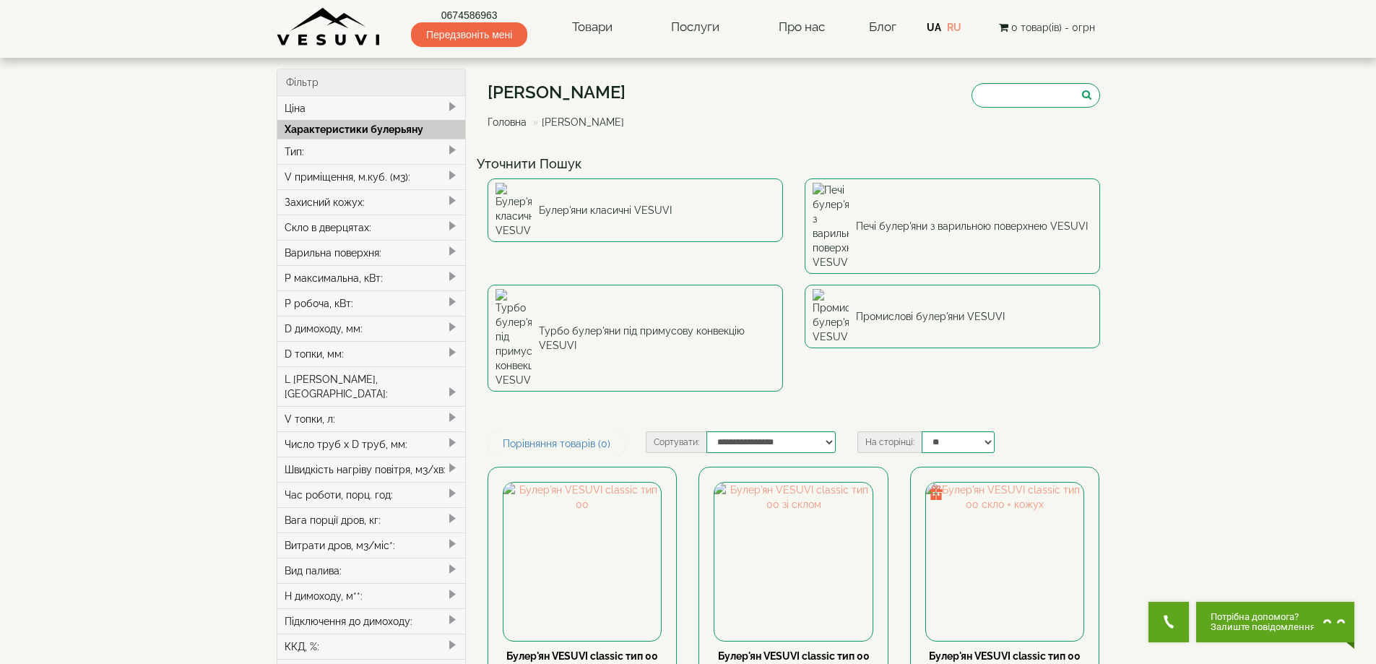
click at [353, 150] on div "Тип:" at bounding box center [371, 151] width 189 height 25
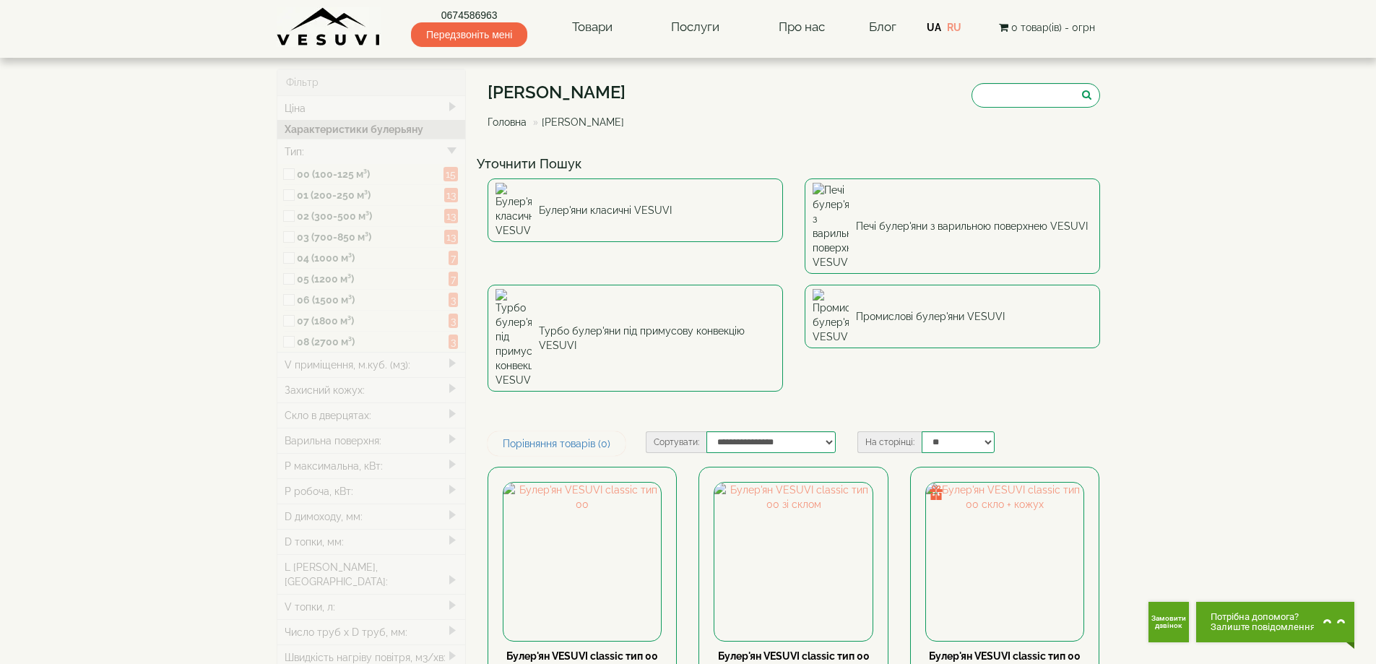
type input "*****"
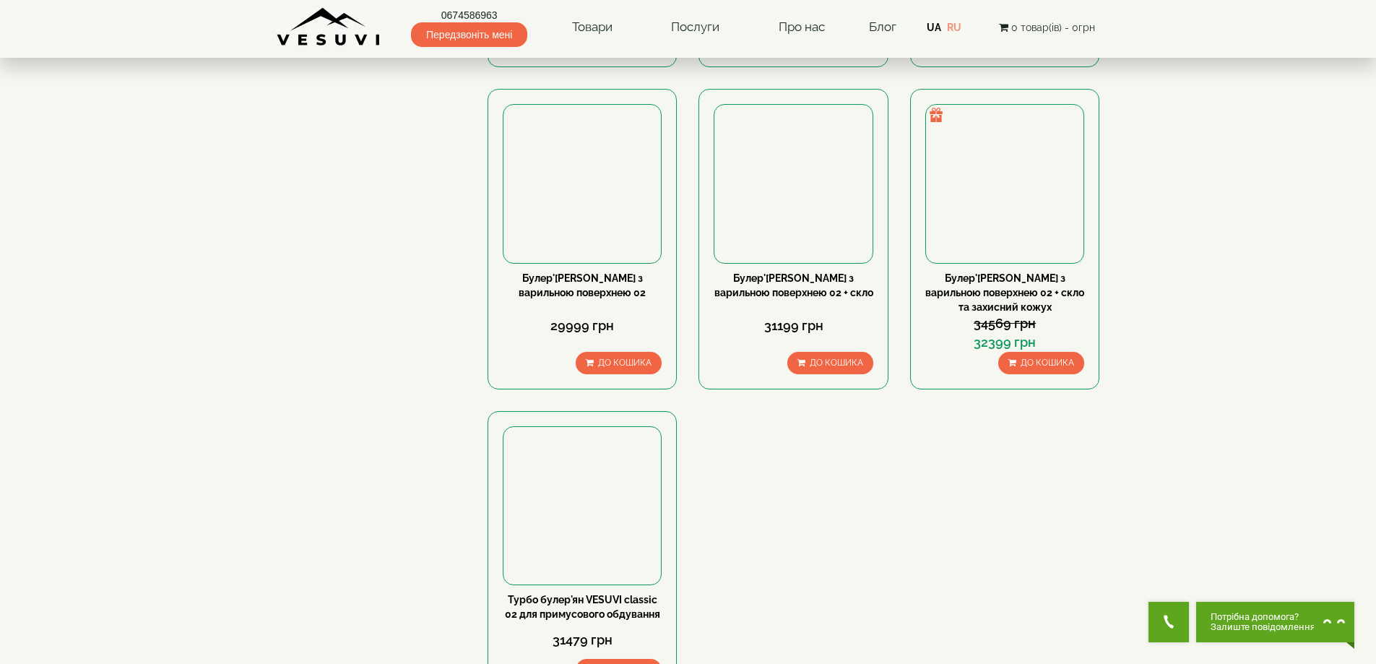
scroll to position [1373, 0]
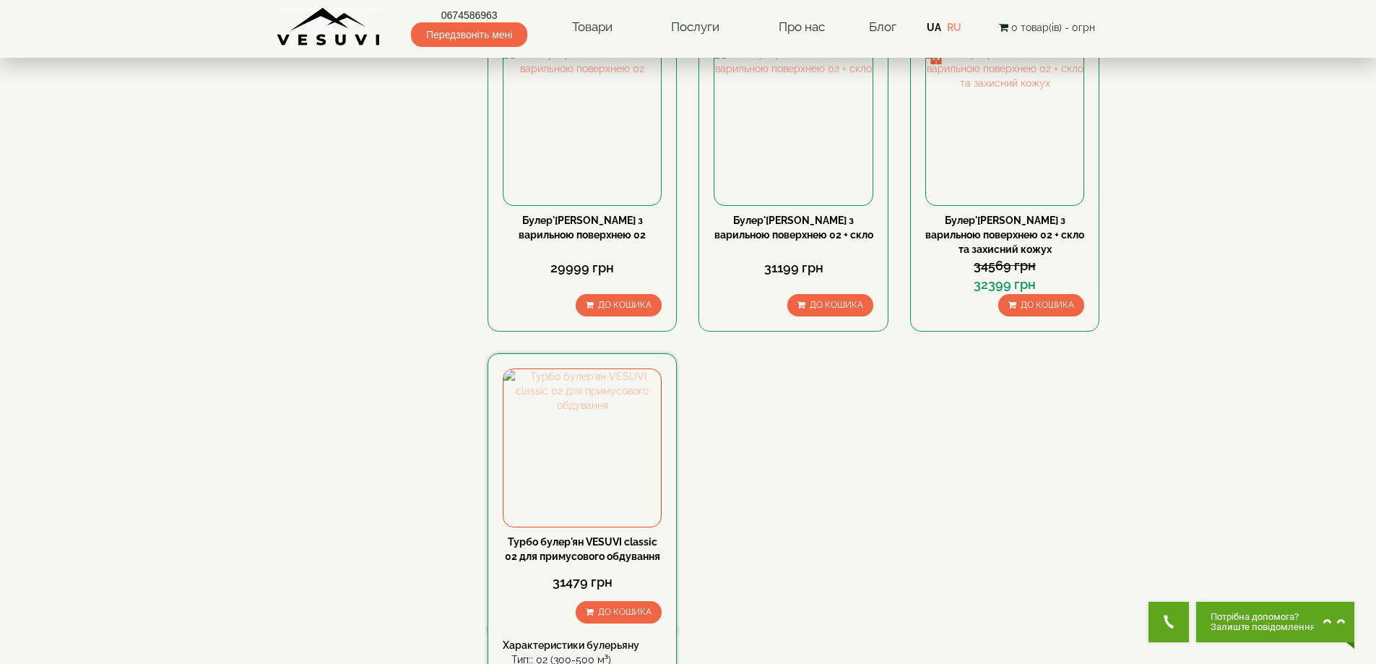
click at [579, 380] on img at bounding box center [583, 448] width 158 height 158
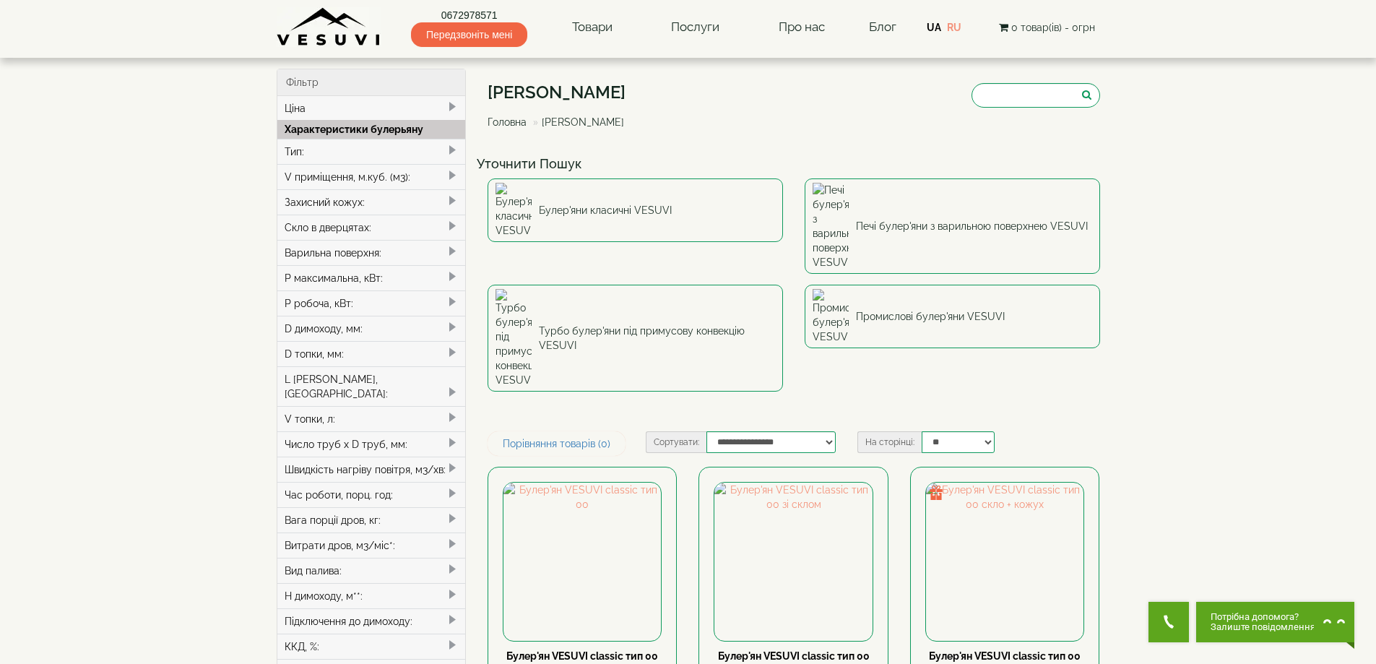
click at [366, 152] on div "Тип:" at bounding box center [371, 151] width 189 height 25
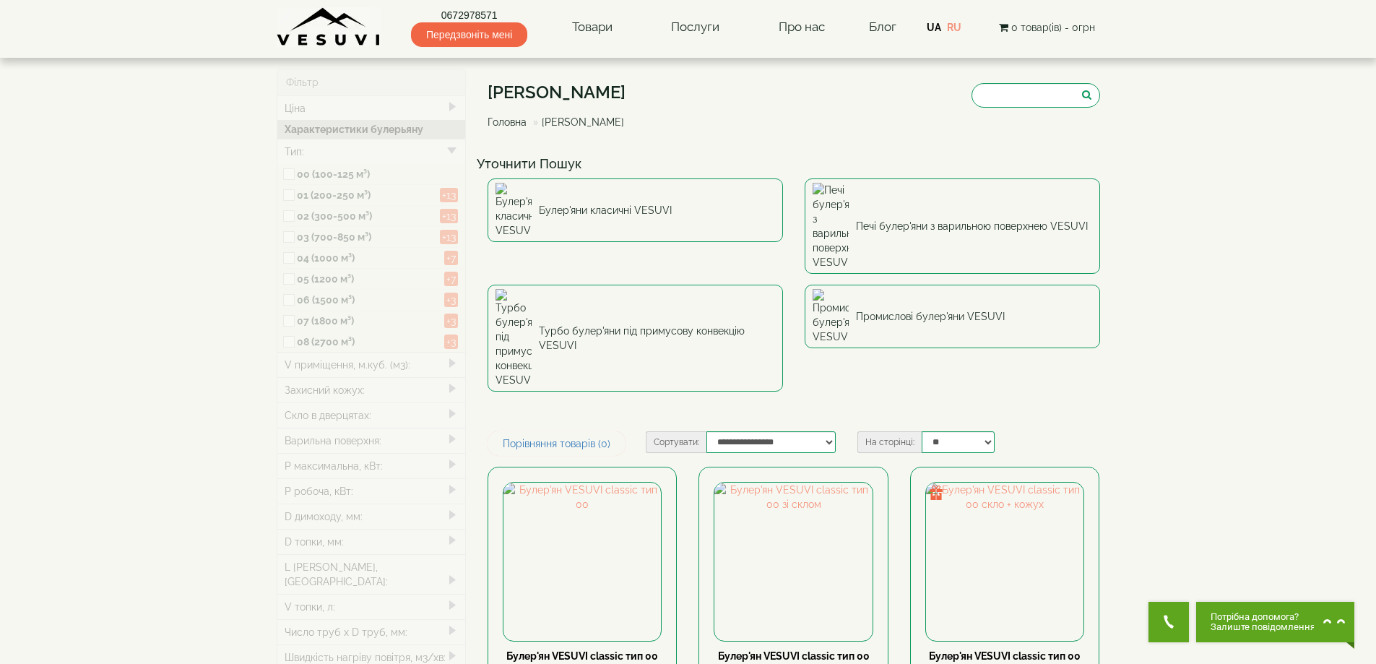
type input "*****"
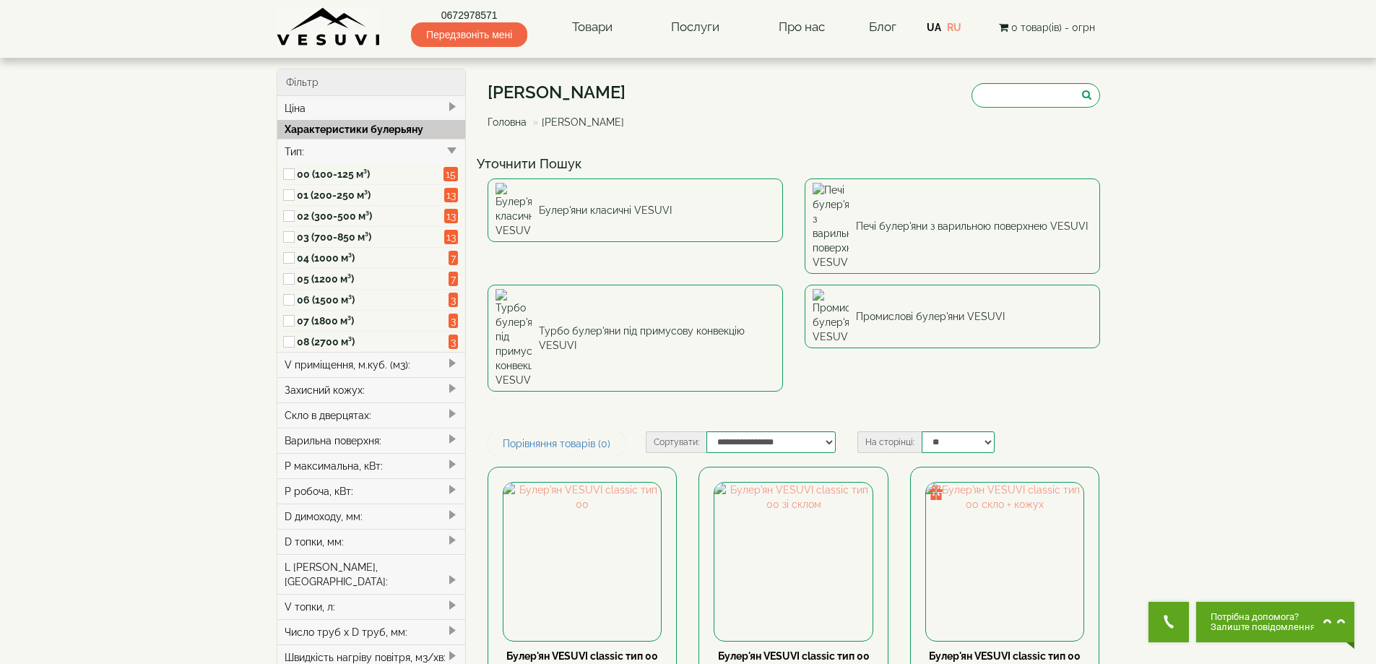
drag, startPoint x: 1297, startPoint y: 254, endPoint x: 1281, endPoint y: 268, distance: 21.0
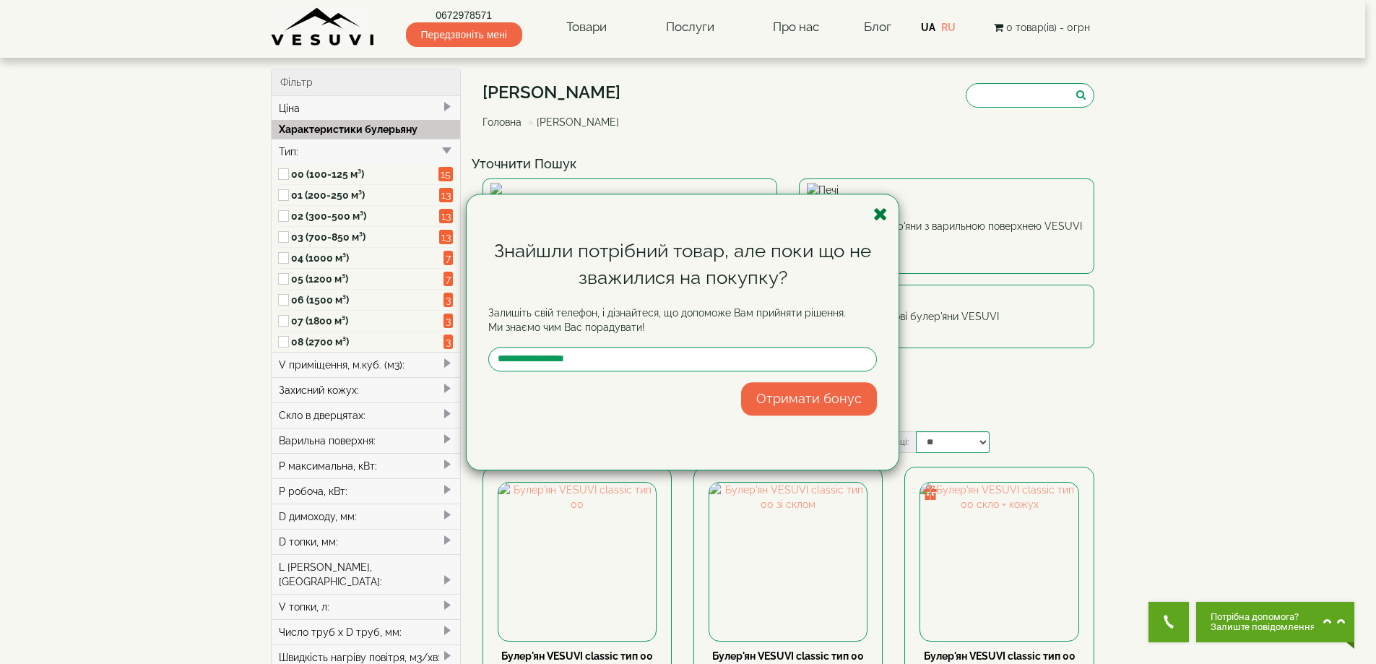
click at [876, 218] on icon "button" at bounding box center [881, 214] width 14 height 18
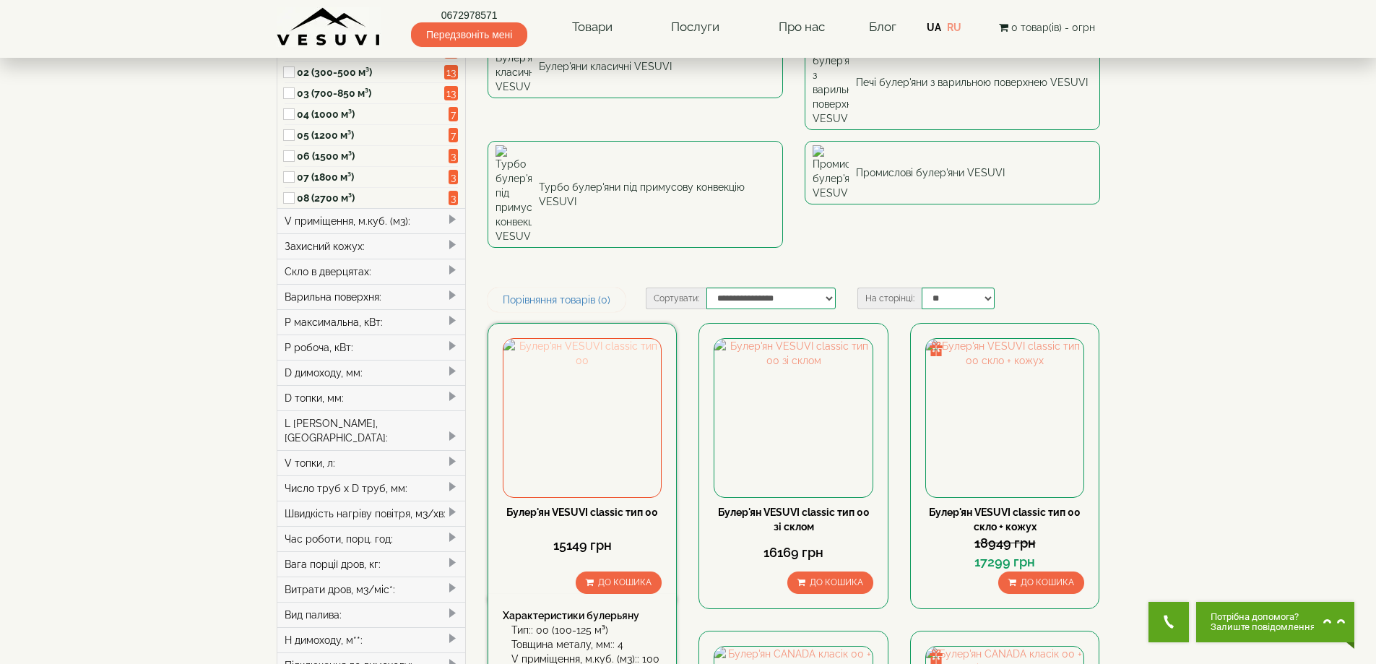
scroll to position [145, 0]
drag, startPoint x: 1173, startPoint y: 336, endPoint x: 1190, endPoint y: 345, distance: 19.4
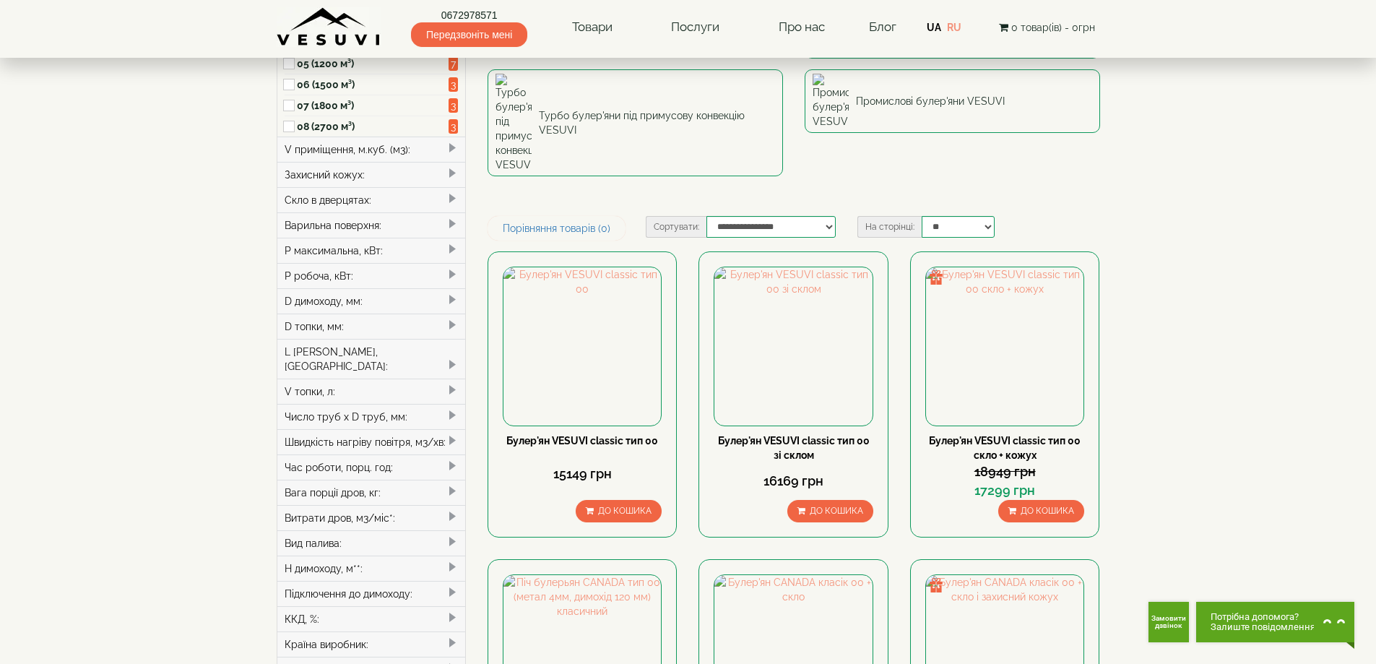
scroll to position [217, 0]
